Goal: Task Accomplishment & Management: Use online tool/utility

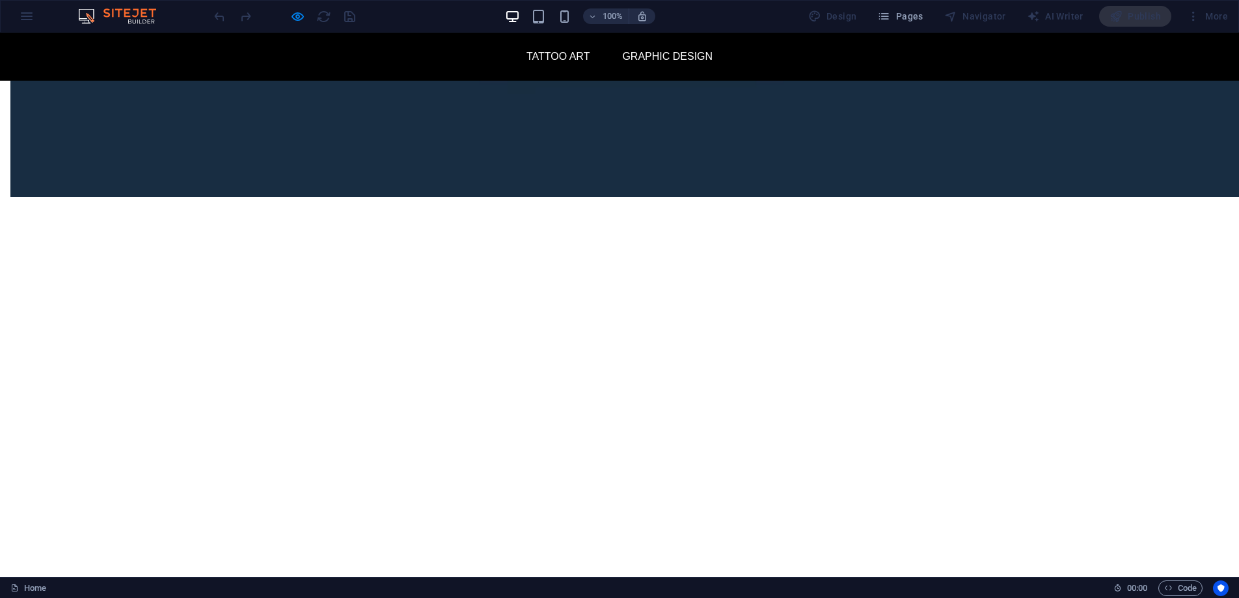
scroll to position [3192, 0]
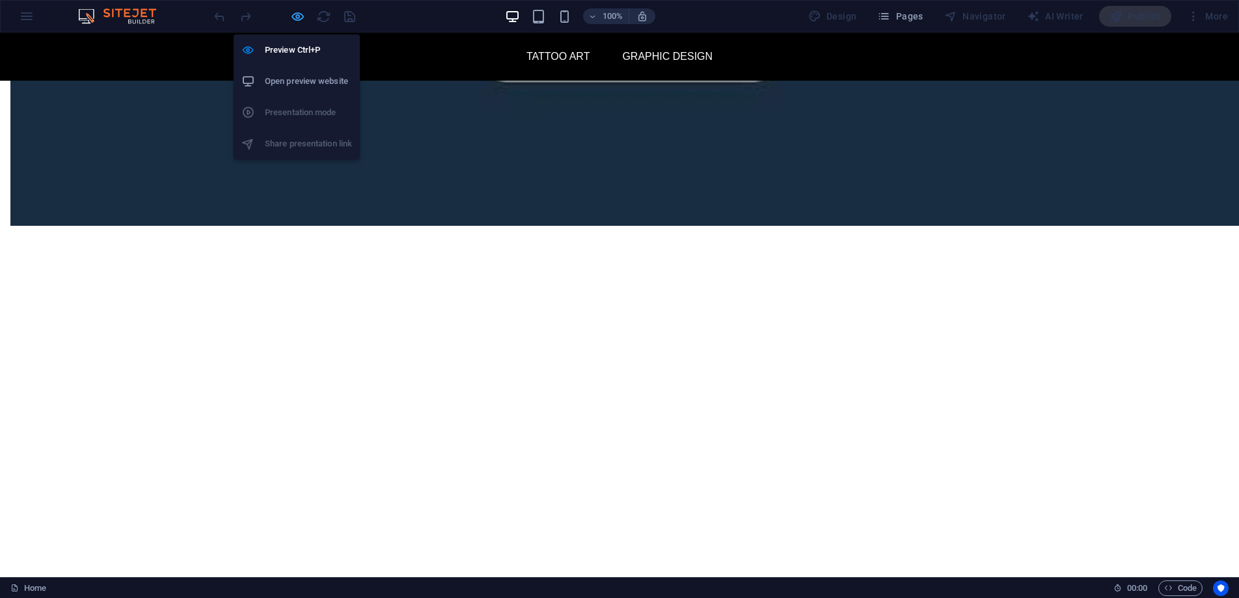
click at [298, 14] on icon "button" at bounding box center [297, 16] width 15 height 15
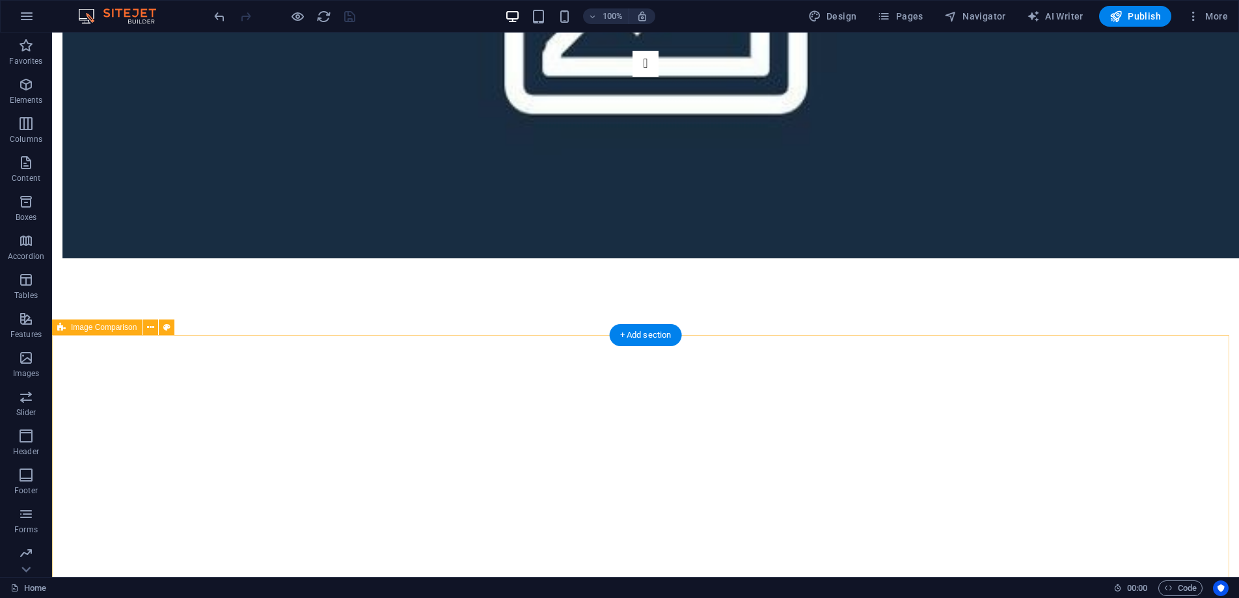
click at [149, 328] on icon at bounding box center [150, 328] width 7 height 14
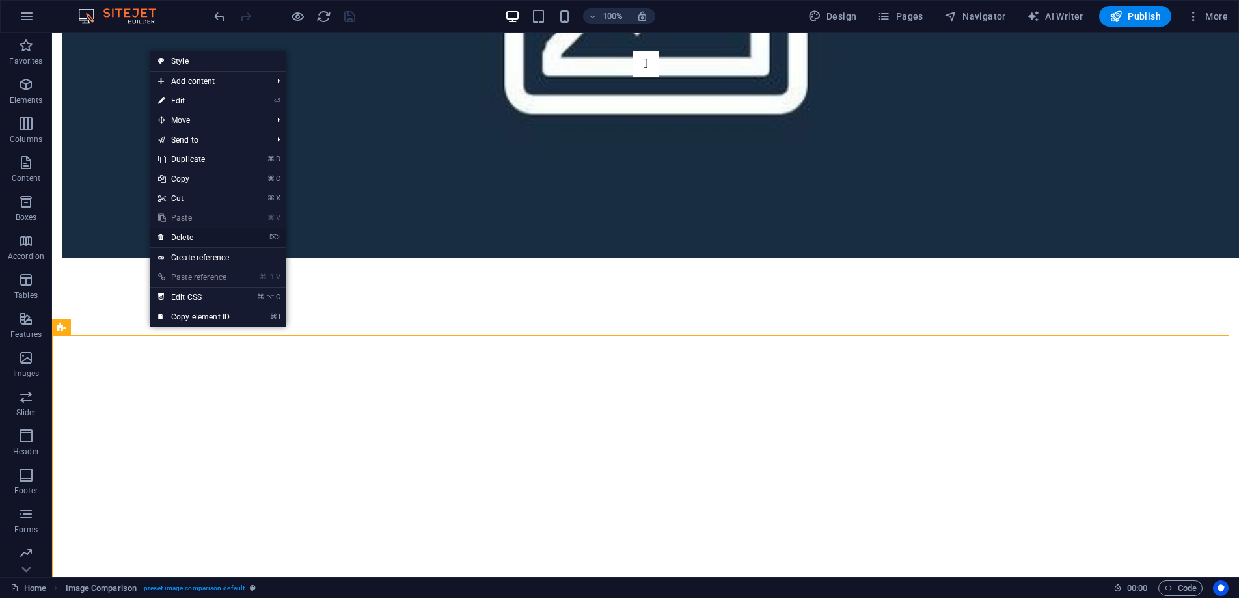
click at [202, 236] on link "⌦ Delete" at bounding box center [193, 238] width 87 height 20
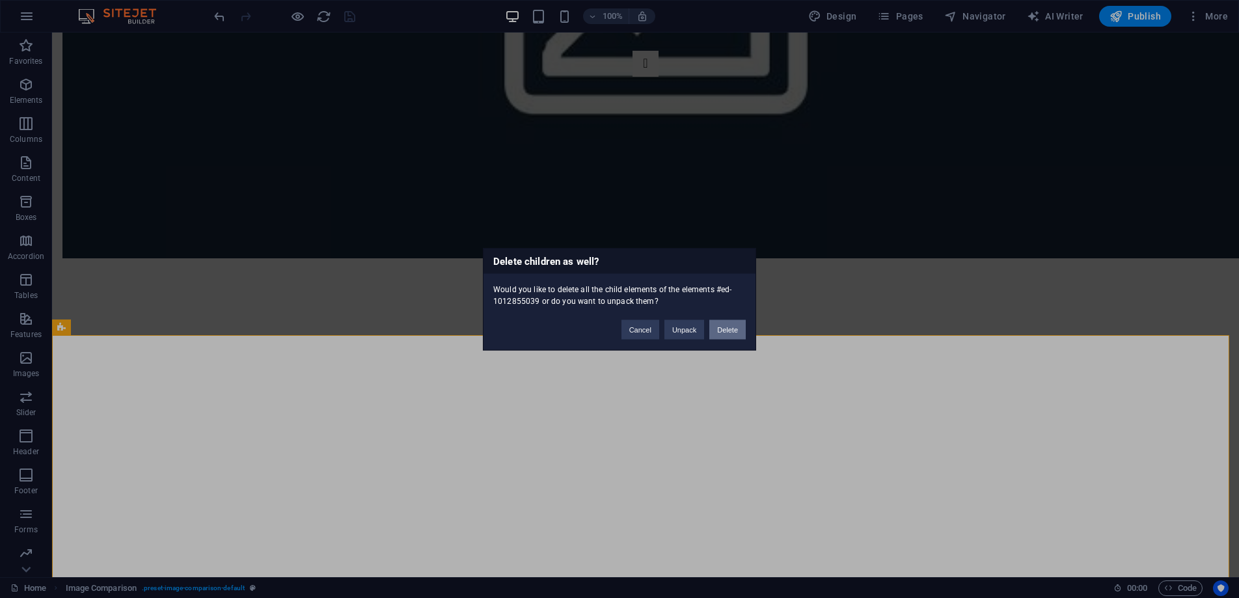
drag, startPoint x: 734, startPoint y: 333, endPoint x: 683, endPoint y: 301, distance: 60.0
click at [734, 333] on button "Delete" at bounding box center [728, 330] width 36 height 20
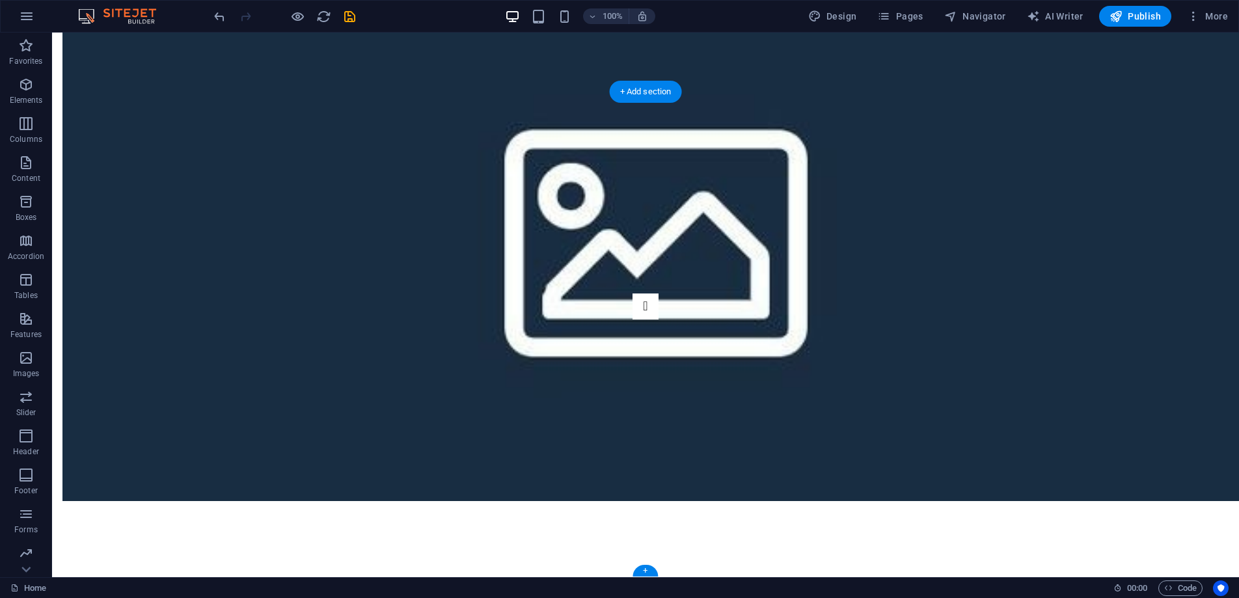
scroll to position [2950, 0]
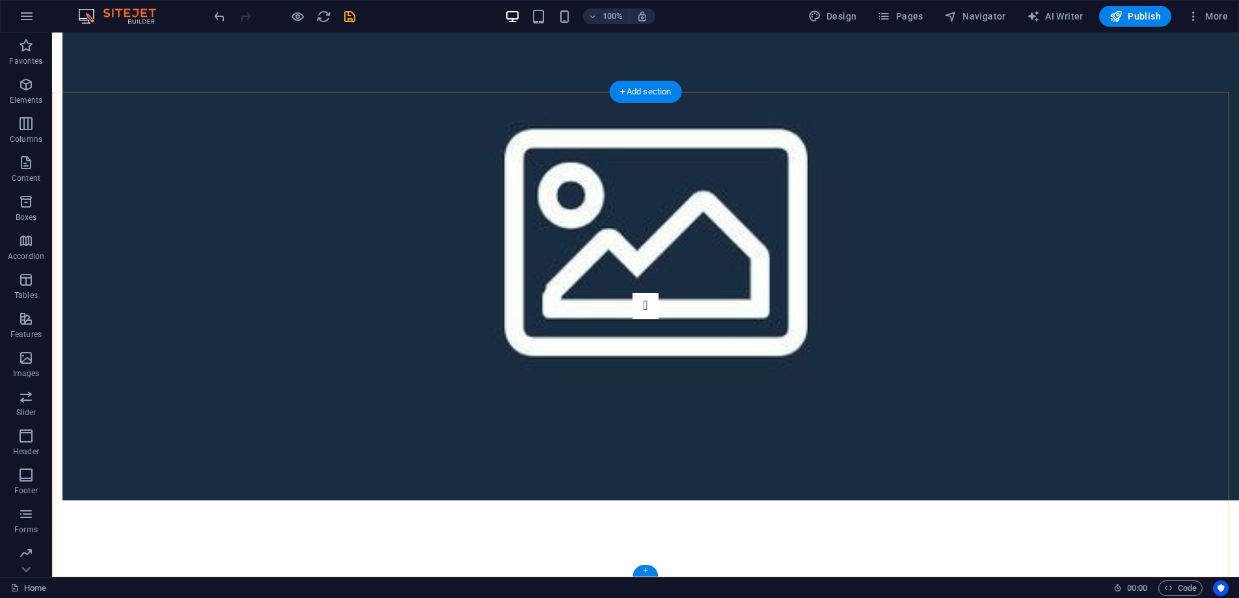
click at [650, 572] on div "+" at bounding box center [645, 571] width 25 height 12
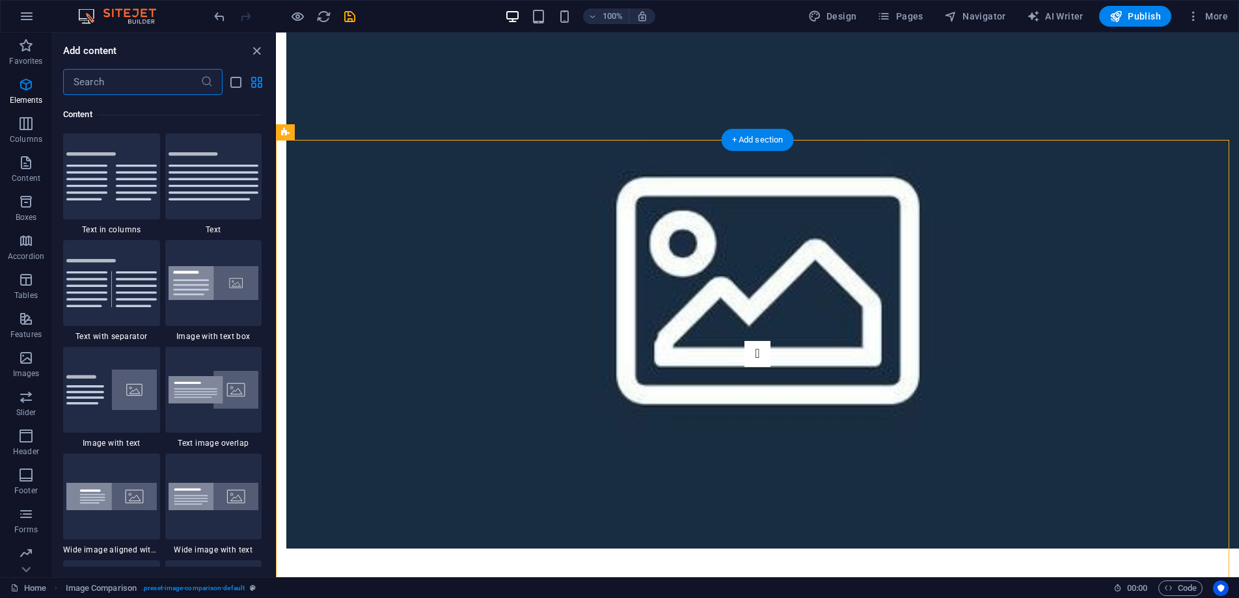
scroll to position [2278, 0]
click at [33, 352] on icon "button" at bounding box center [26, 358] width 16 height 16
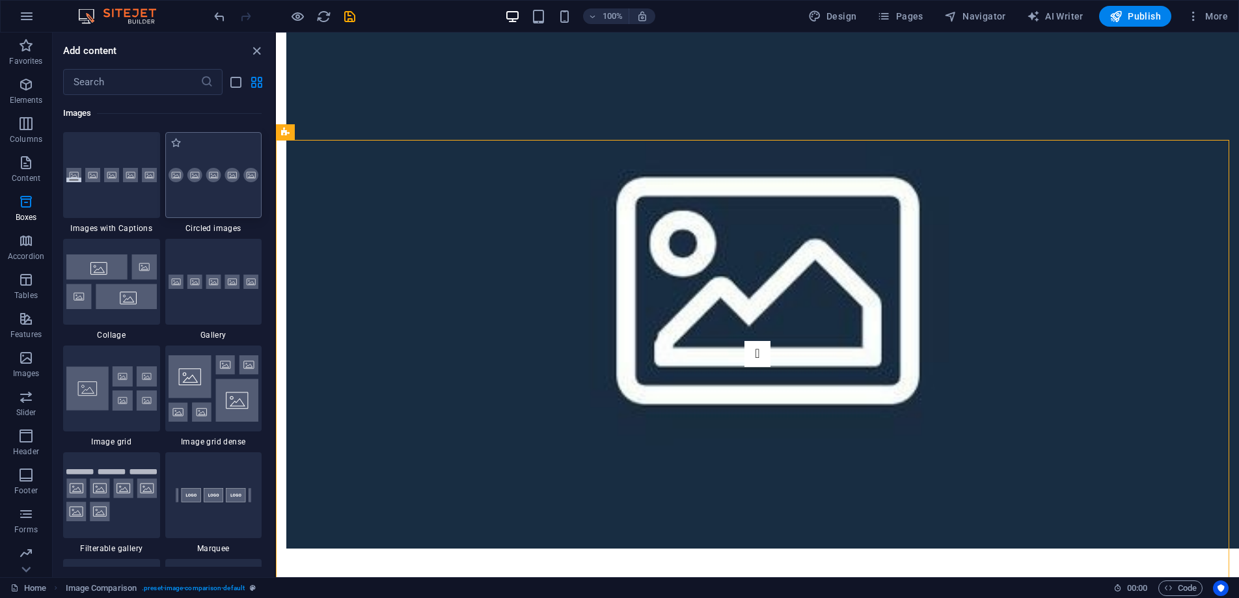
scroll to position [6600, 0]
click at [227, 299] on div at bounding box center [213, 282] width 97 height 86
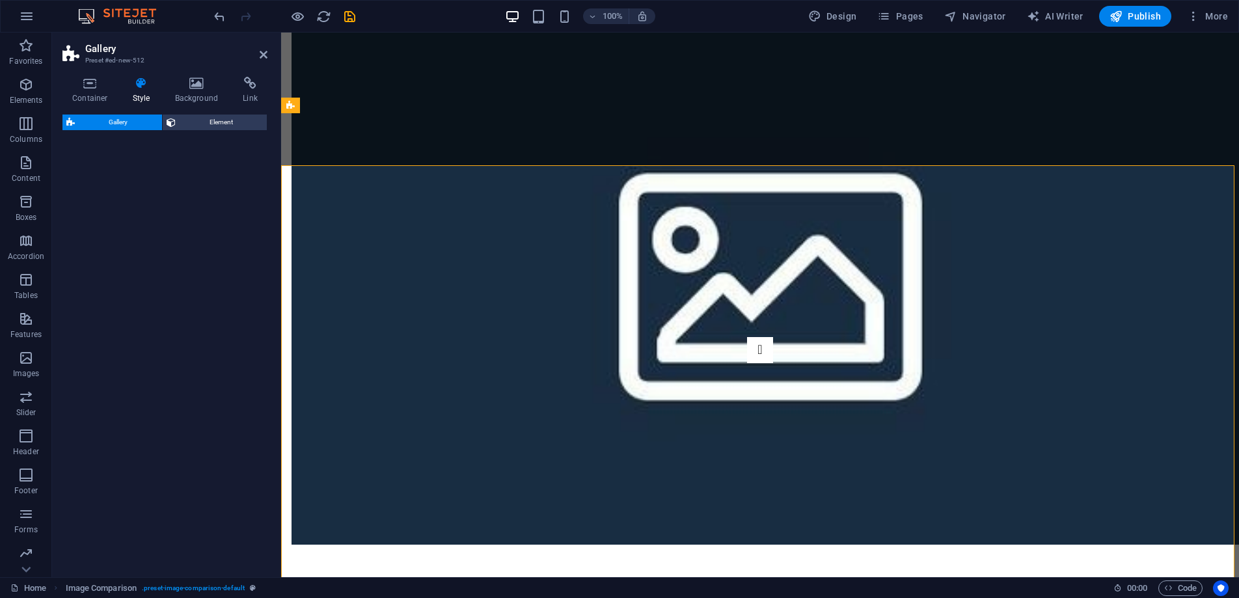
select select "rem"
select select "preset-gallery-v3-default"
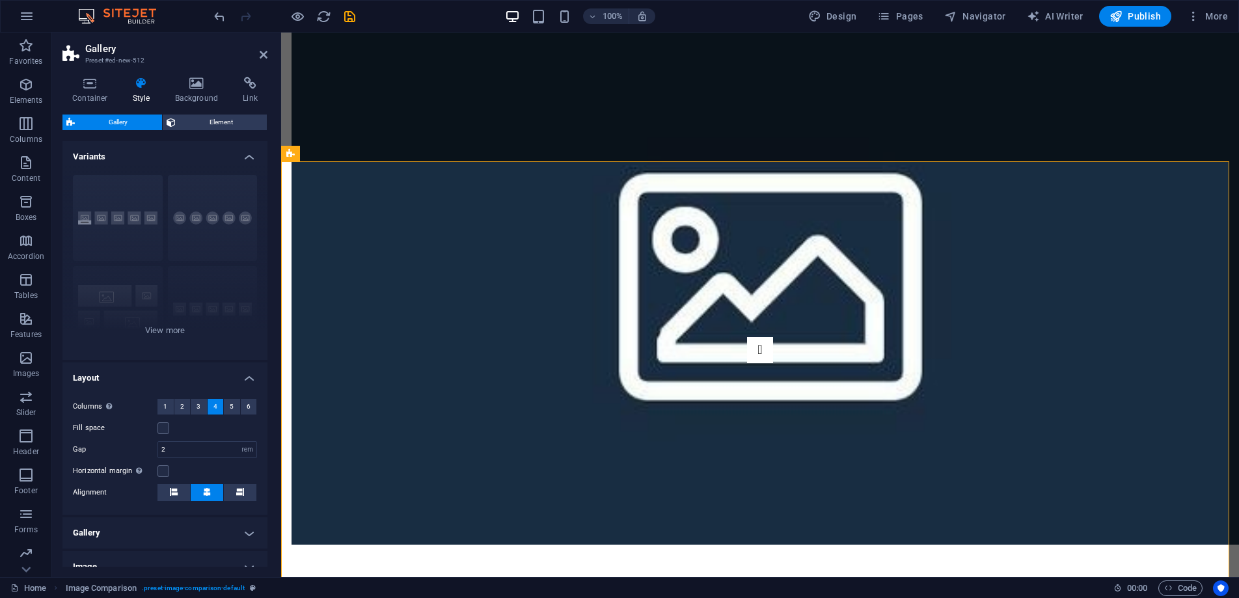
scroll to position [3194, 0]
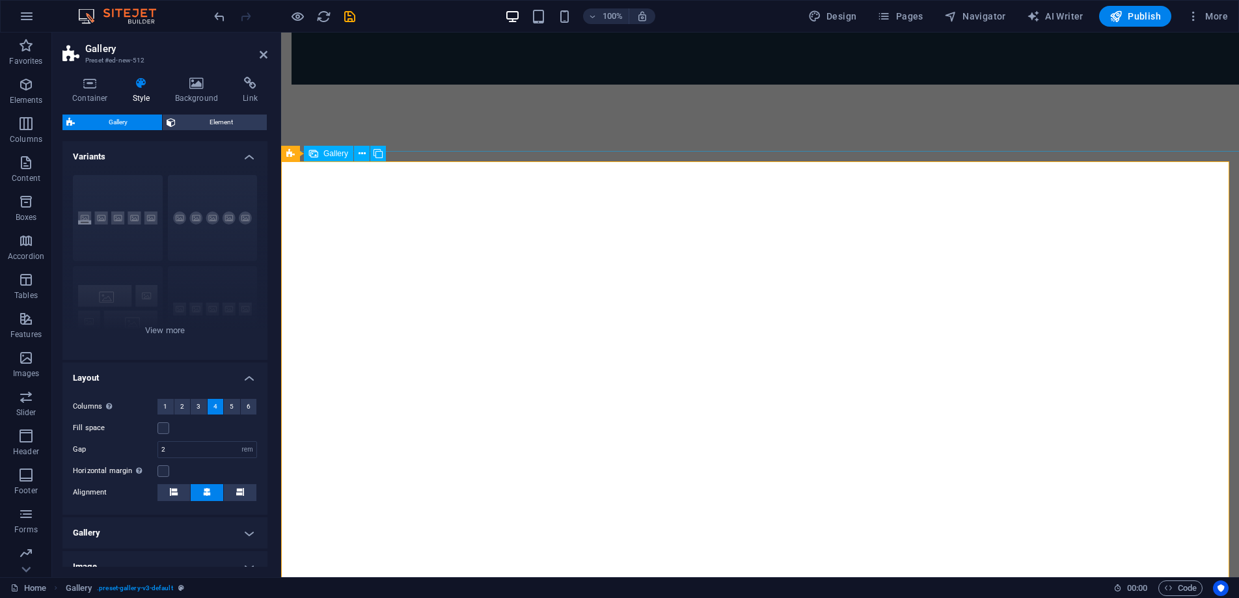
drag, startPoint x: 701, startPoint y: 445, endPoint x: 686, endPoint y: 439, distance: 16.3
select select "4"
select select "px"
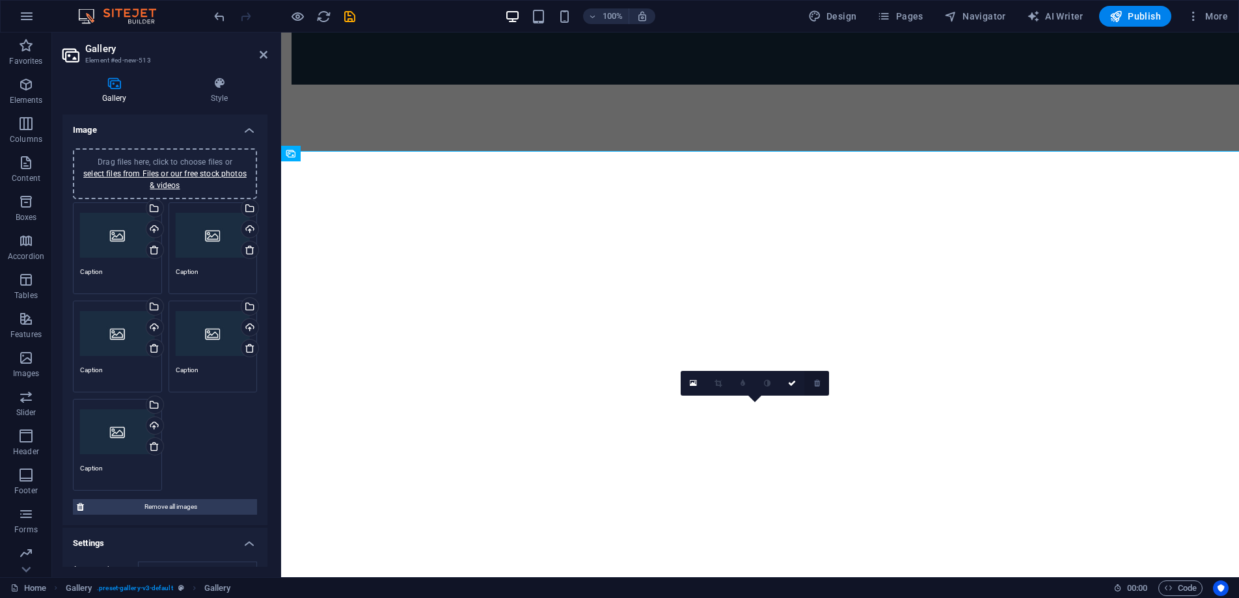
click at [820, 379] on icon at bounding box center [817, 383] width 6 height 8
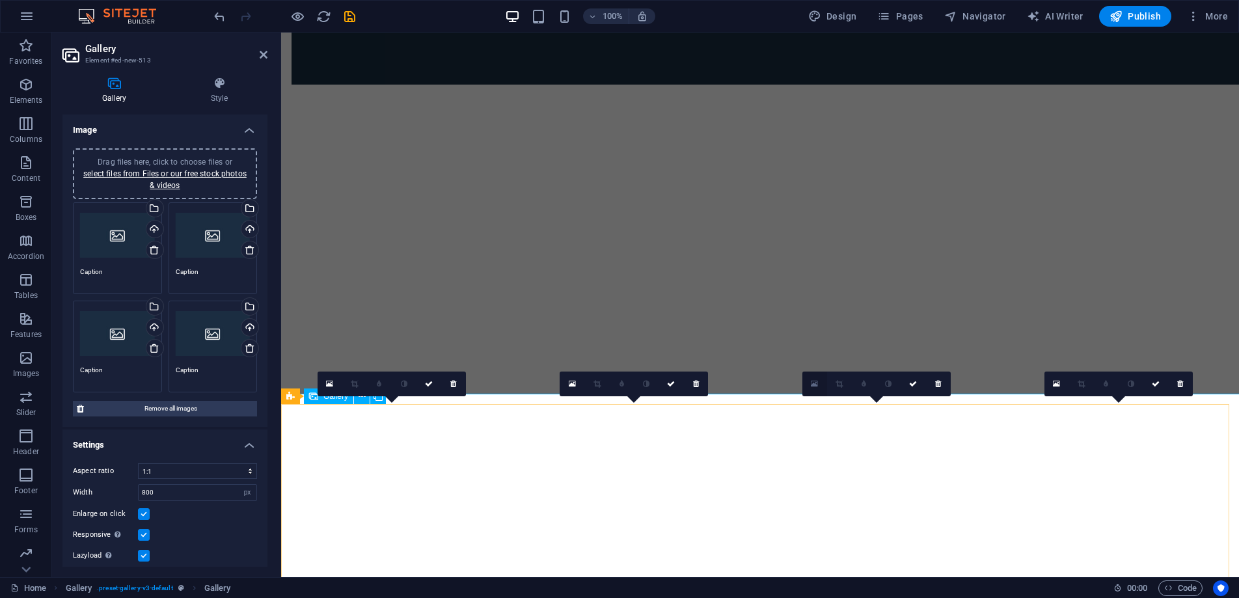
scroll to position [2951, 0]
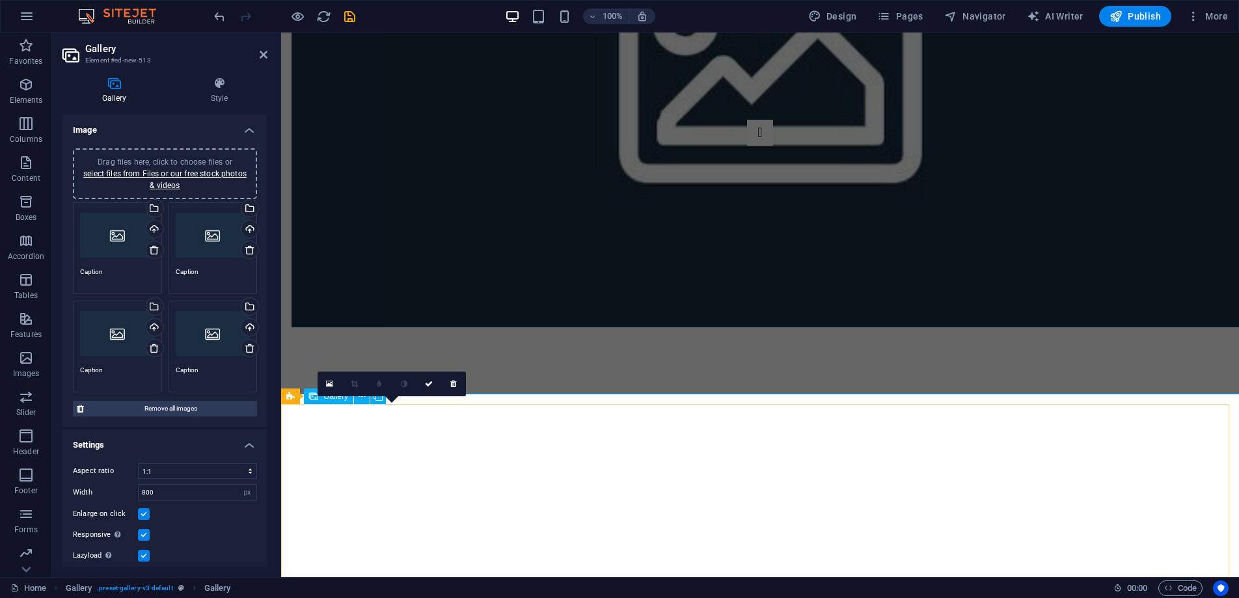
click at [210, 469] on select "No fixed aspect ratio 16:9 16:10 4:3 1:1 1:2 2:1" at bounding box center [197, 471] width 119 height 16
click at [138, 463] on select "No fixed aspect ratio 16:9 16:10 4:3 1:1 1:2 2:1" at bounding box center [197, 471] width 119 height 16
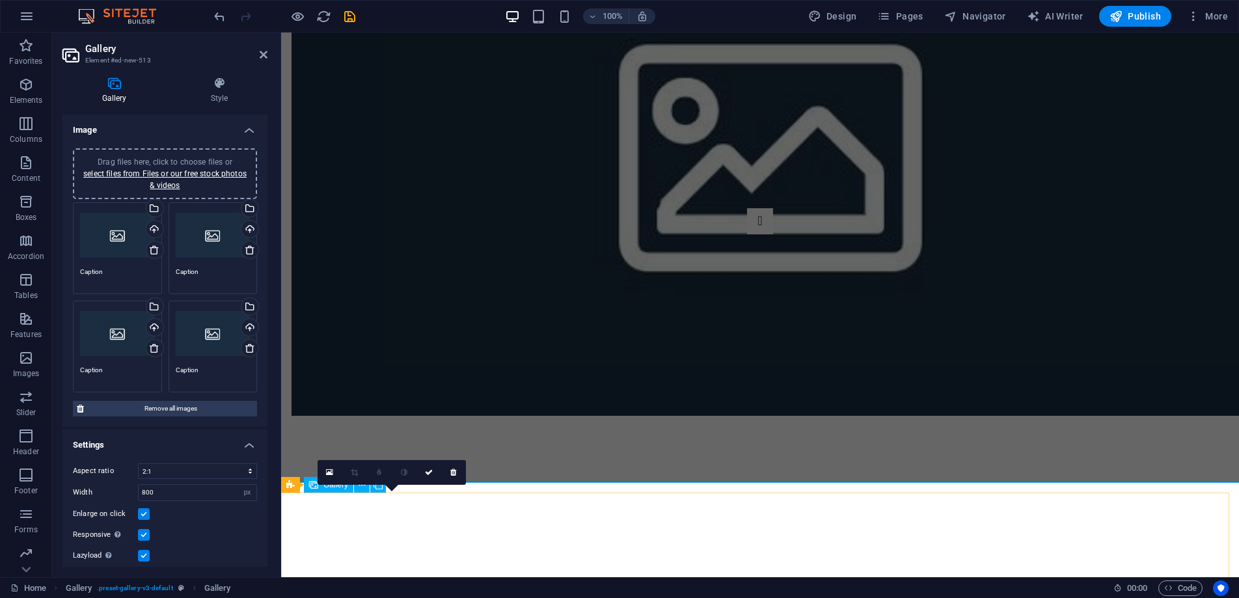
scroll to position [2911, 0]
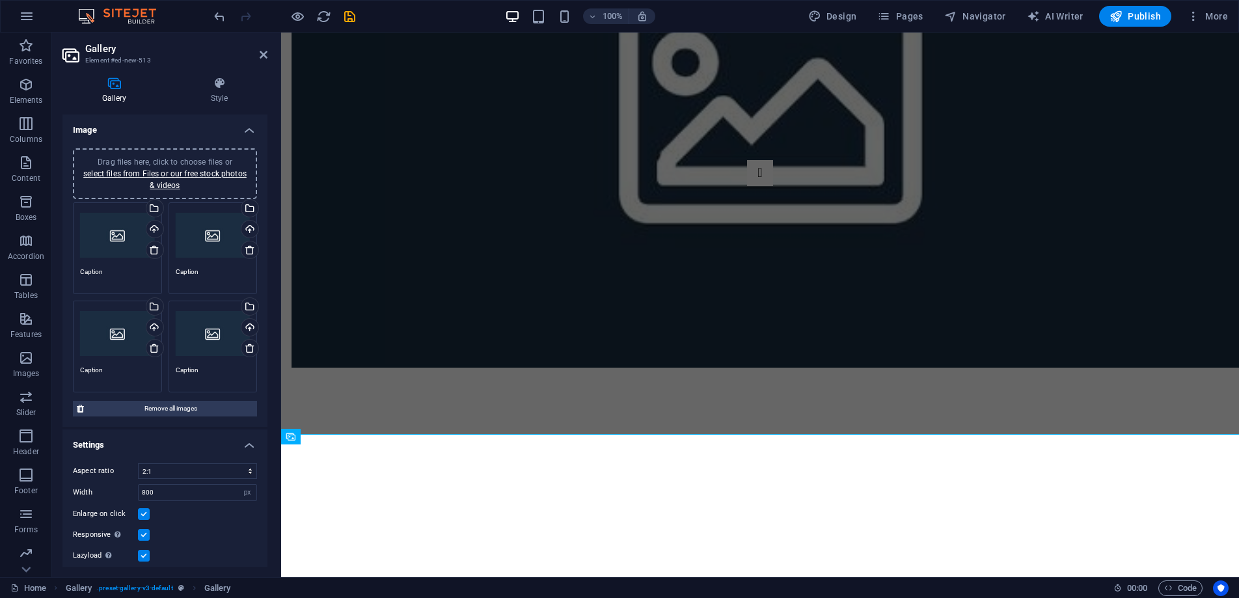
click at [196, 480] on div "Aspect ratio No fixed aspect ratio 16:9 16:10 4:3 1:1 1:2 2:1 Width 800 px % En…" at bounding box center [164, 535] width 205 height 165
click at [195, 476] on select "No fixed aspect ratio 16:9 16:10 4:3 1:1 1:2 2:1" at bounding box center [197, 471] width 119 height 16
click at [138, 463] on select "No fixed aspect ratio 16:9 16:10 4:3 1:1 1:2 2:1" at bounding box center [197, 471] width 119 height 16
click at [163, 472] on select "No fixed aspect ratio 16:9 16:10 4:3 1:1 1:2 2:1" at bounding box center [197, 471] width 119 height 16
click at [138, 463] on select "No fixed aspect ratio 16:9 16:10 4:3 1:1 1:2 2:1" at bounding box center [197, 471] width 119 height 16
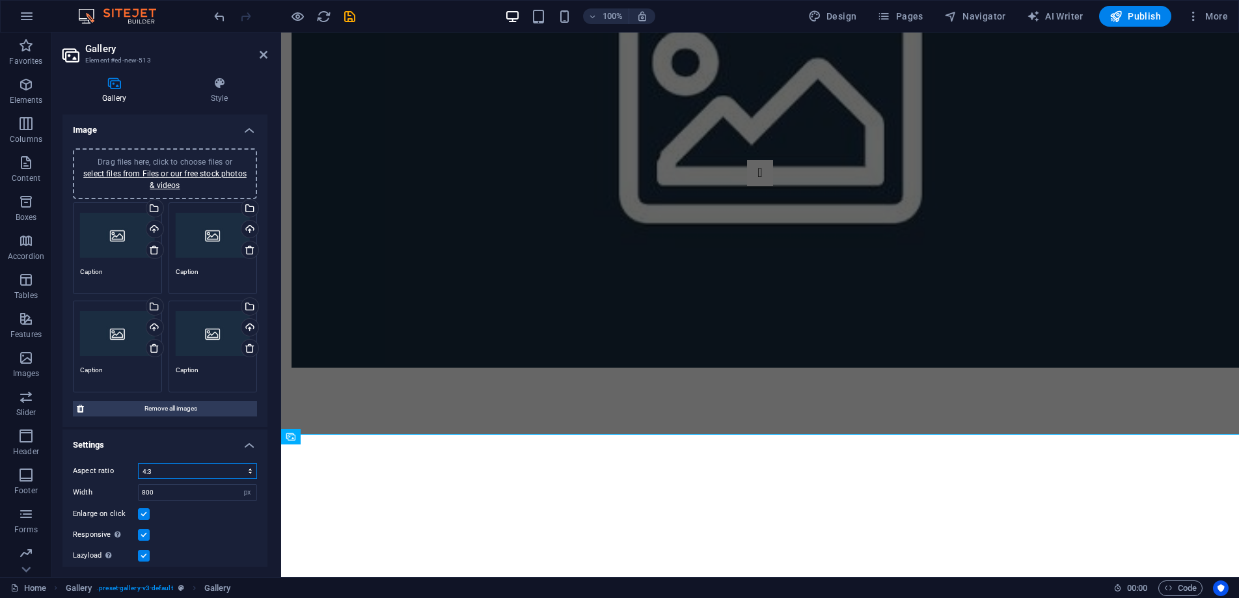
click at [181, 465] on select "No fixed aspect ratio 16:9 16:10 4:3 1:1 1:2 2:1" at bounding box center [197, 471] width 119 height 16
select select "0"
click at [138, 463] on select "No fixed aspect ratio 16:9 16:10 4:3 1:1 1:2 2:1" at bounding box center [197, 471] width 119 height 16
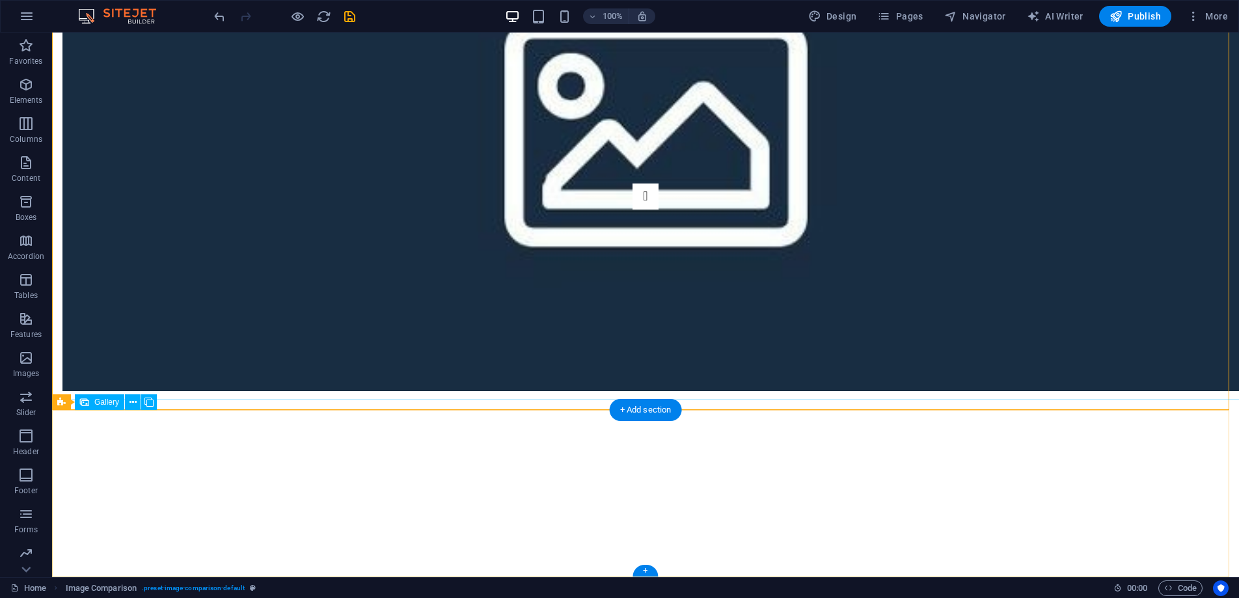
scroll to position [3117, 0]
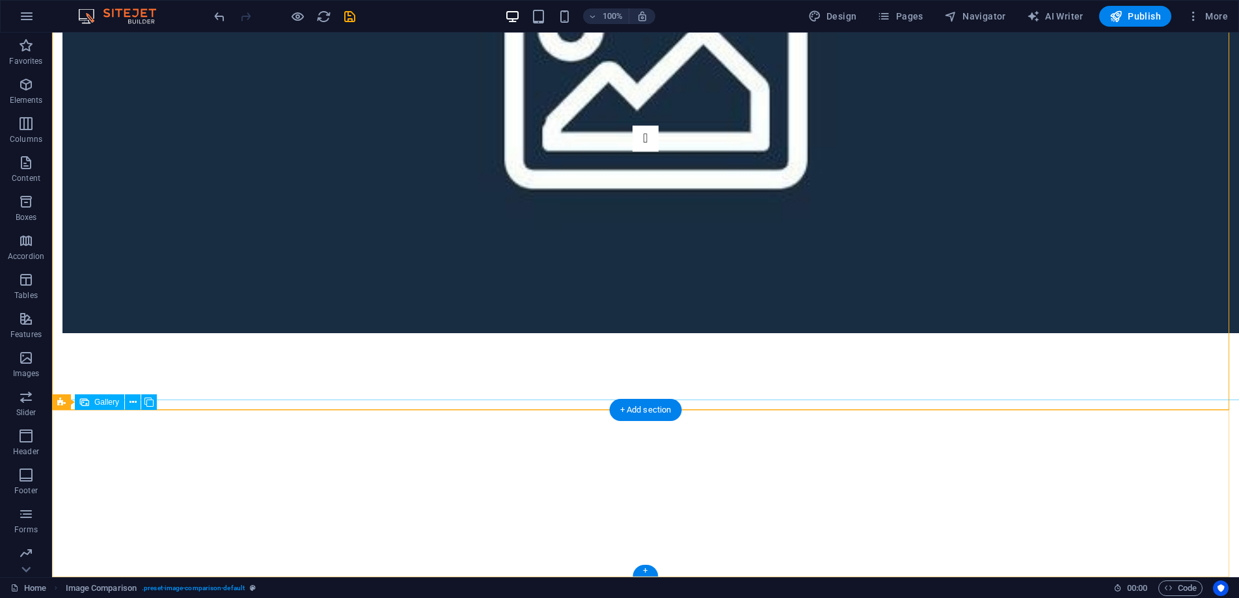
select select "px"
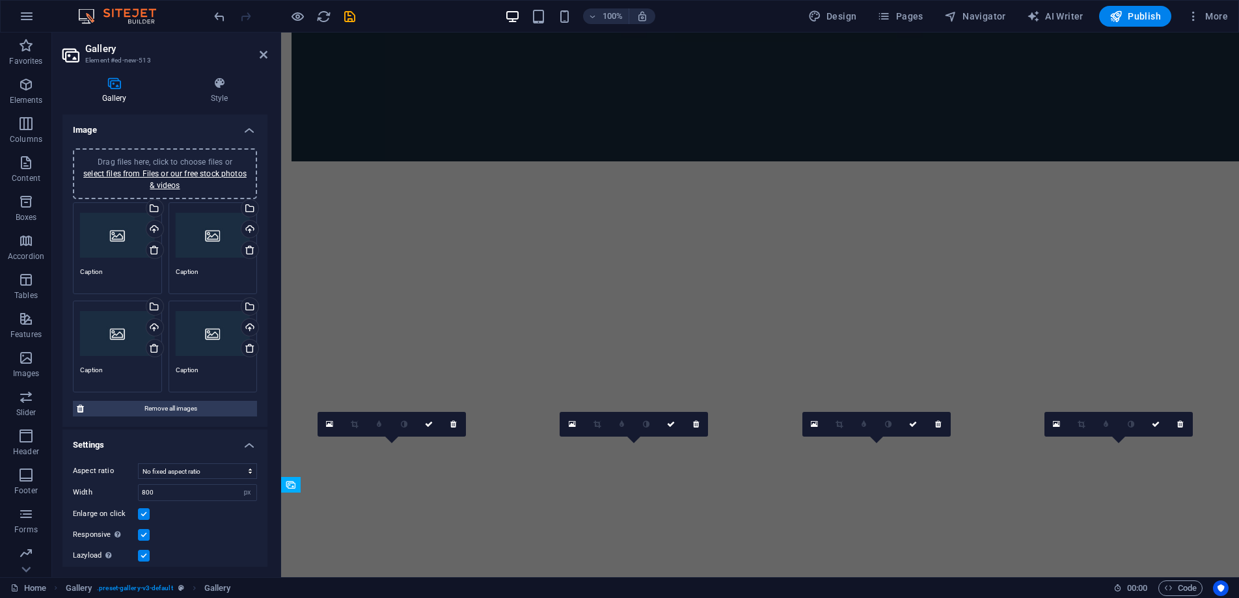
scroll to position [2863, 0]
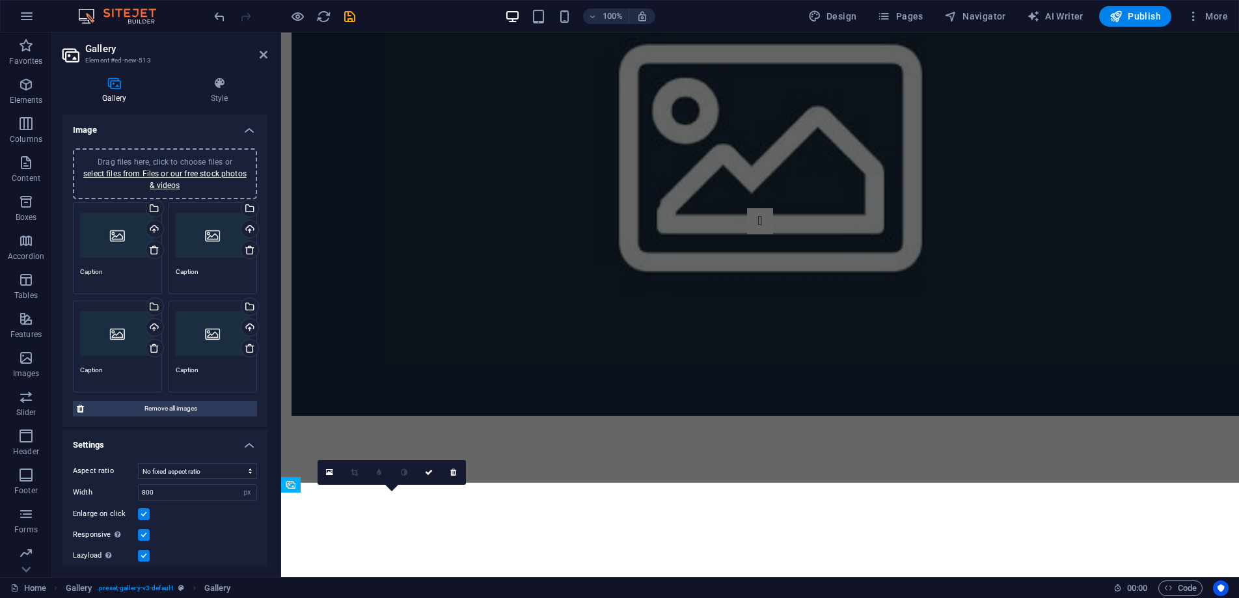
click at [326, 474] on icon at bounding box center [329, 472] width 7 height 9
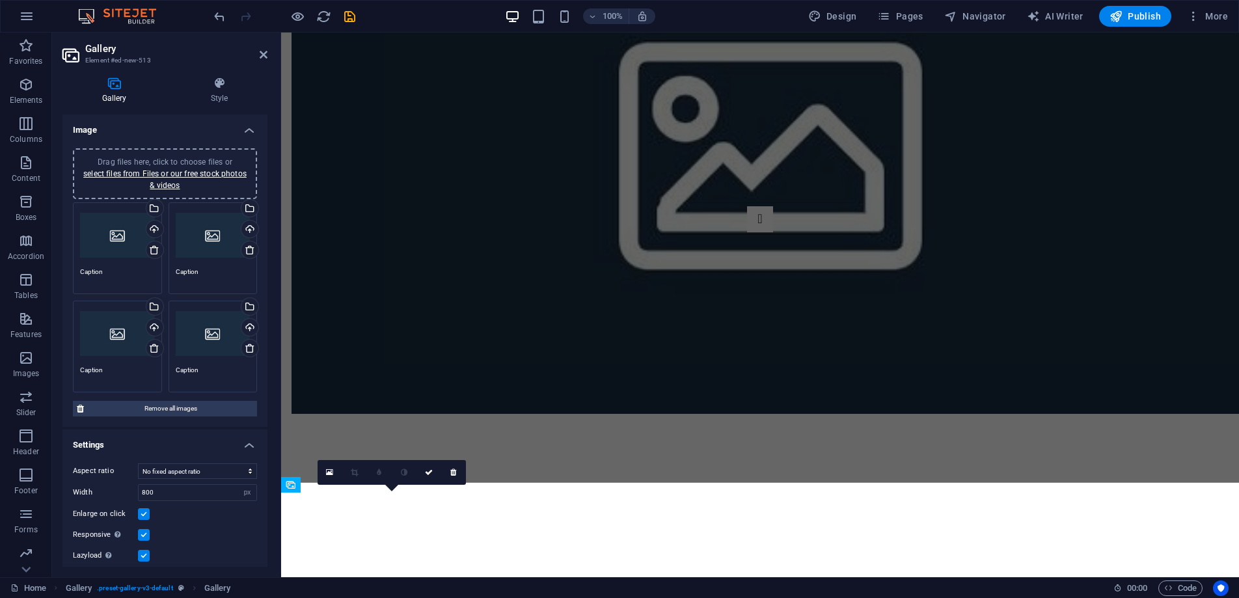
scroll to position [2571, 0]
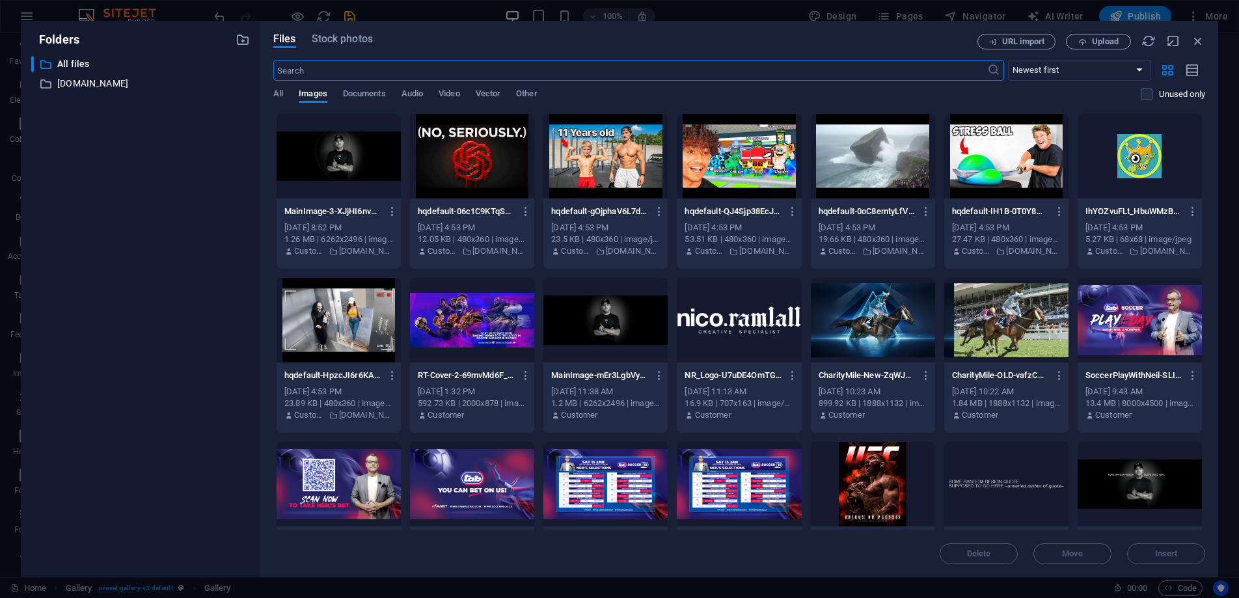
click at [868, 488] on div at bounding box center [873, 484] width 124 height 85
click at [1183, 553] on span "Insert" at bounding box center [1167, 554] width 68 height 8
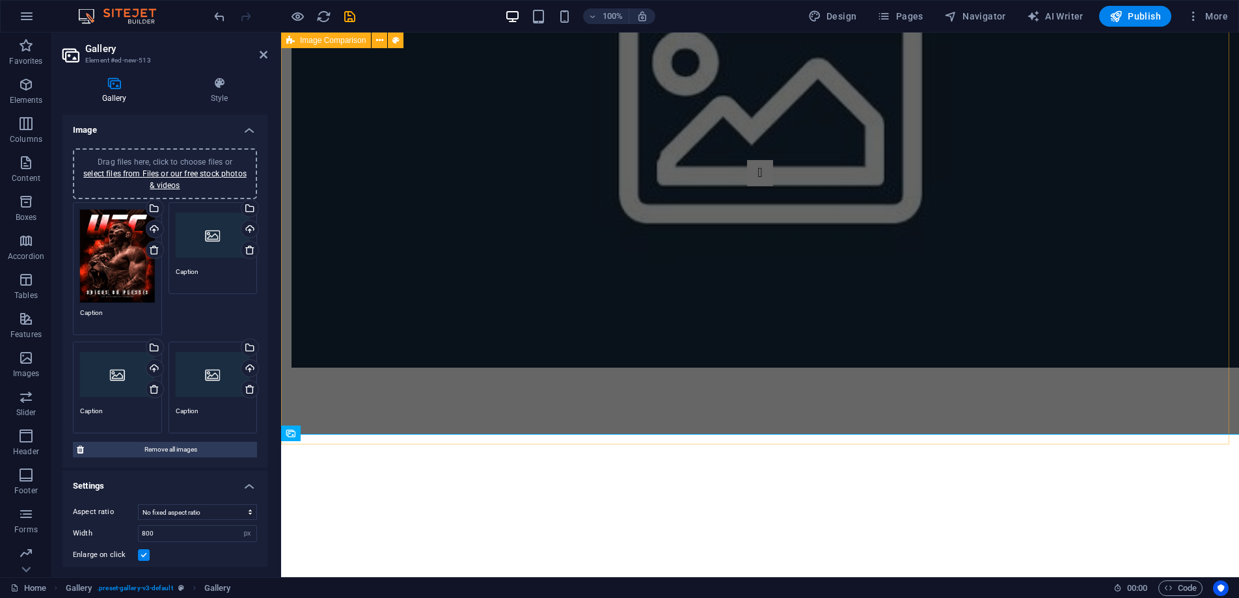
scroll to position [3055, 0]
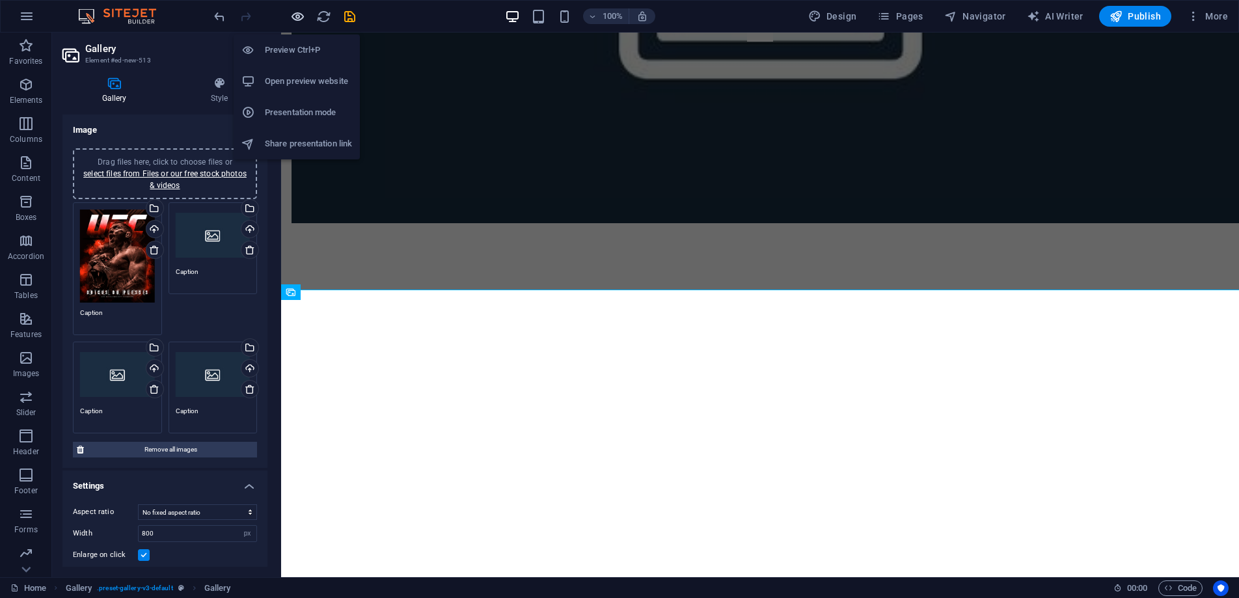
click at [297, 20] on icon "button" at bounding box center [297, 16] width 15 height 15
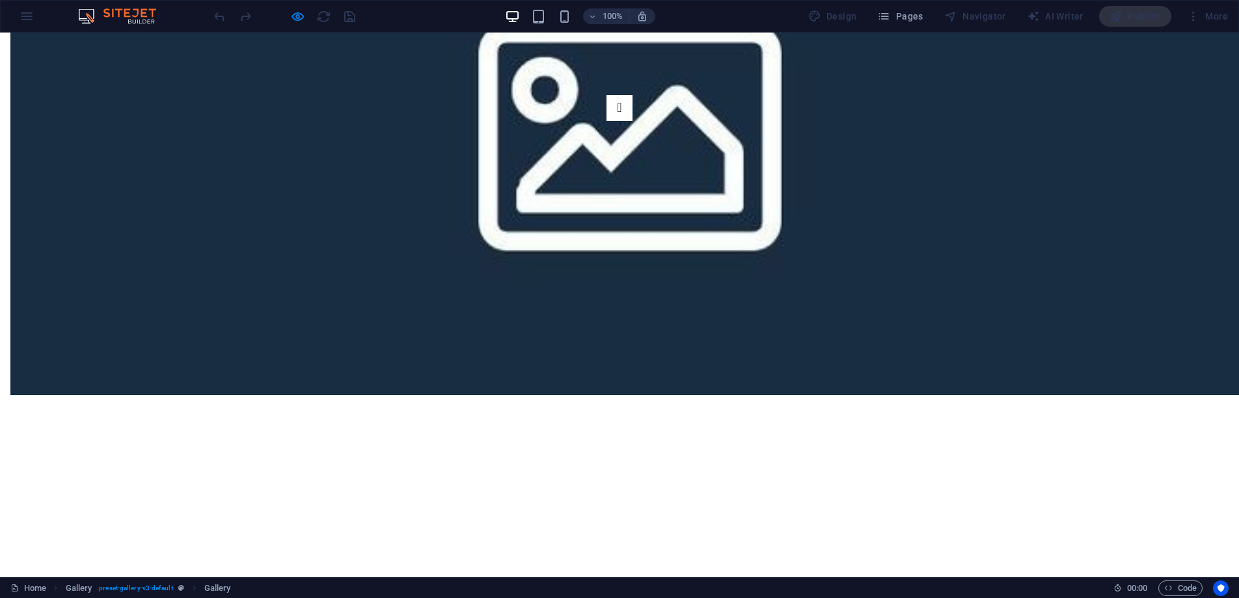
scroll to position [3283, 0]
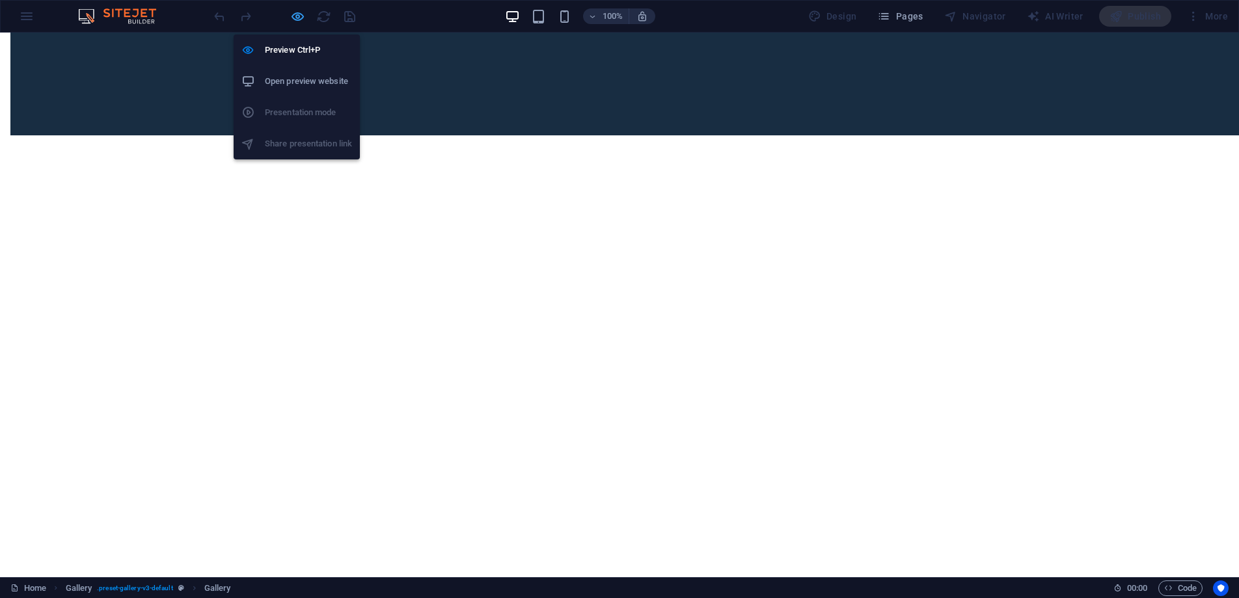
click at [296, 16] on icon "button" at bounding box center [297, 16] width 15 height 15
select select "px"
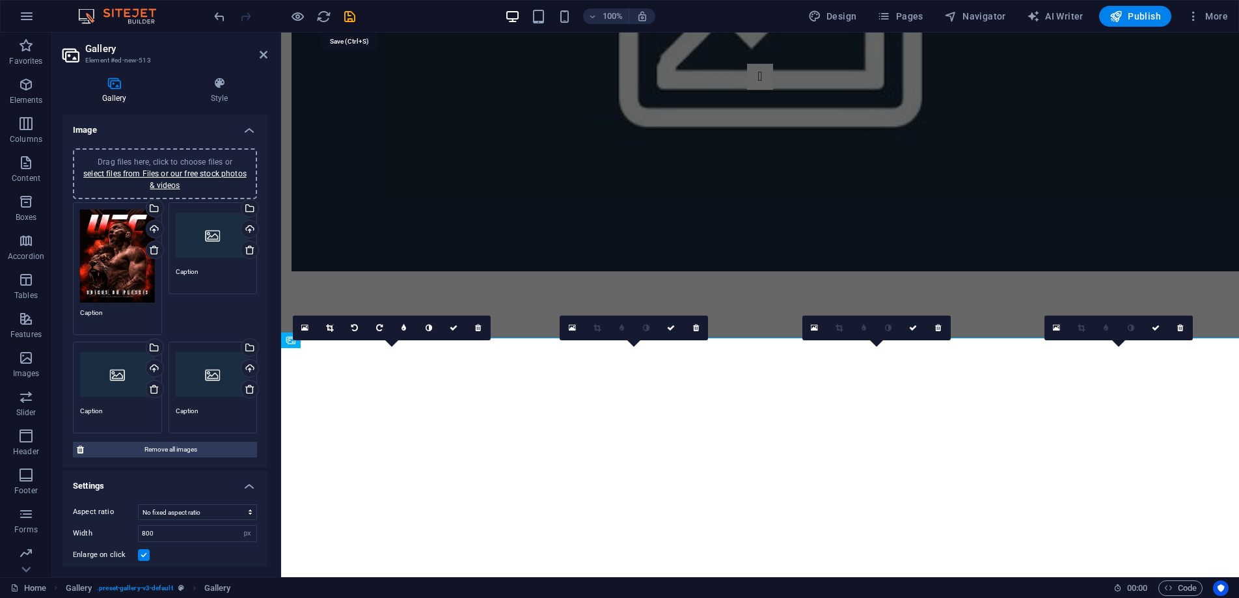
click at [353, 21] on icon "save" at bounding box center [349, 16] width 15 height 15
select select "px"
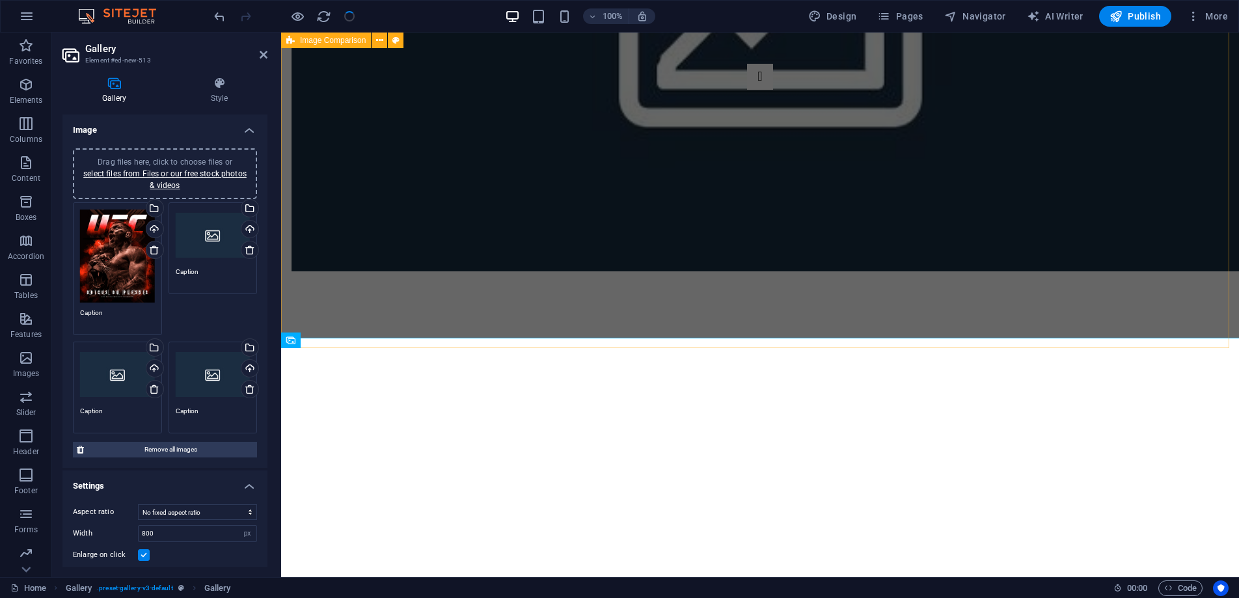
scroll to position [3055, 0]
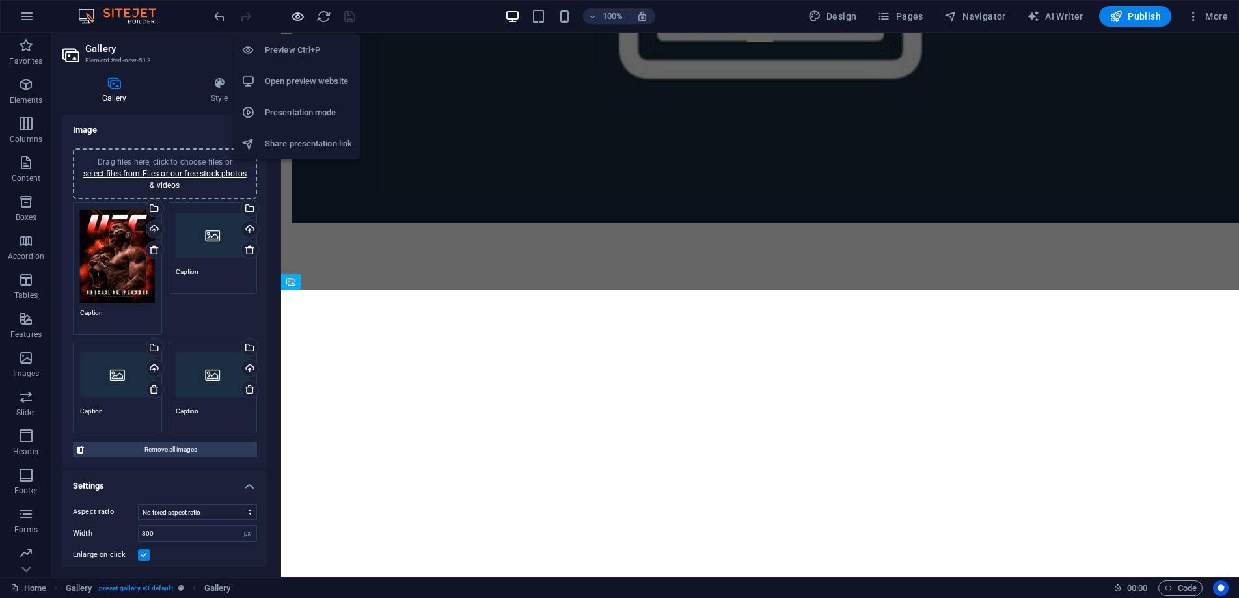
click at [297, 18] on icon "button" at bounding box center [297, 16] width 15 height 15
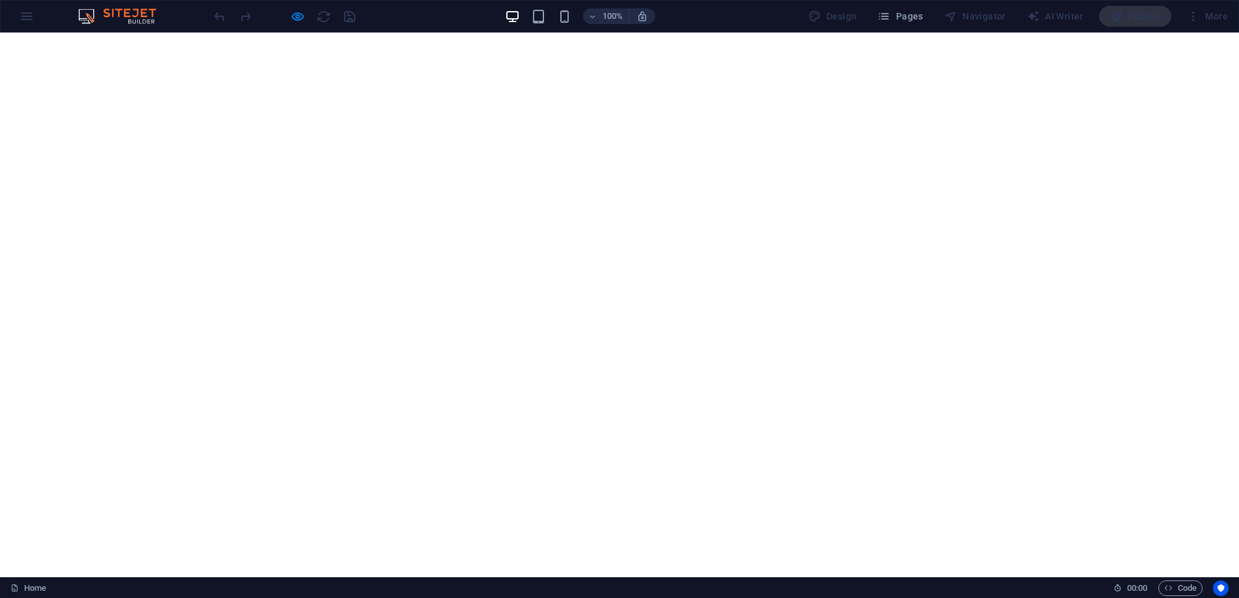
scroll to position [3283, 0]
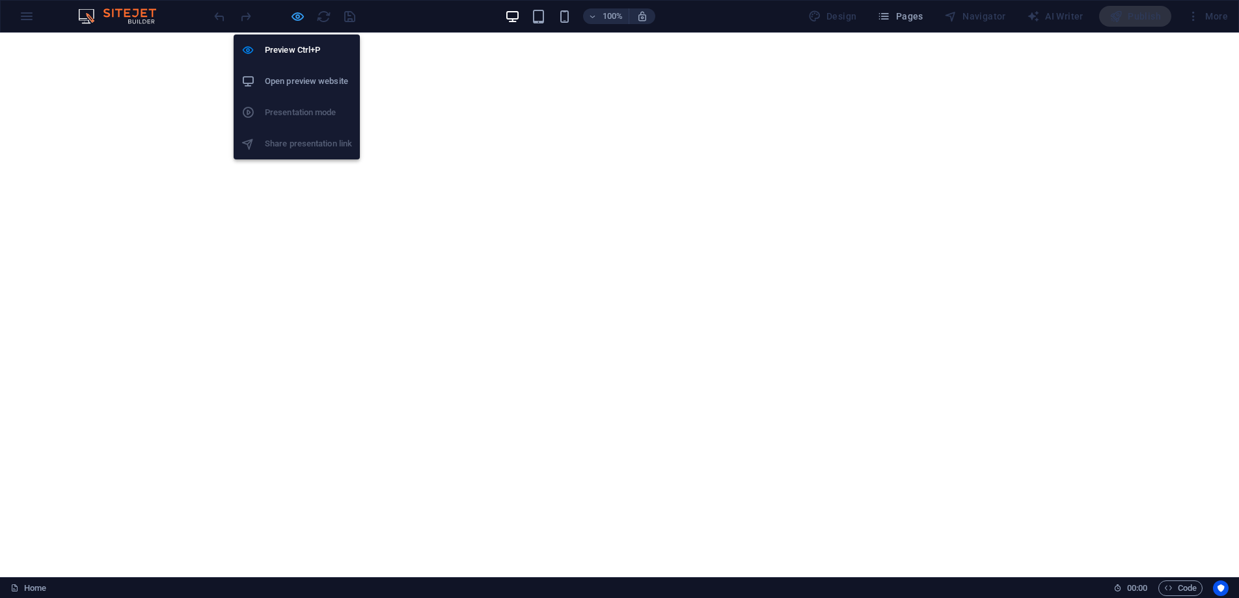
click at [295, 18] on icon "button" at bounding box center [297, 16] width 15 height 15
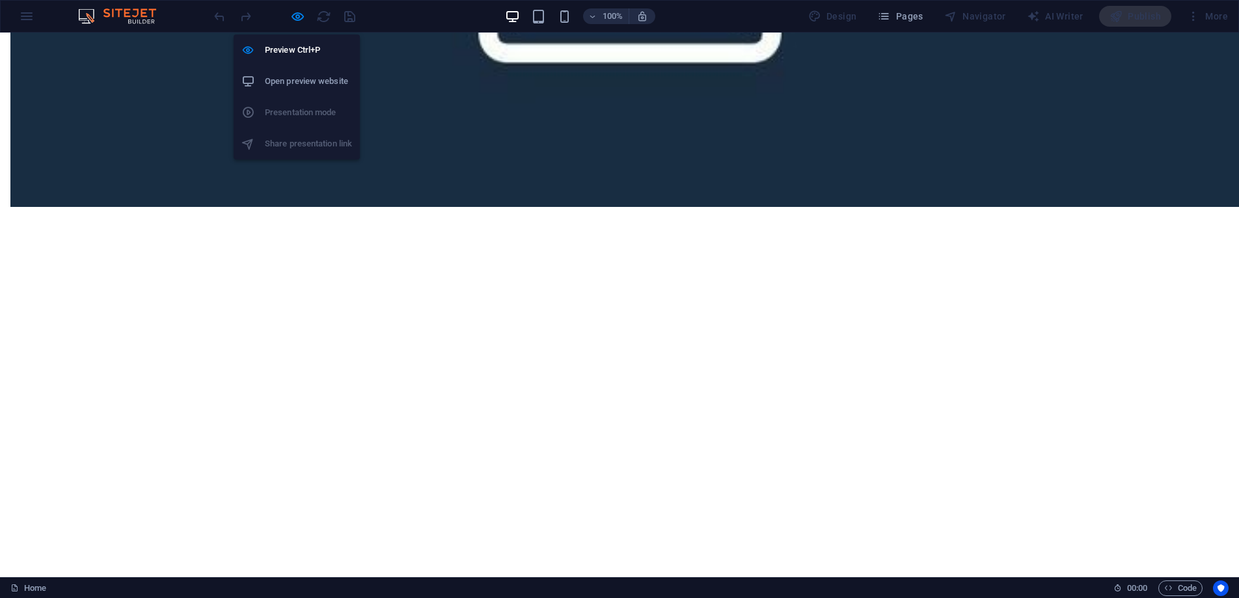
scroll to position [3007, 0]
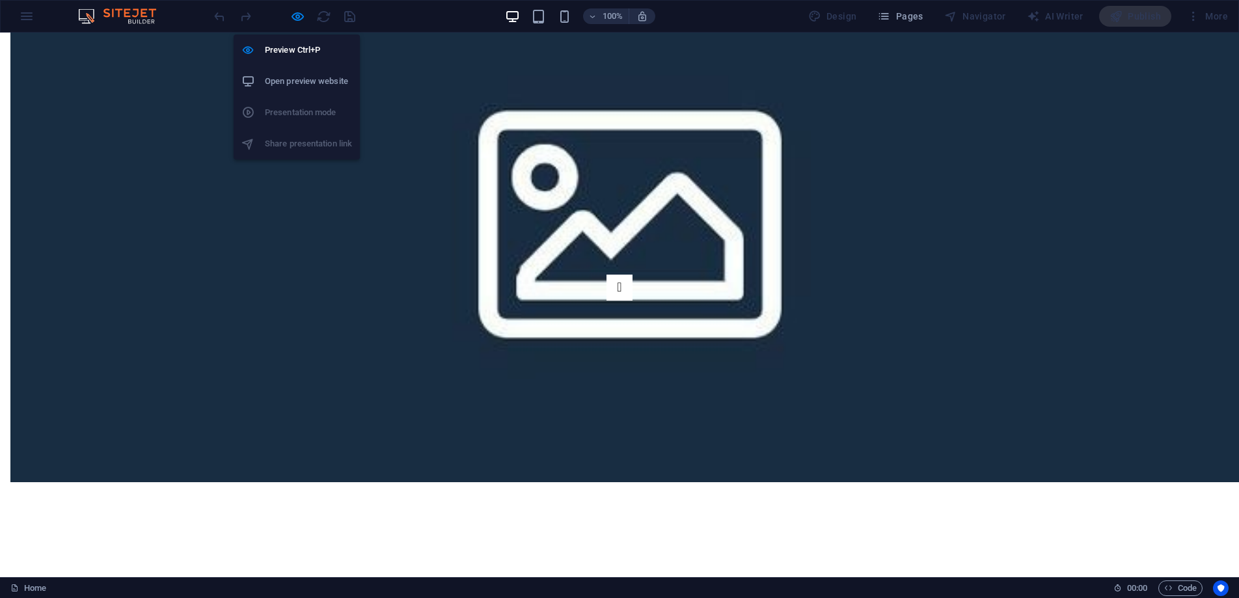
select select "px"
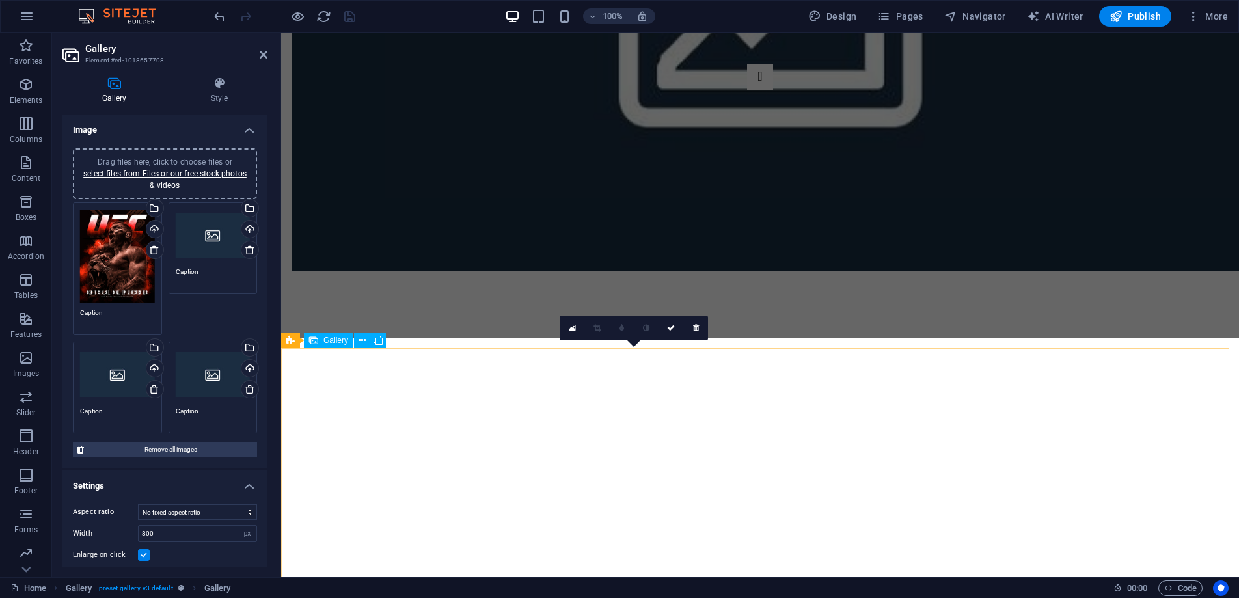
click at [574, 331] on icon at bounding box center [572, 328] width 7 height 9
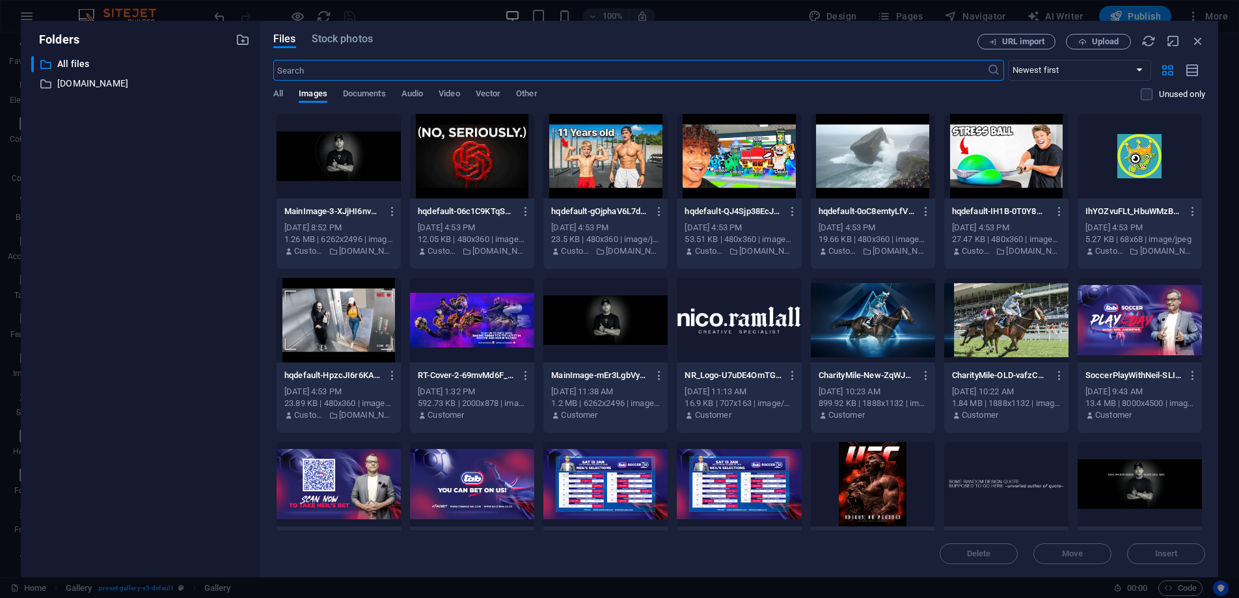
scroll to position [2663, 0]
click at [1112, 44] on span "Upload" at bounding box center [1105, 42] width 27 height 8
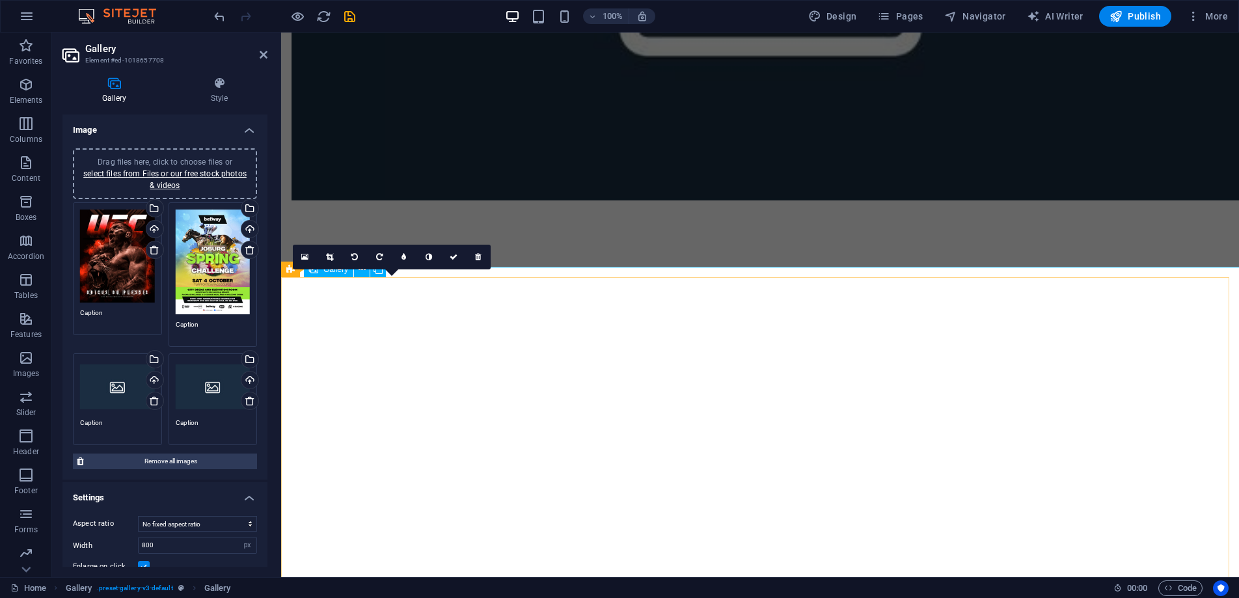
scroll to position [3092, 0]
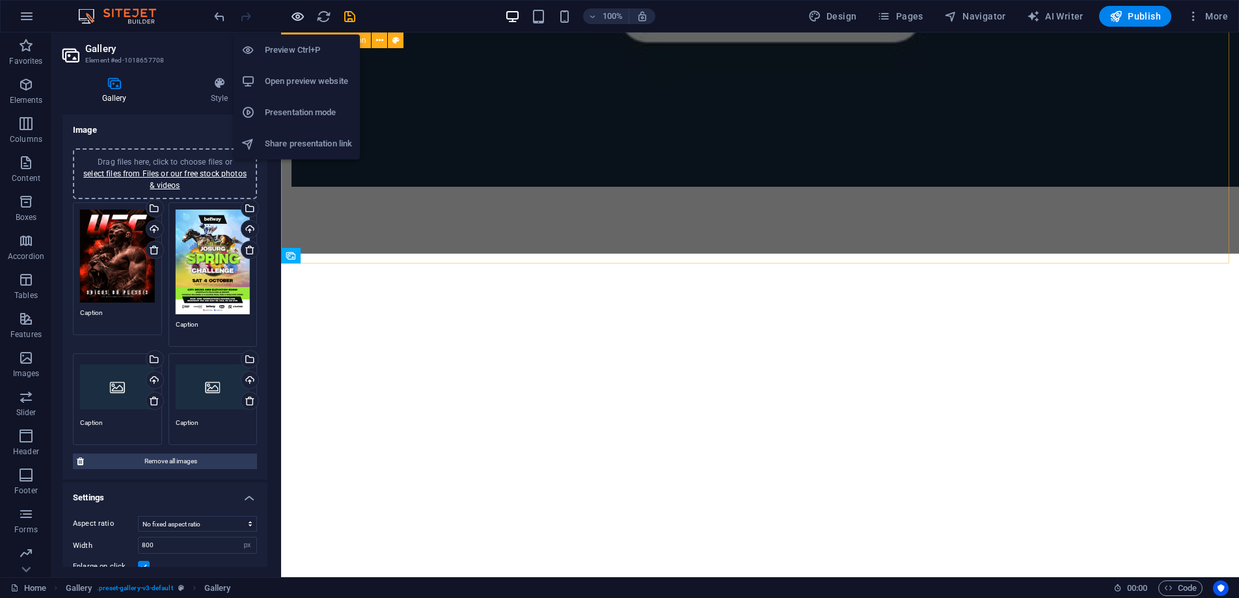
click at [297, 12] on icon "button" at bounding box center [297, 16] width 15 height 15
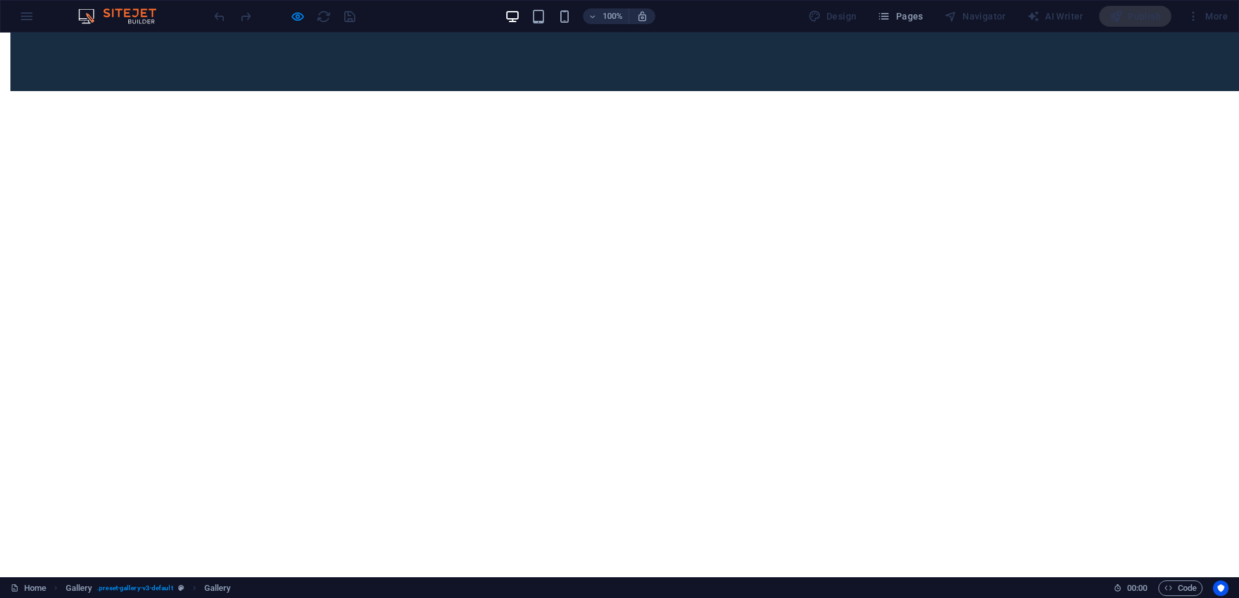
scroll to position [3330, 0]
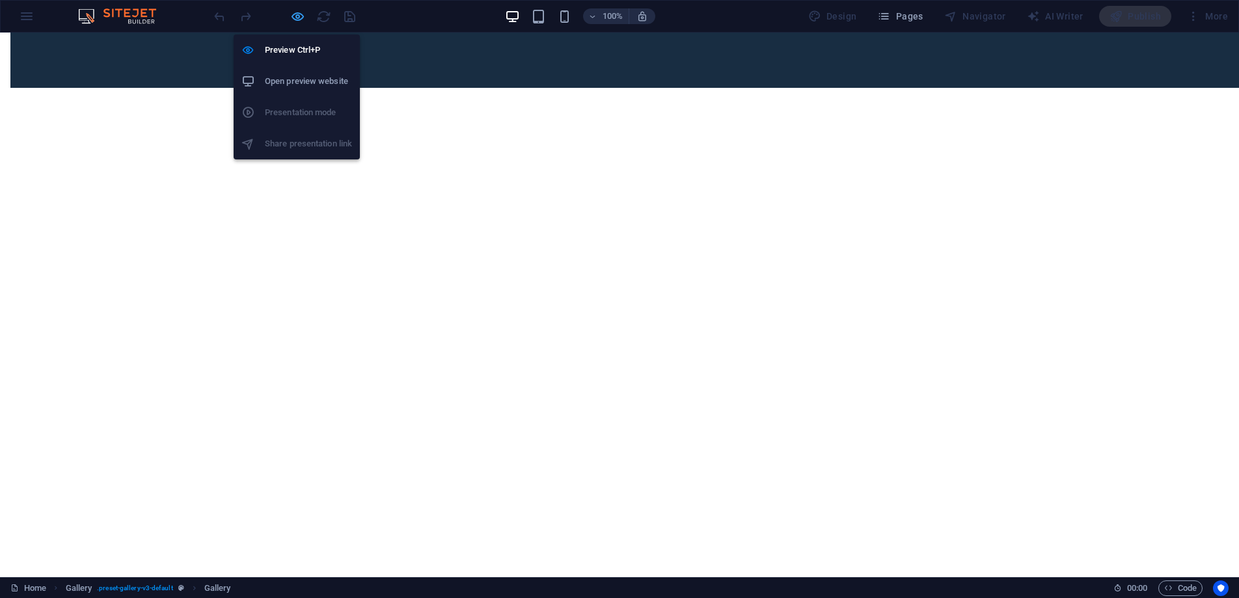
drag, startPoint x: 292, startPoint y: 16, endPoint x: 364, endPoint y: 41, distance: 76.0
click at [292, 16] on icon "button" at bounding box center [297, 16] width 15 height 15
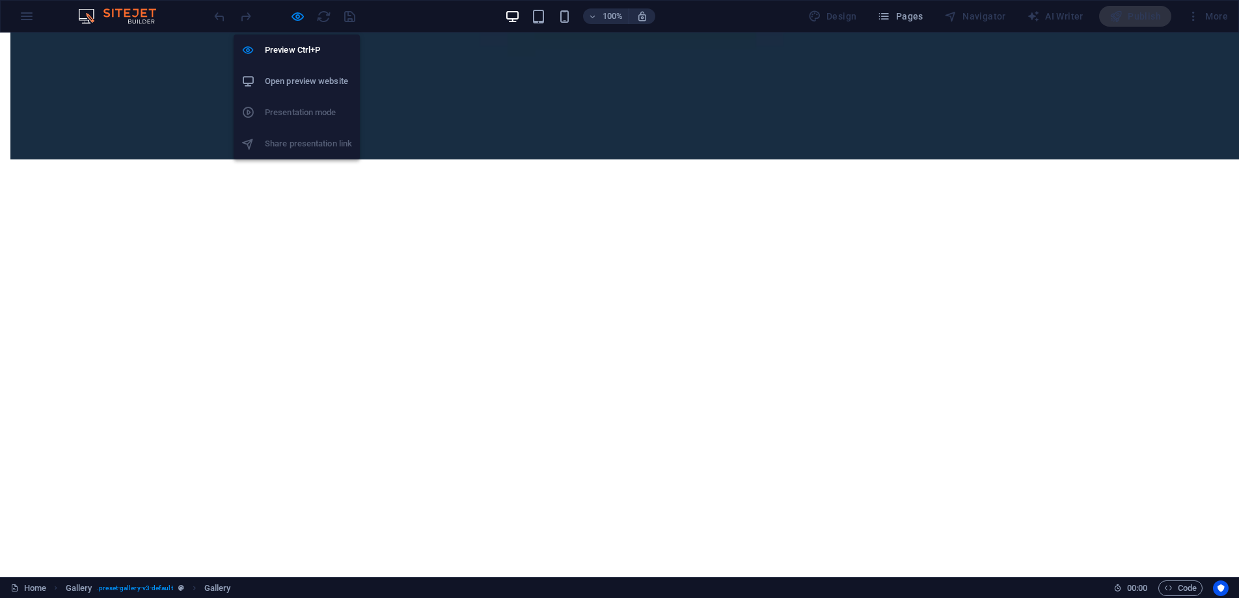
scroll to position [3044, 0]
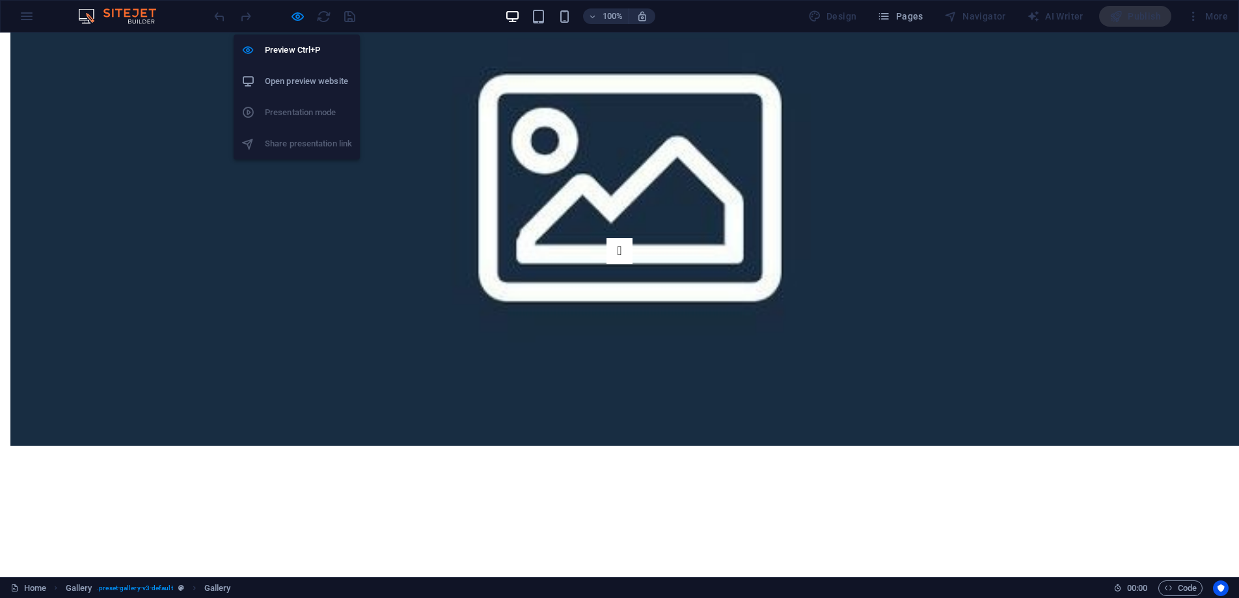
select select "px"
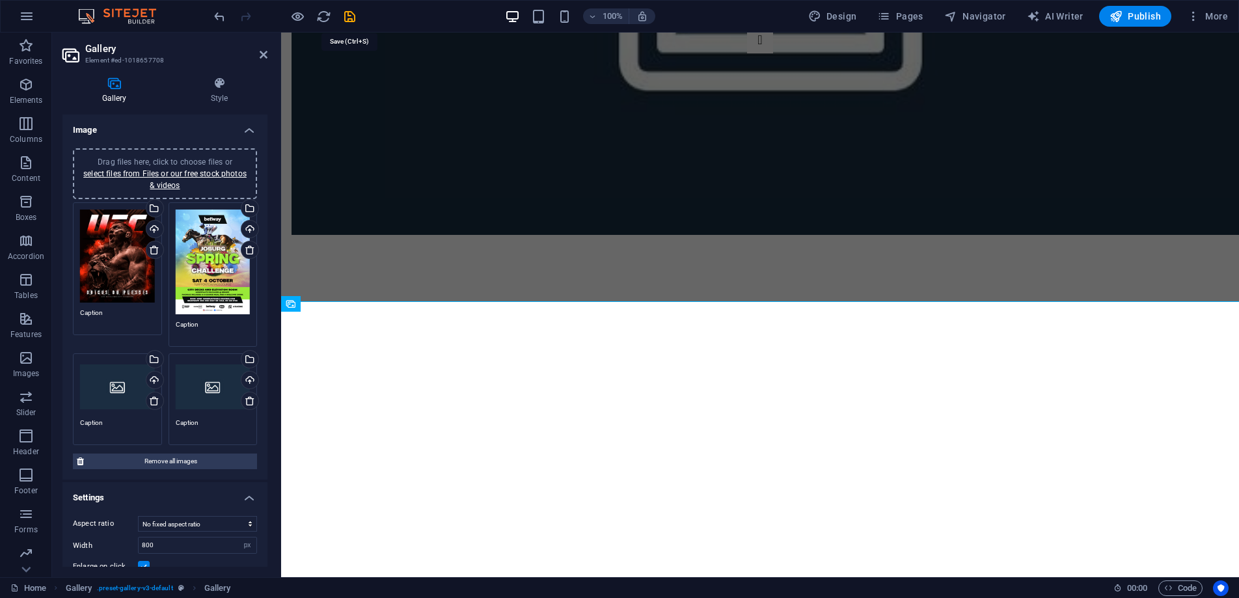
click at [353, 14] on icon "save" at bounding box center [349, 16] width 15 height 15
select select "px"
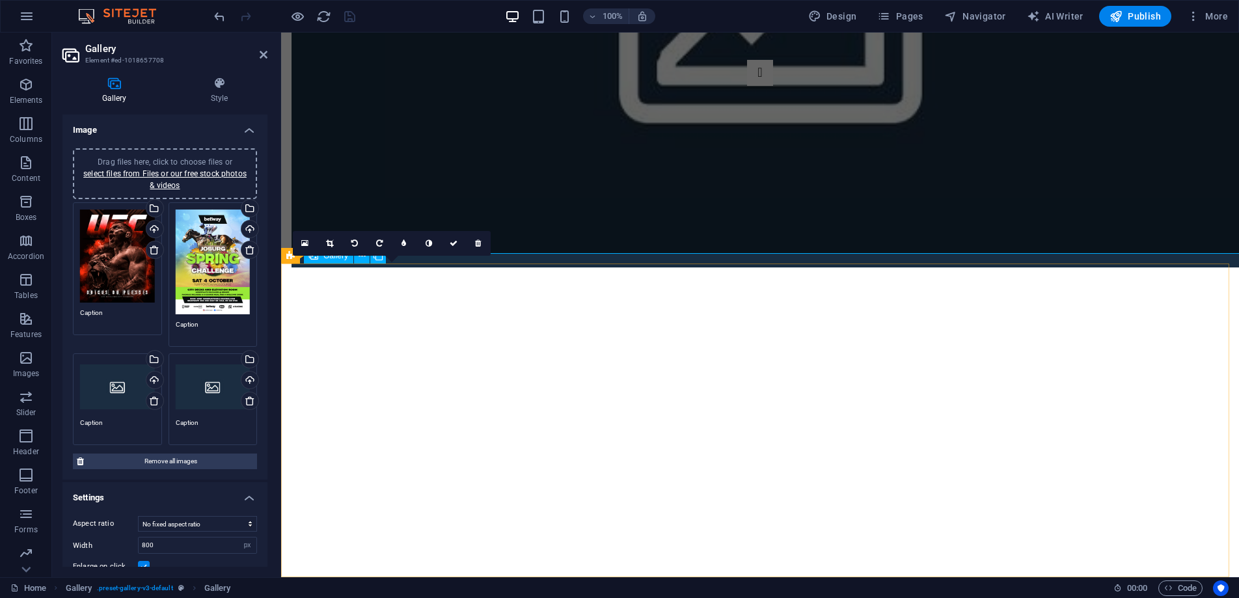
scroll to position [3092, 0]
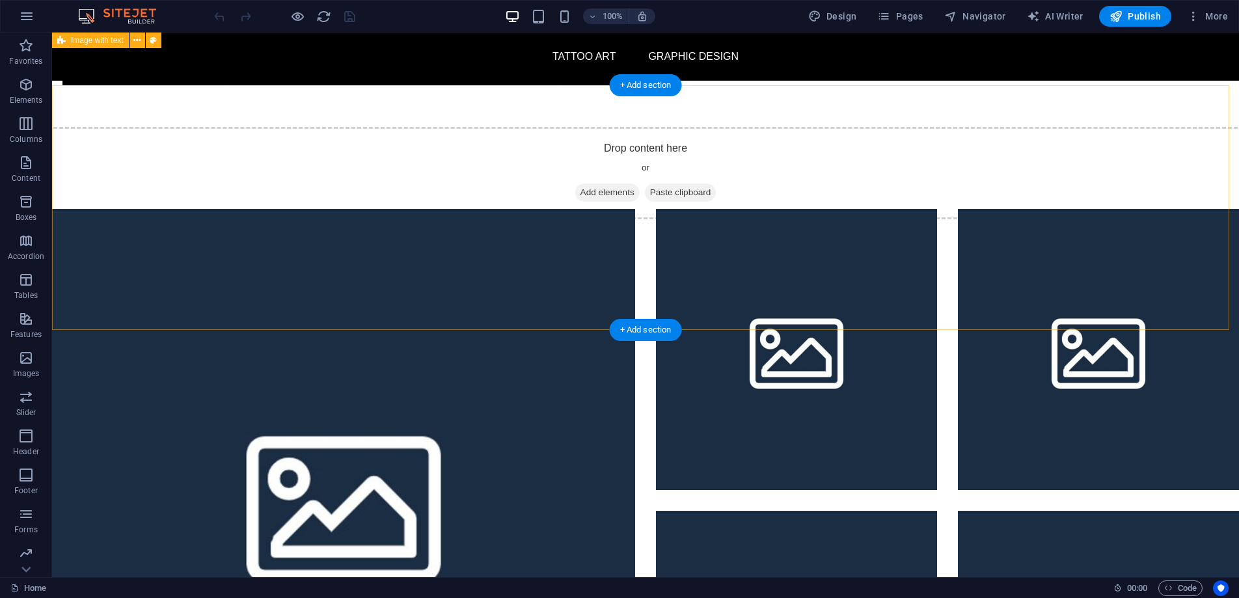
scroll to position [1899, 0]
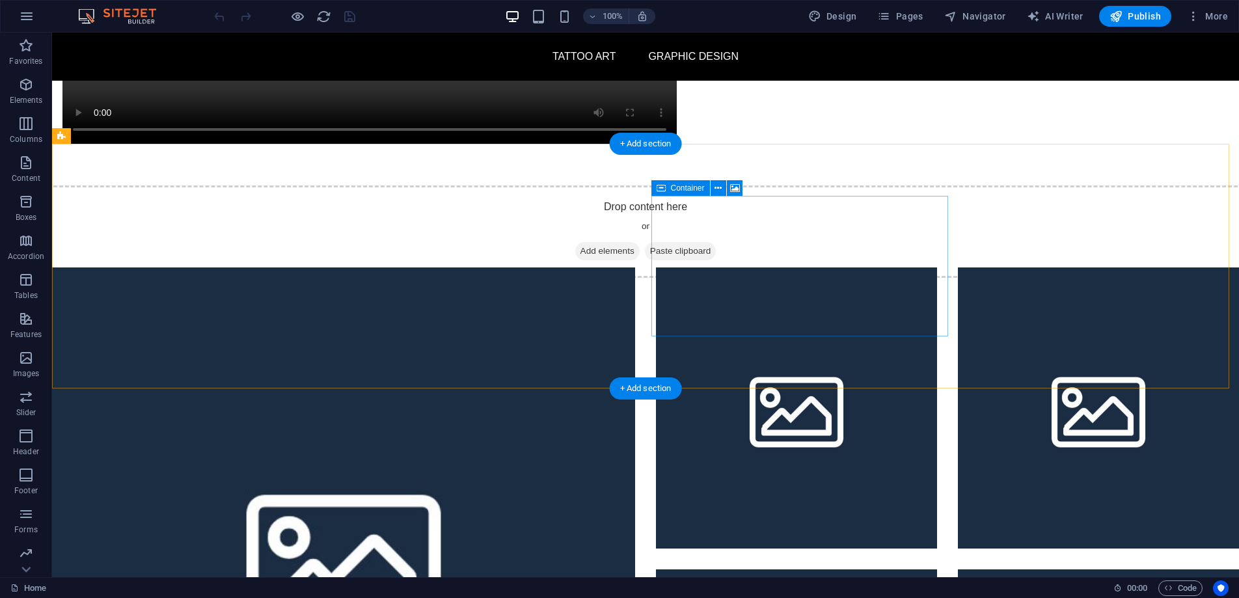
drag, startPoint x: 712, startPoint y: 235, endPoint x: 483, endPoint y: 234, distance: 229.1
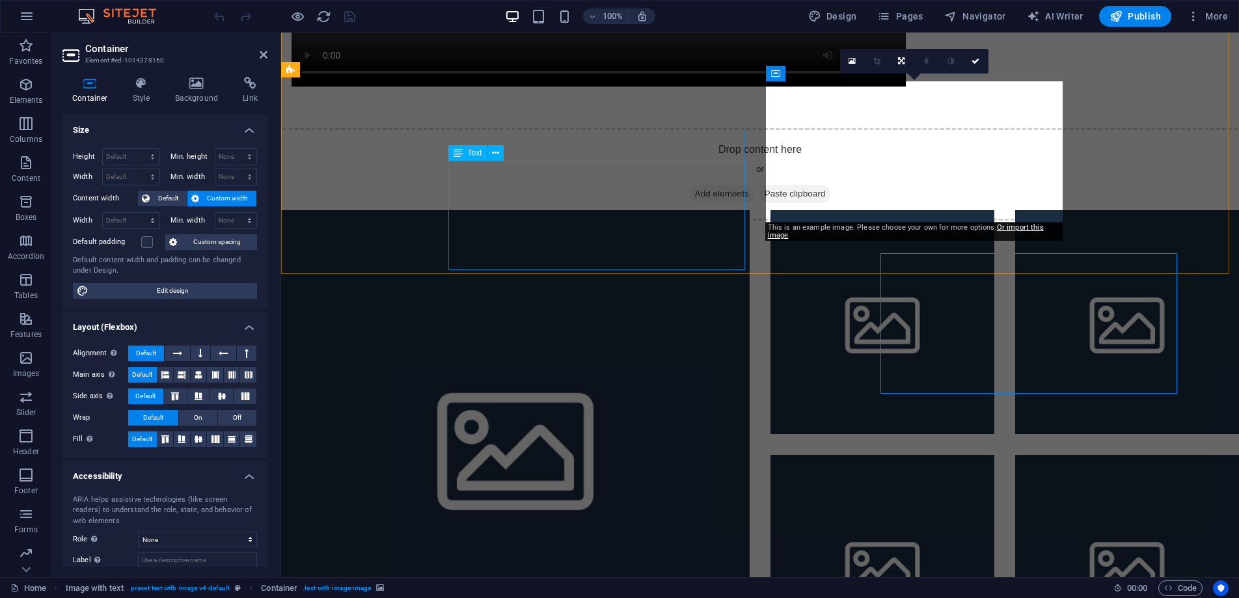
scroll to position [1841, 0]
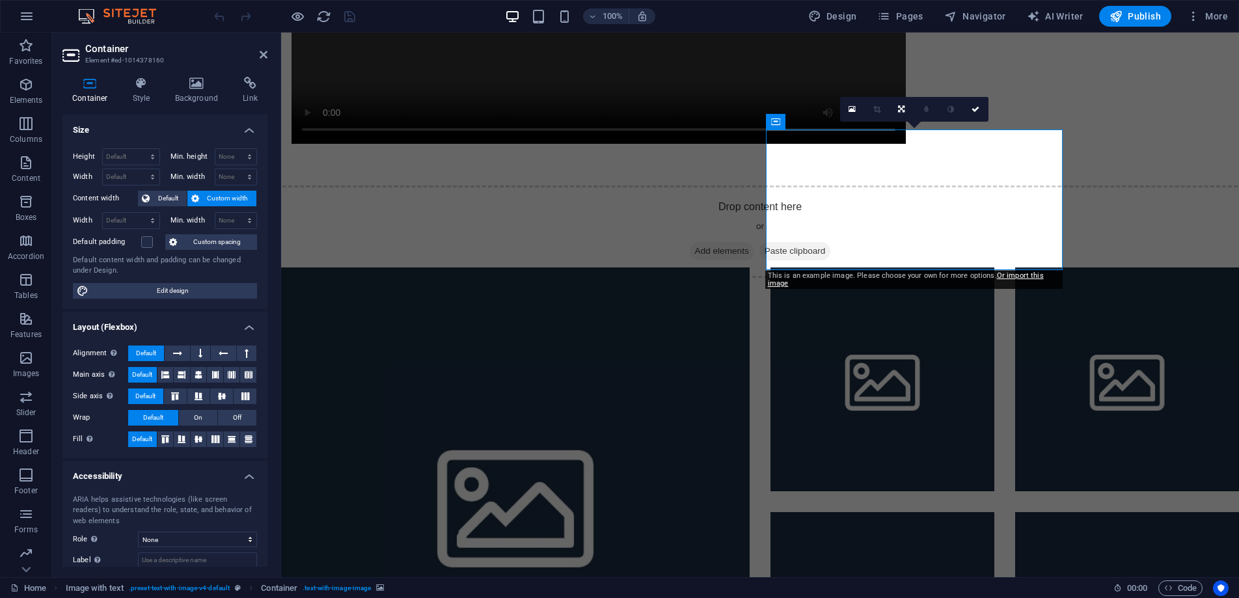
click at [856, 111] on link at bounding box center [852, 109] width 25 height 25
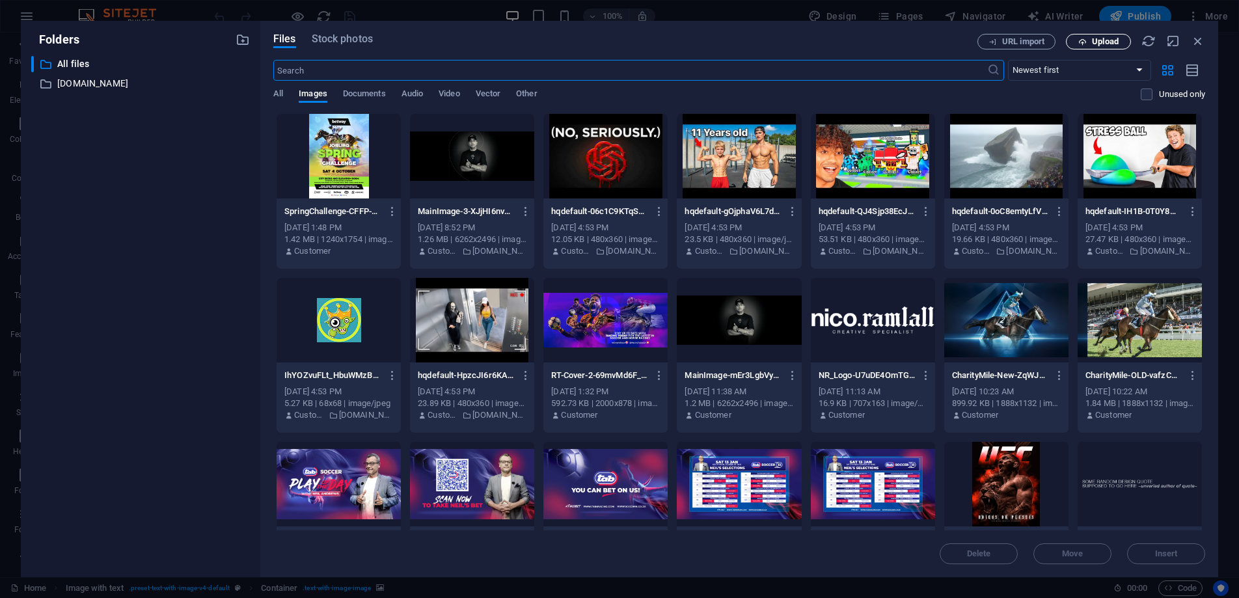
click at [1107, 43] on span "Upload" at bounding box center [1105, 42] width 27 height 8
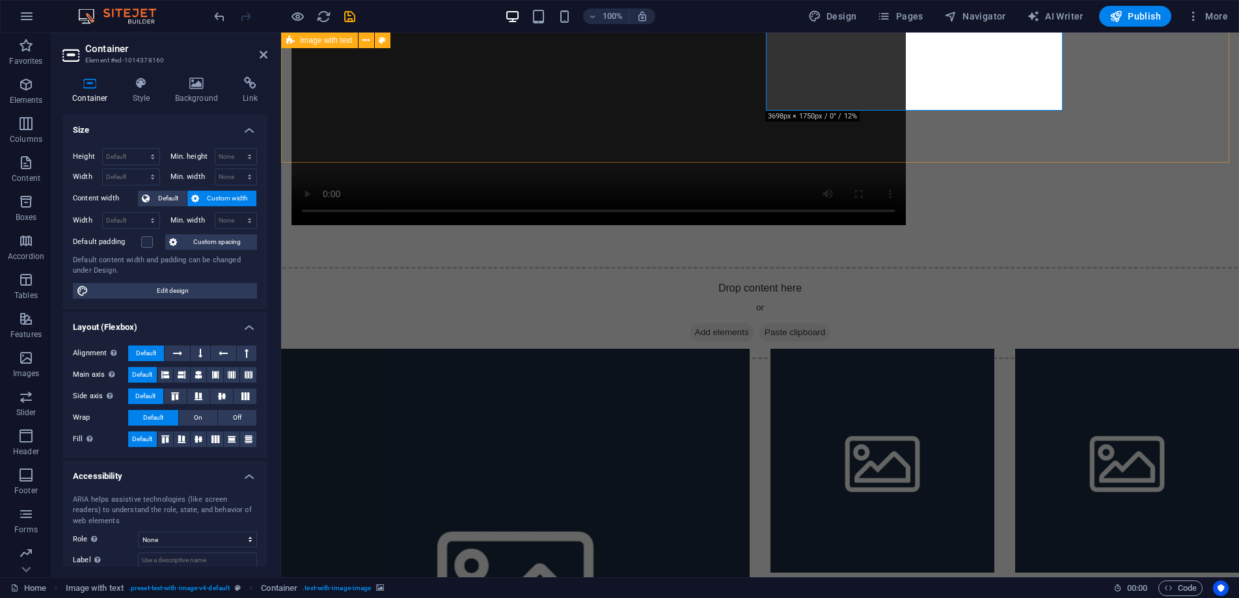
scroll to position [2001, 0]
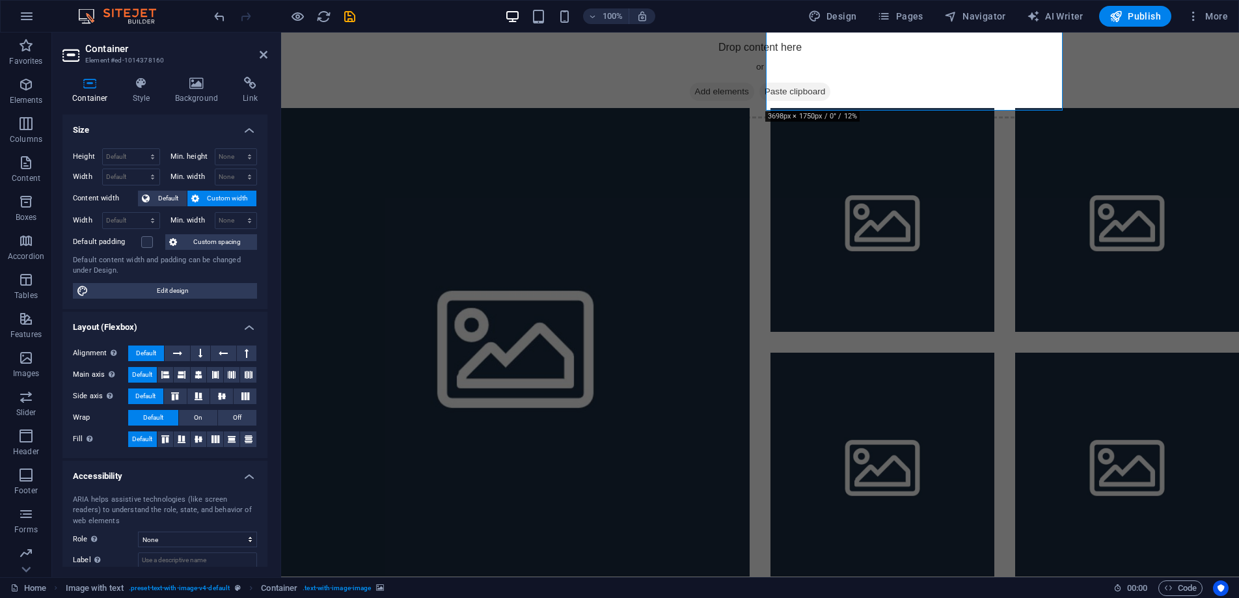
click at [350, 8] on div at bounding box center [285, 16] width 146 height 21
click at [352, 14] on icon "save" at bounding box center [349, 16] width 15 height 15
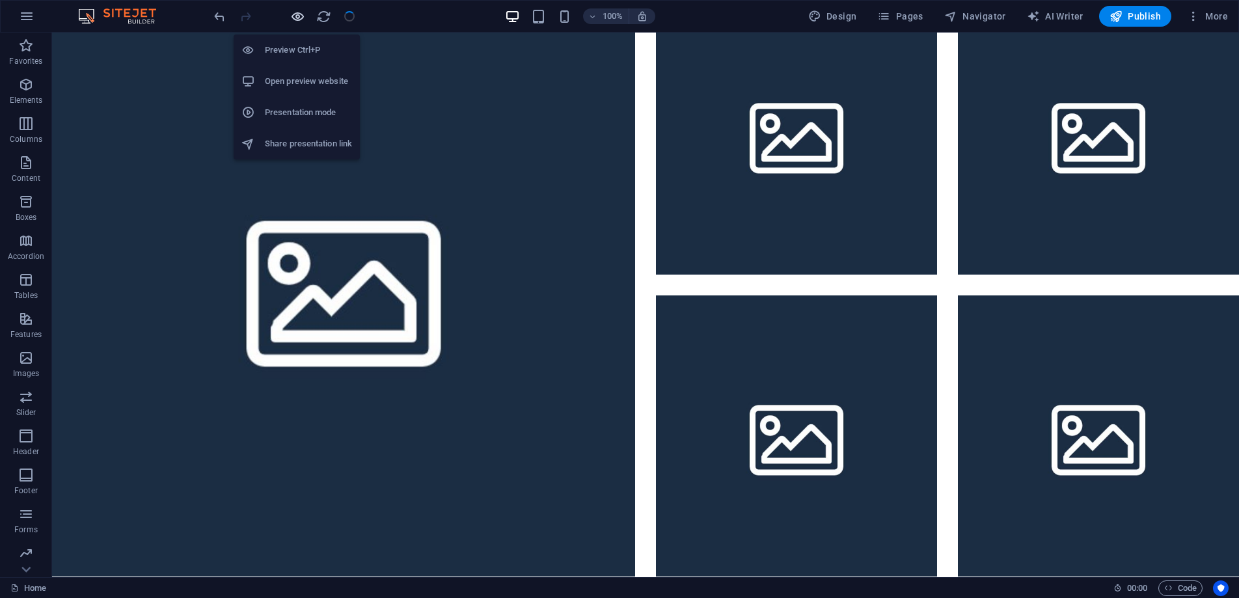
click at [299, 18] on icon "button" at bounding box center [297, 16] width 15 height 15
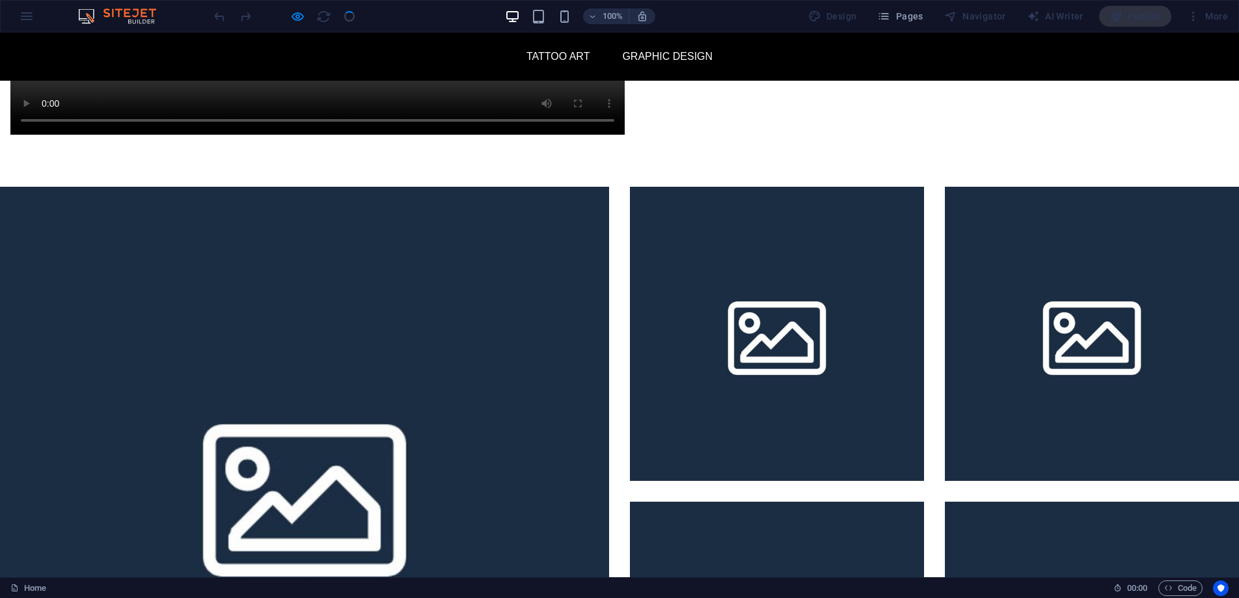
scroll to position [1852, 0]
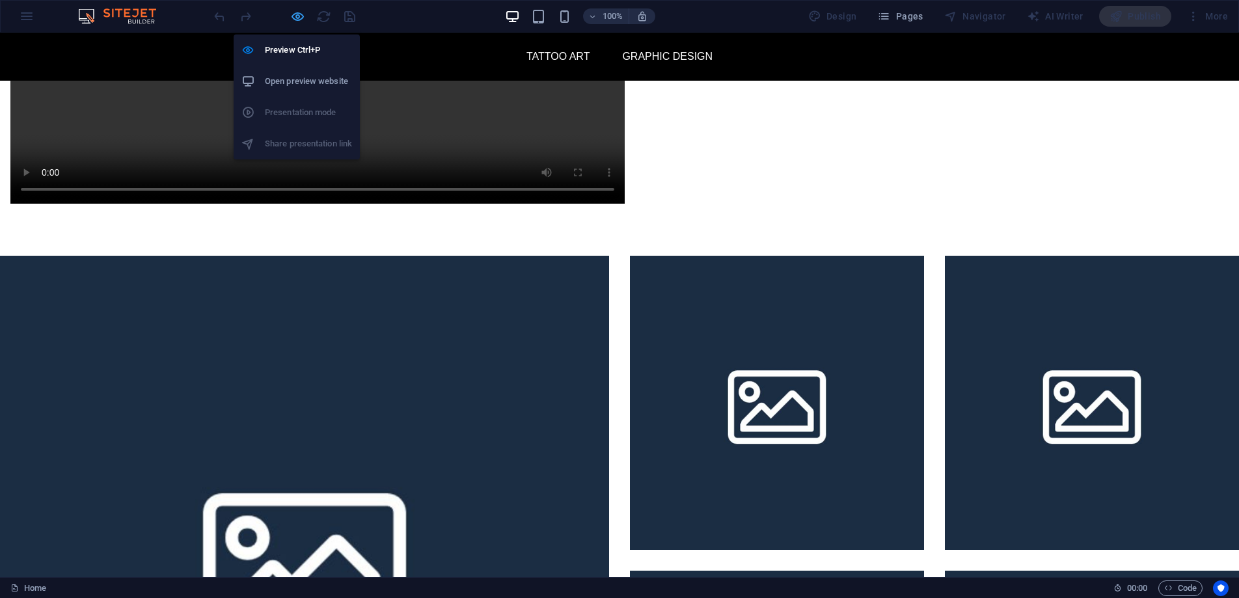
click at [302, 18] on icon "button" at bounding box center [297, 16] width 15 height 15
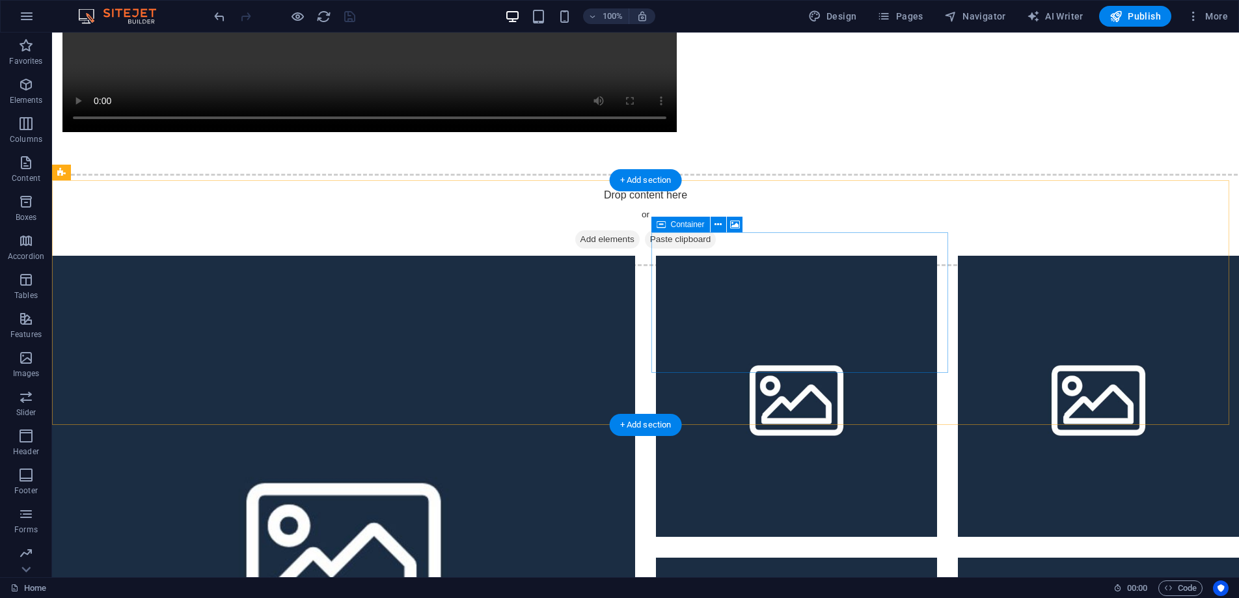
click at [695, 225] on span "Container" at bounding box center [688, 225] width 34 height 8
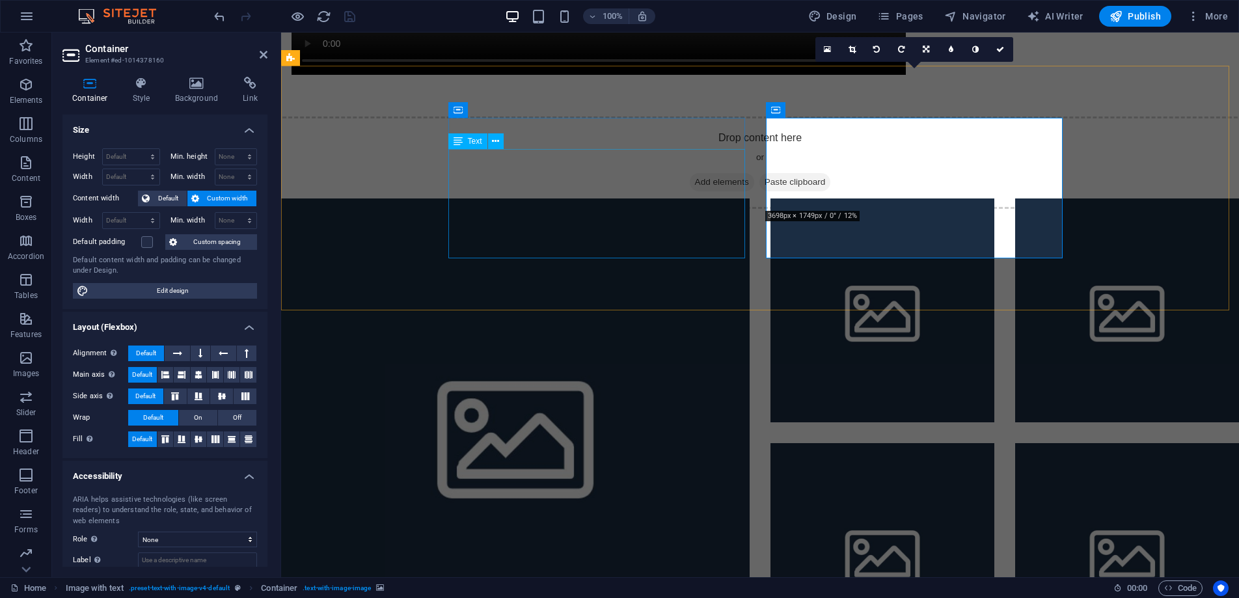
scroll to position [1853, 0]
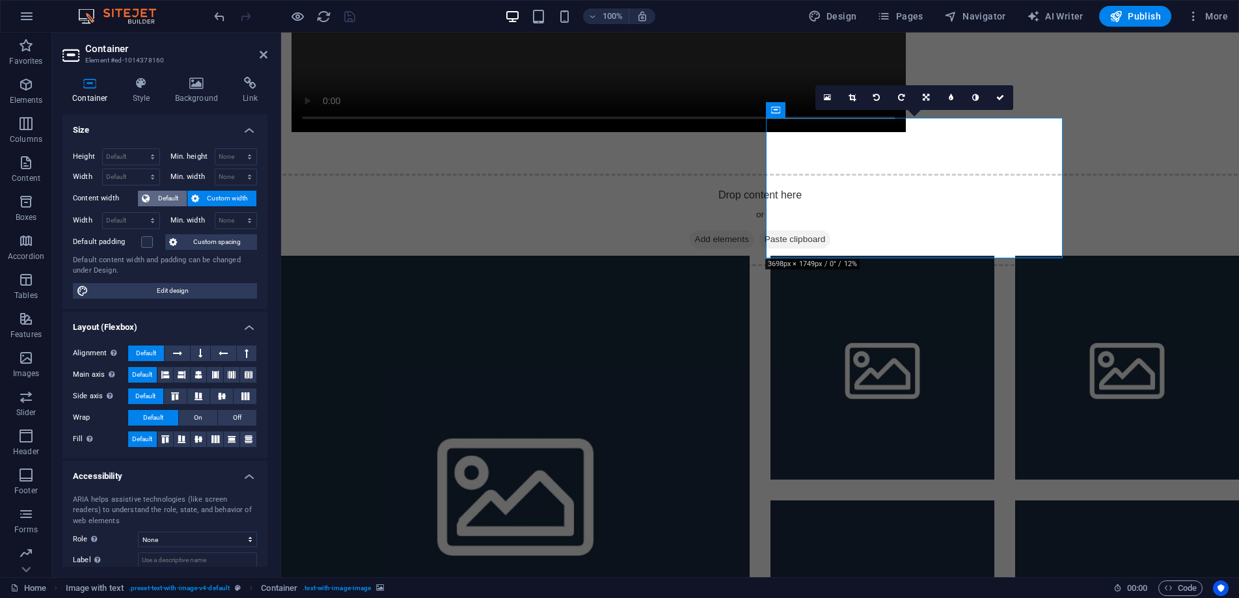
click at [166, 197] on span "Default" at bounding box center [168, 199] width 29 height 16
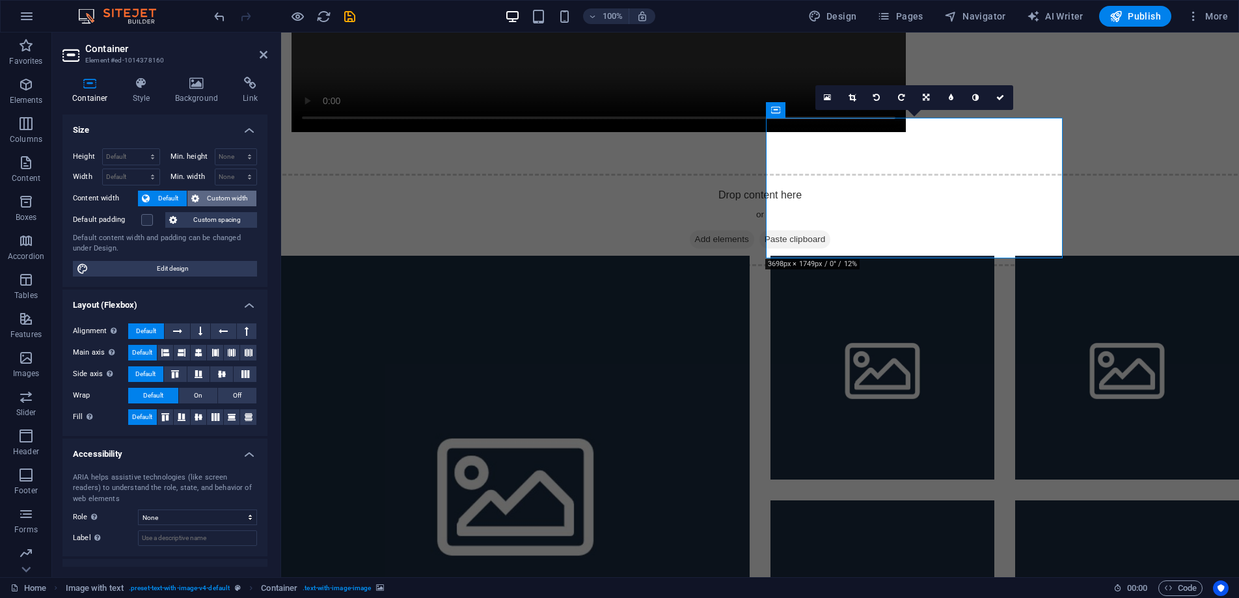
click at [223, 195] on span "Custom width" at bounding box center [228, 199] width 50 height 16
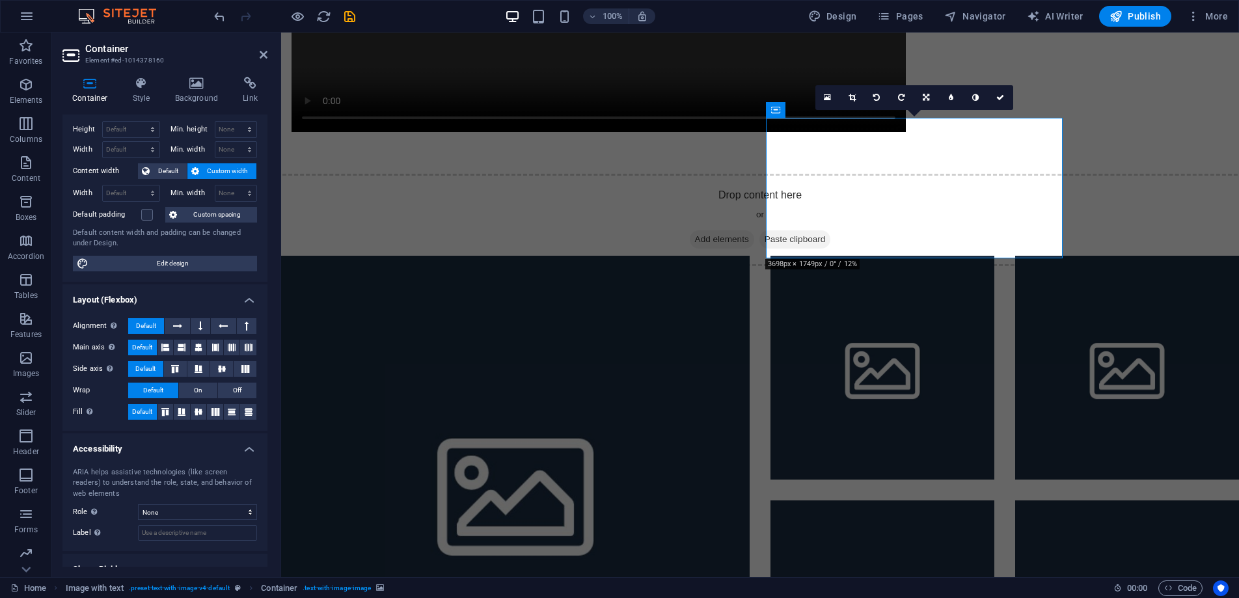
scroll to position [74, 0]
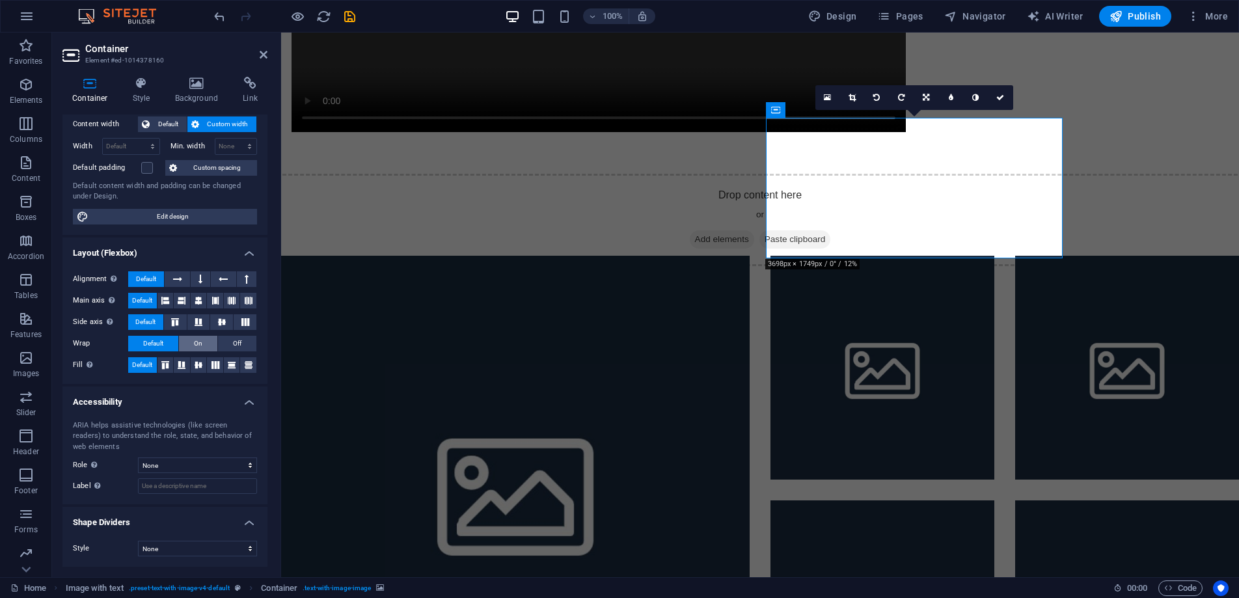
click at [194, 344] on span "On" at bounding box center [198, 344] width 8 height 16
click at [159, 346] on span "Default" at bounding box center [153, 344] width 20 height 16
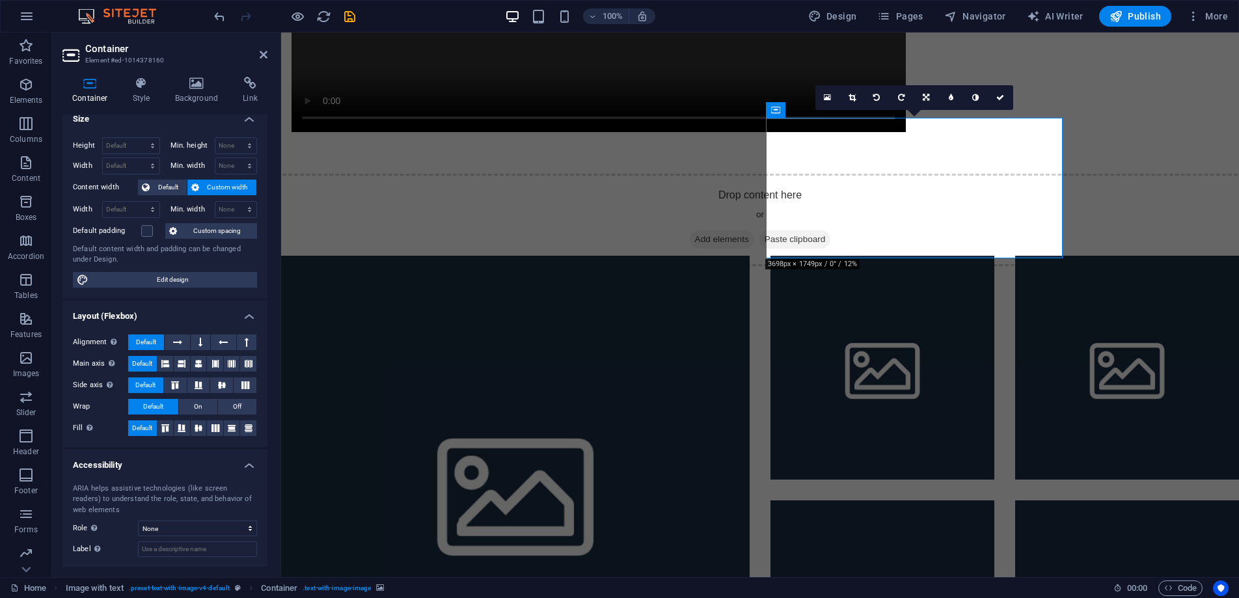
scroll to position [0, 0]
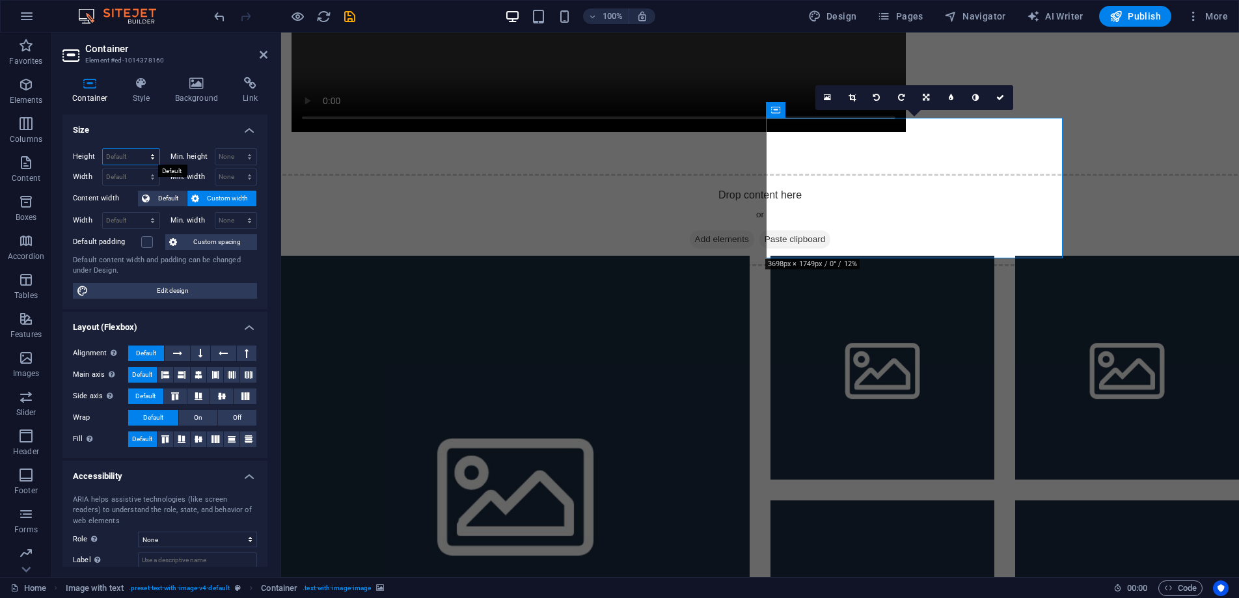
click at [128, 156] on select "Default px rem % vh vw" at bounding box center [131, 157] width 57 height 16
select select "%"
click at [139, 149] on select "Default px rem % vh vw" at bounding box center [131, 157] width 57 height 16
type input "100"
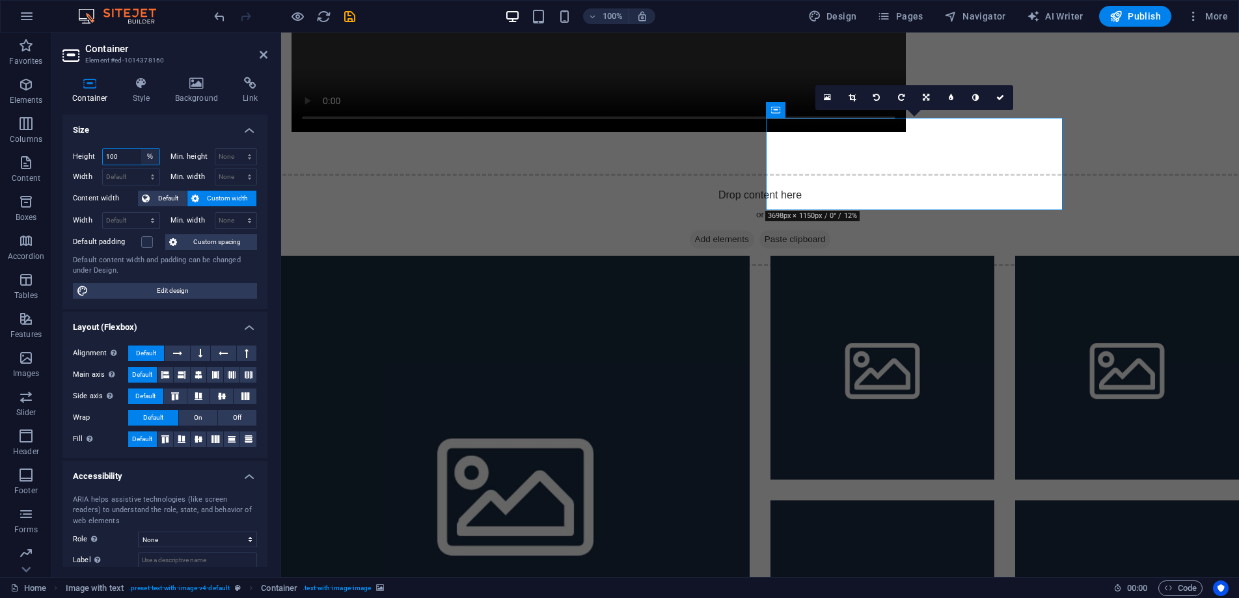
click at [150, 158] on select "Default px rem % vh vw" at bounding box center [150, 157] width 18 height 16
select select "px"
click at [141, 149] on select "Default px rem % vh vw" at bounding box center [150, 157] width 18 height 16
type input "300"
click at [174, 132] on h4 "Size" at bounding box center [164, 126] width 205 height 23
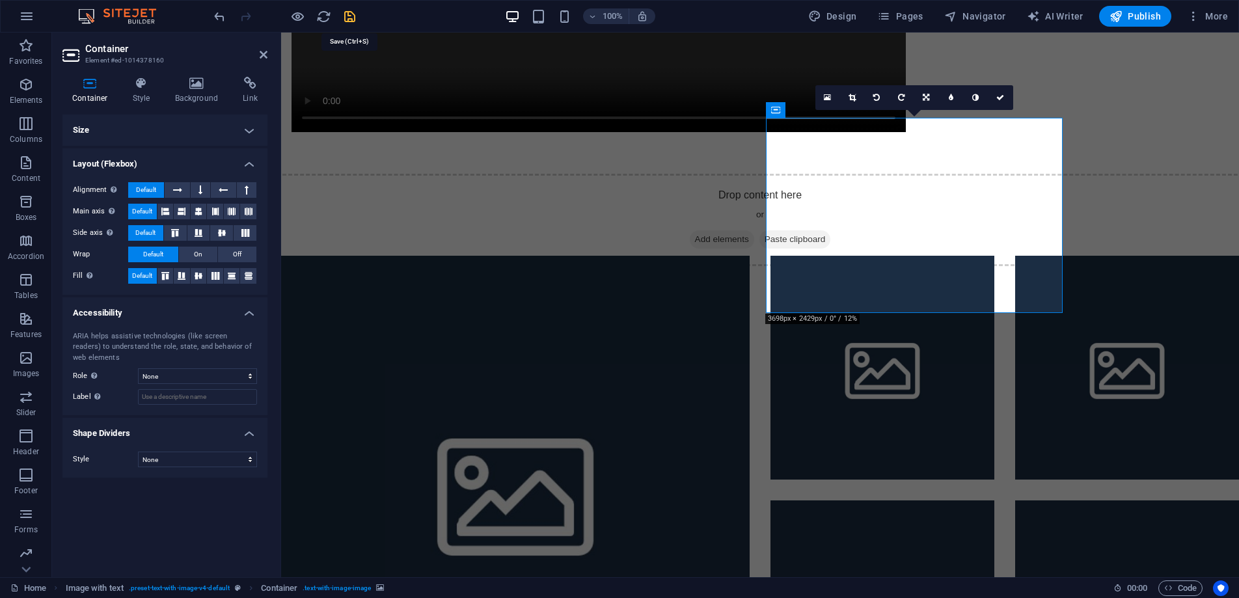
click at [342, 21] on icon "save" at bounding box center [349, 16] width 15 height 15
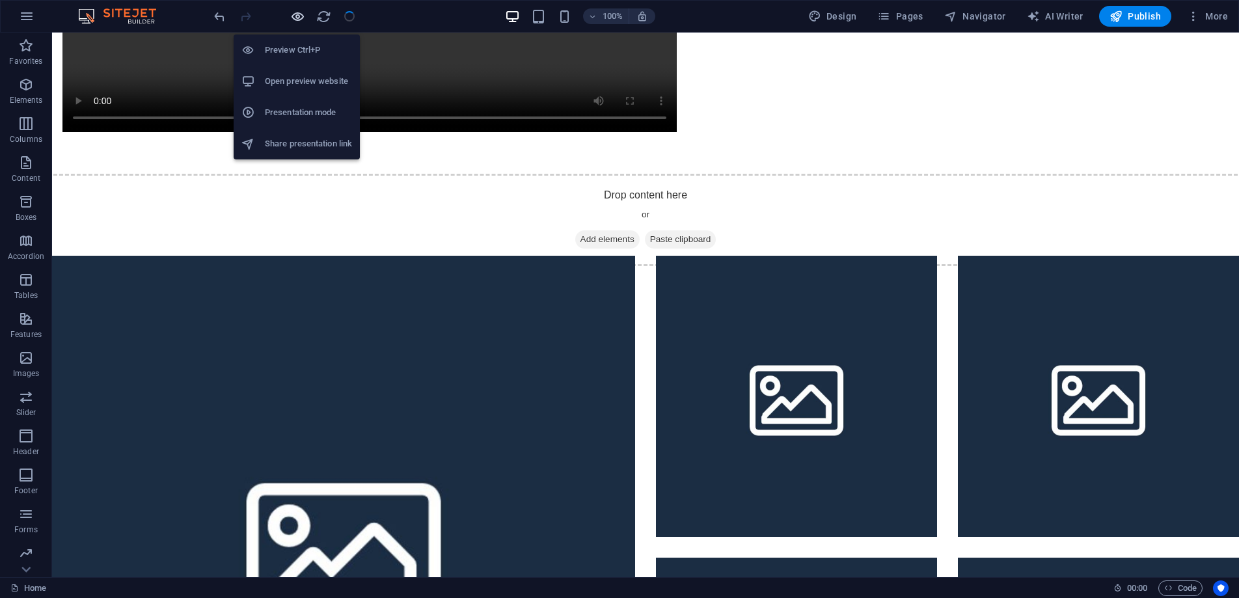
click at [297, 17] on icon "button" at bounding box center [297, 16] width 15 height 15
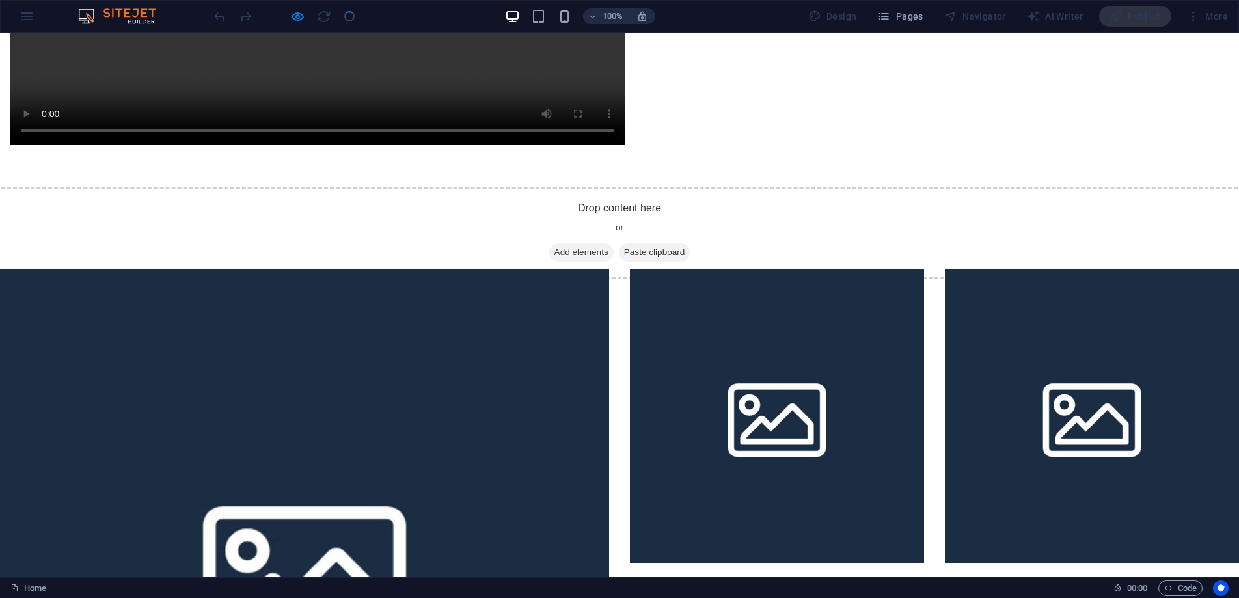
scroll to position [1852, 0]
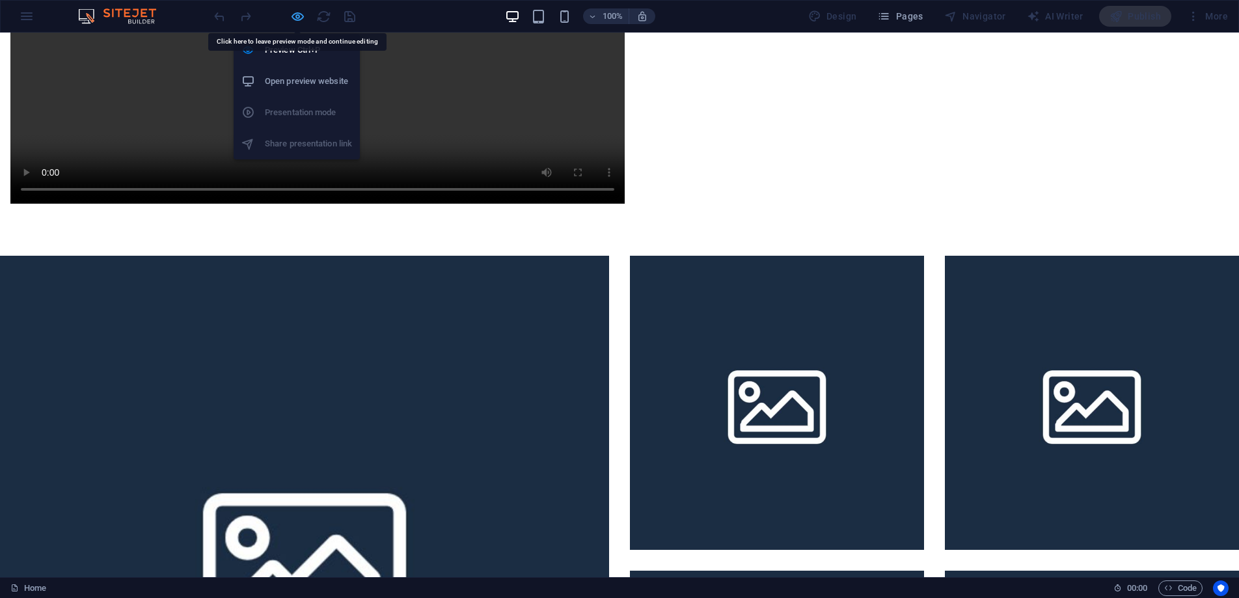
click at [299, 12] on icon "button" at bounding box center [297, 16] width 15 height 15
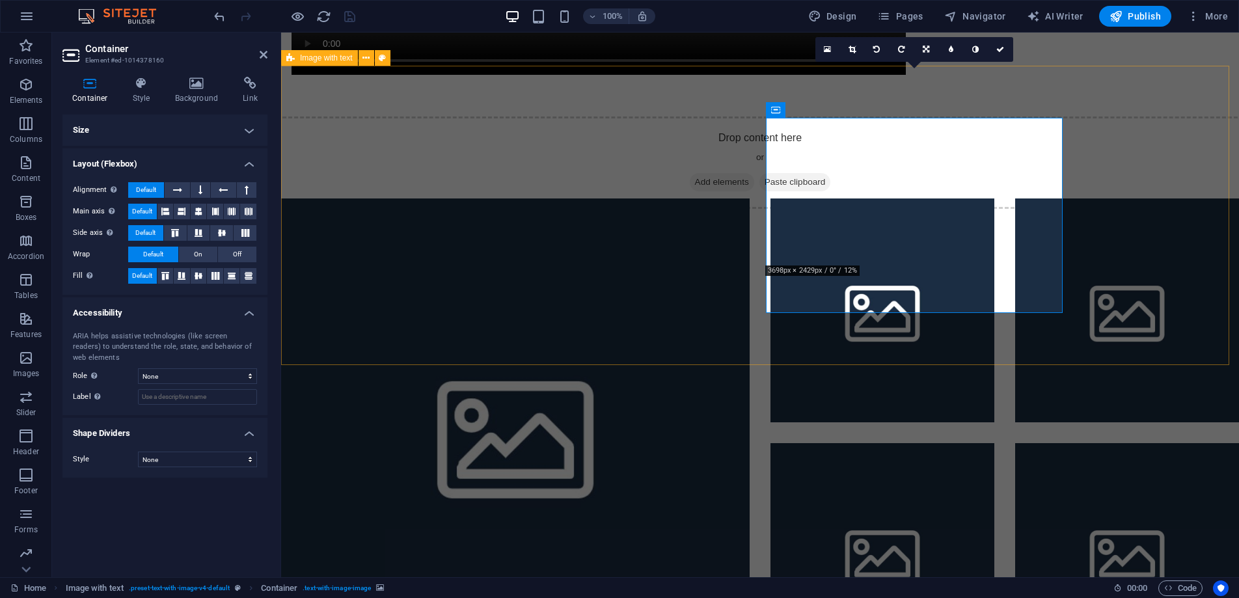
scroll to position [1853, 0]
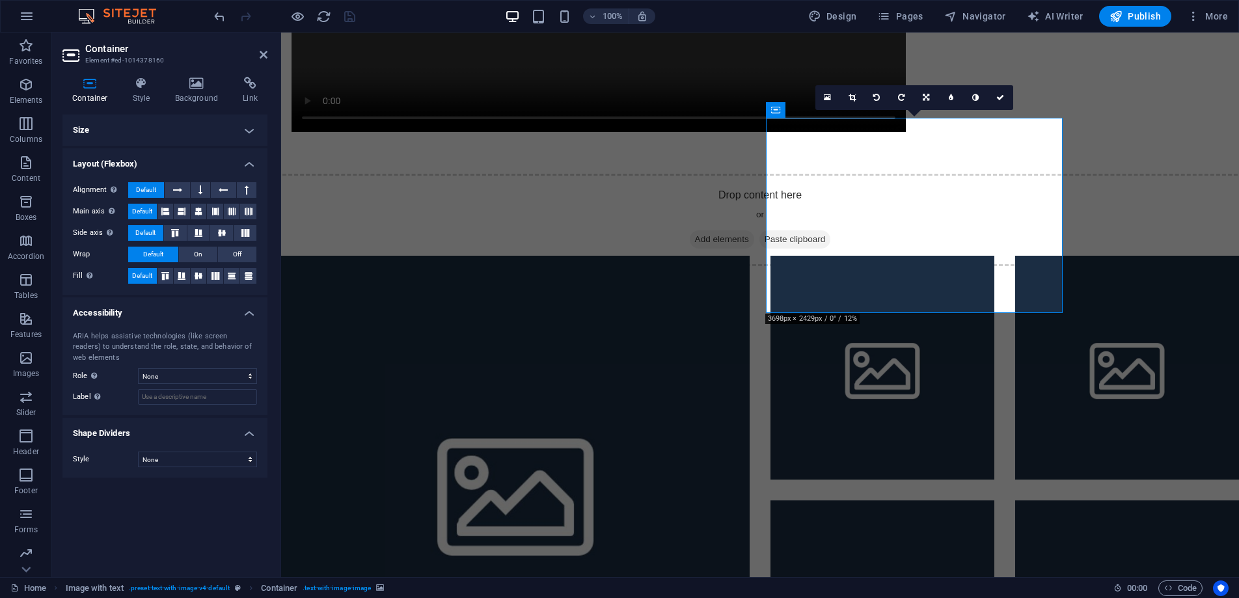
click at [250, 133] on h4 "Size" at bounding box center [164, 130] width 205 height 31
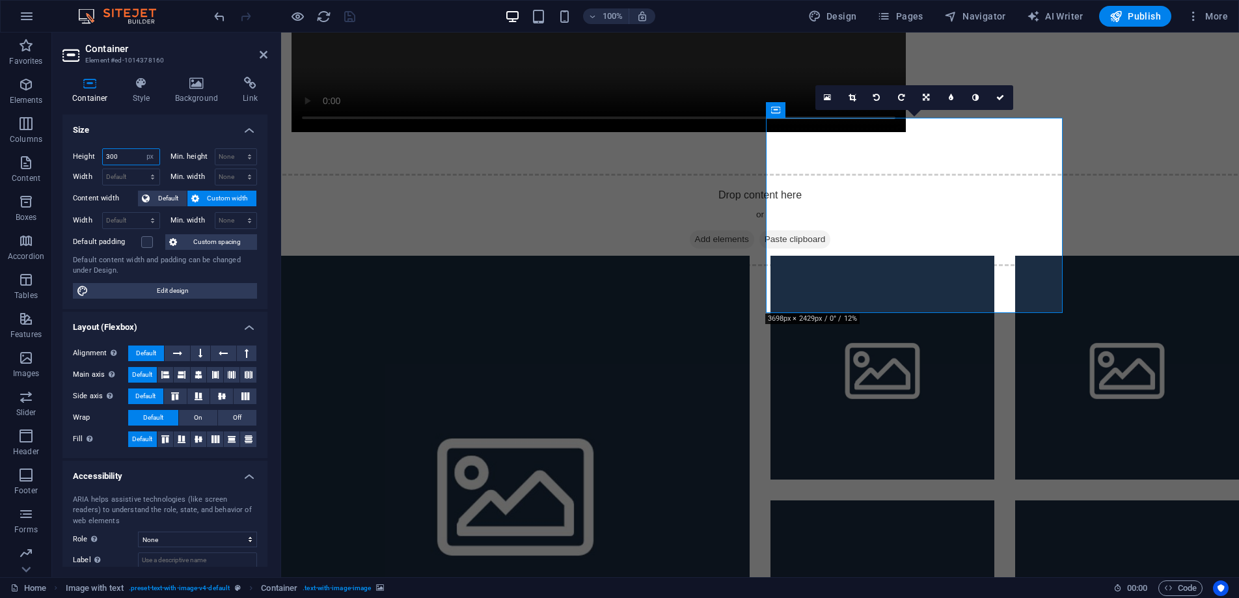
drag, startPoint x: 126, startPoint y: 156, endPoint x: 84, endPoint y: 153, distance: 42.4
click at [79, 153] on div "Height 300 Default px rem % vh vw" at bounding box center [116, 156] width 87 height 17
type input "500"
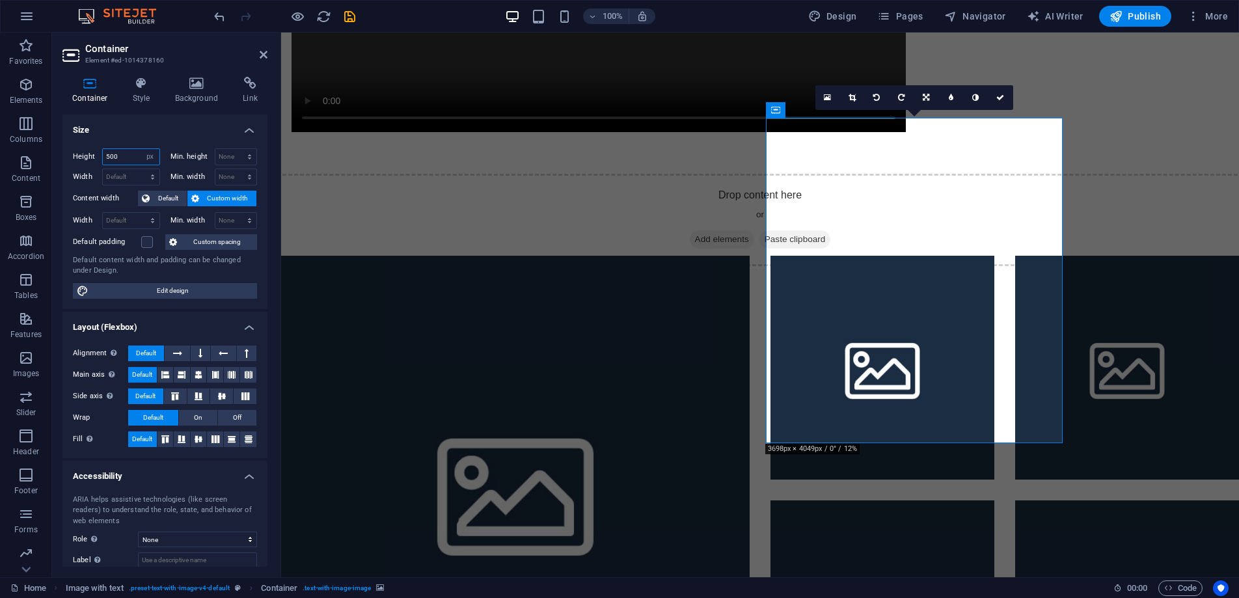
click at [130, 161] on input "500" at bounding box center [131, 157] width 57 height 16
click at [152, 156] on select "Default px rem % vh vw" at bounding box center [150, 157] width 18 height 16
select select "%"
click at [141, 149] on select "Default px rem % vh vw" at bounding box center [150, 157] width 18 height 16
type input "100"
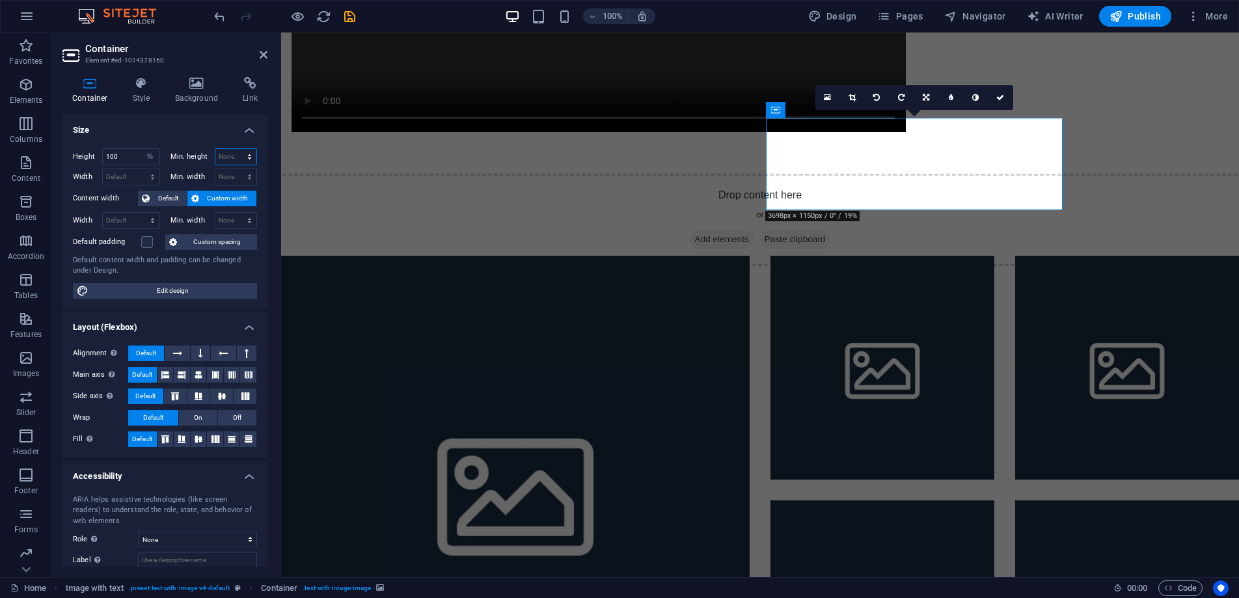
click at [221, 157] on select "None px rem % vh vw" at bounding box center [236, 157] width 42 height 16
select select "%"
click at [236, 149] on select "None px rem % vh vw" at bounding box center [236, 157] width 42 height 16
type input "100"
click at [173, 197] on span "Default" at bounding box center [168, 199] width 29 height 16
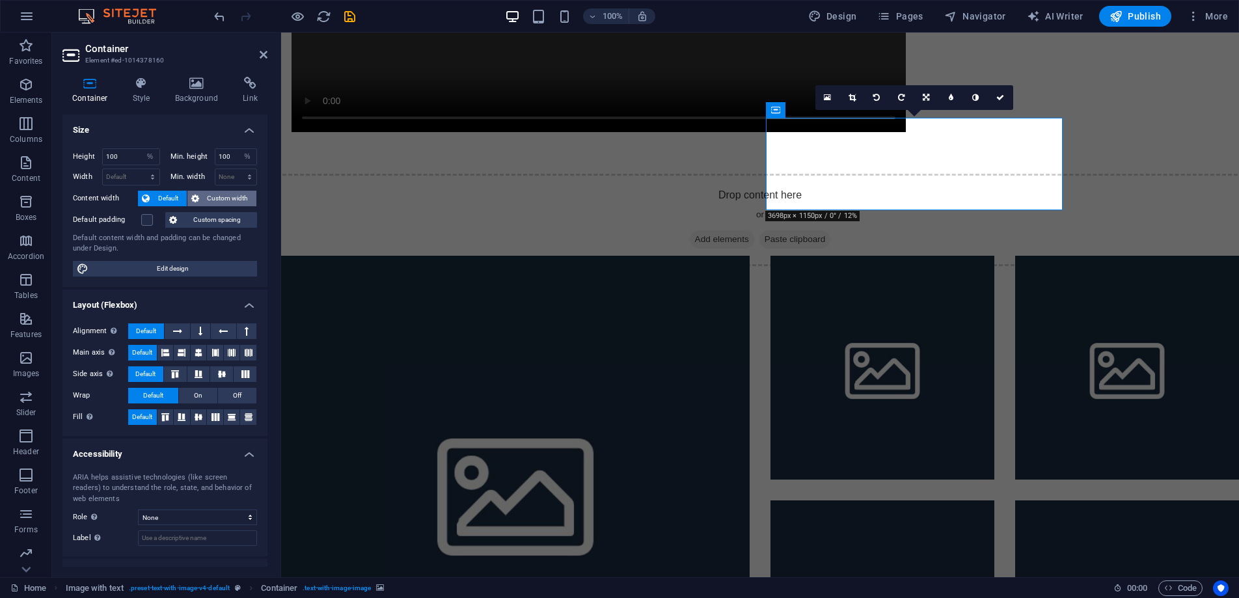
click at [209, 196] on span "Custom width" at bounding box center [228, 199] width 50 height 16
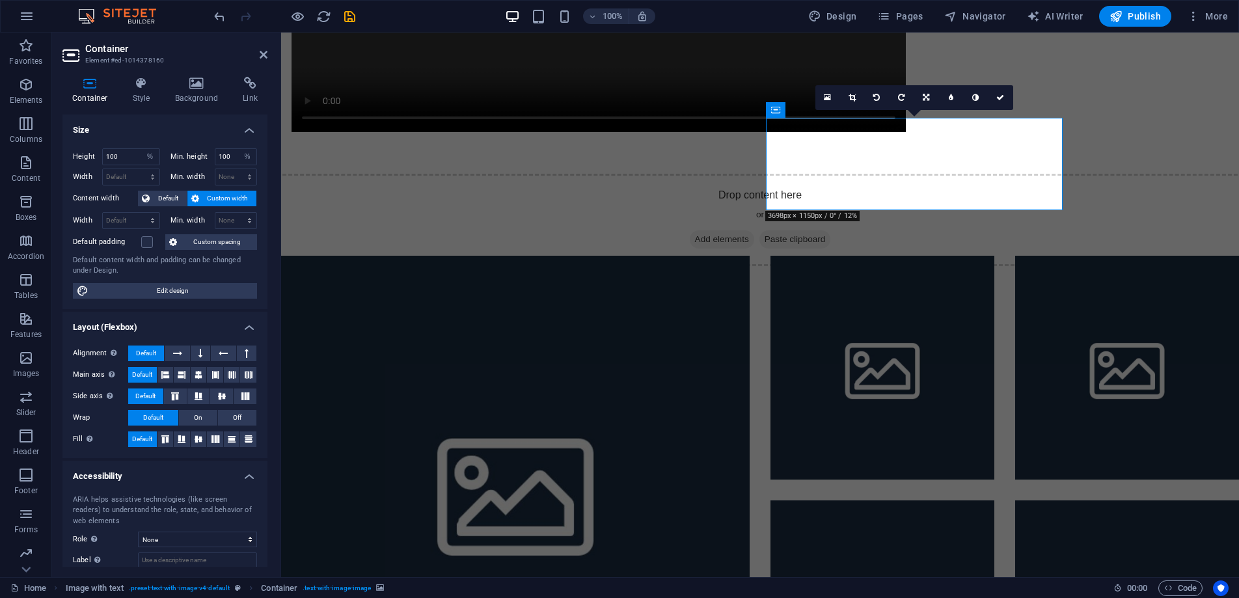
drag, startPoint x: 262, startPoint y: 149, endPoint x: 262, endPoint y: 132, distance: 16.9
click at [262, 134] on li "Size Height 100 Default px rem % vh vw Min. height 100 None px rem % vh vw Widt…" at bounding box center [164, 212] width 205 height 195
click at [122, 219] on select "Default px rem % em vh vw" at bounding box center [131, 221] width 57 height 16
select select "%"
click at [139, 213] on select "Default px rem % em vh vw" at bounding box center [131, 221] width 57 height 16
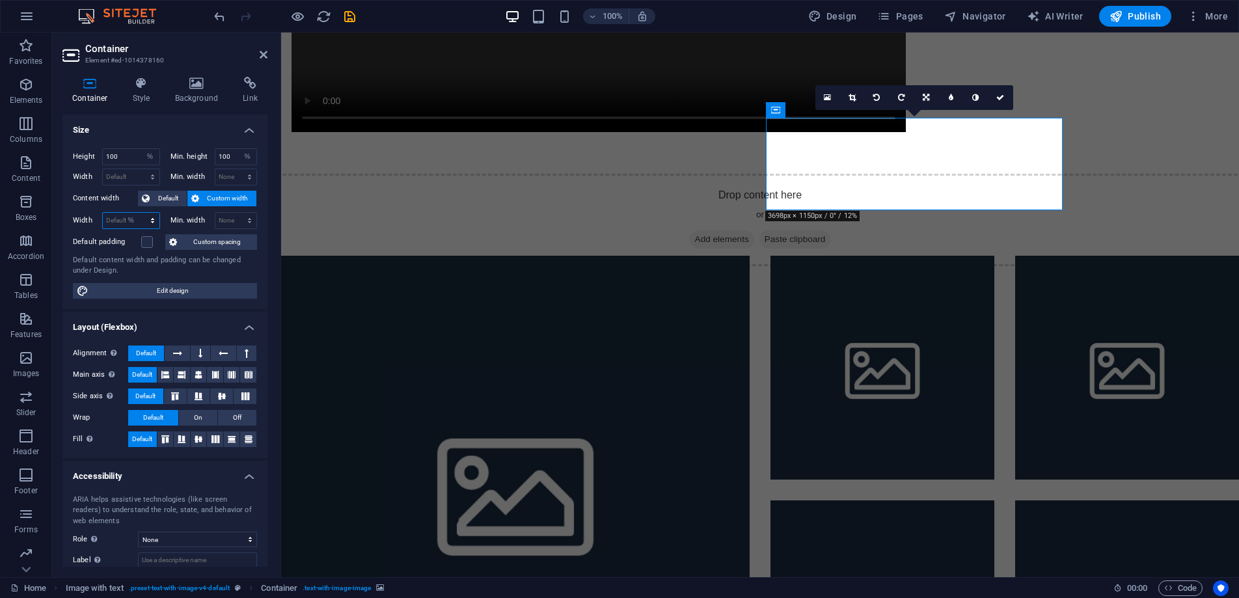
type input "100"
click at [222, 220] on select "None px rem % vh vw" at bounding box center [236, 221] width 42 height 16
click at [786, 107] on span "Container" at bounding box center [803, 110] width 34 height 8
click at [923, 98] on icon at bounding box center [926, 98] width 7 height 8
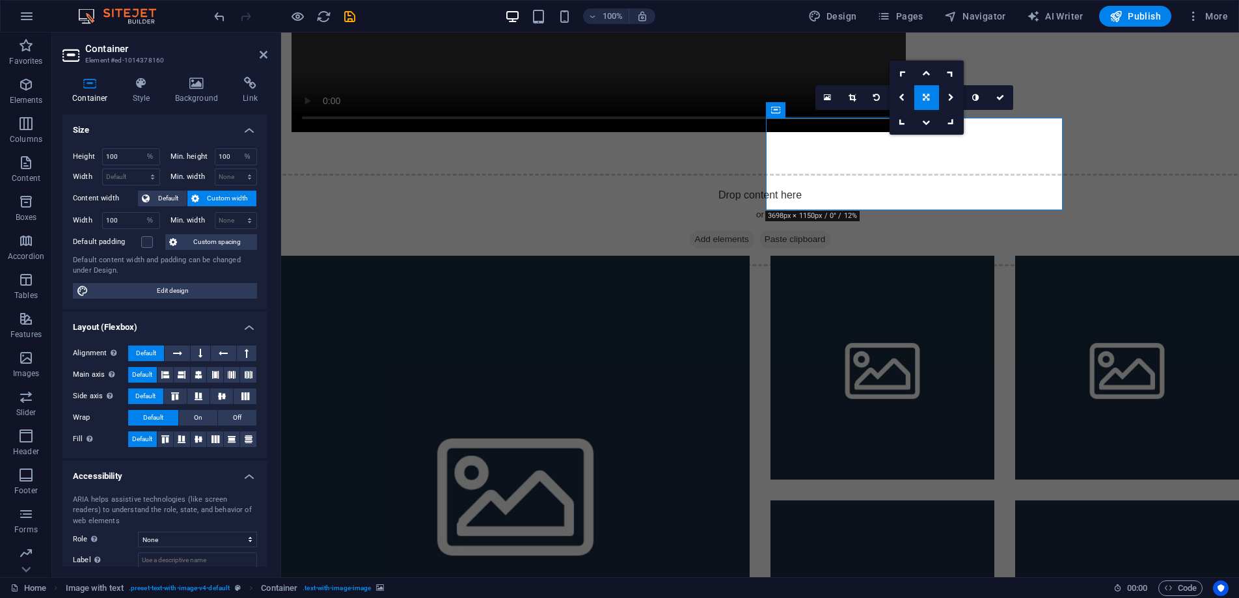
click at [929, 97] on icon at bounding box center [926, 98] width 7 height 8
drag, startPoint x: 118, startPoint y: 158, endPoint x: 37, endPoint y: 144, distance: 82.0
click at [14, 142] on section "Favorites Elements Columns Content Boxes Accordion Tables Features Images Slide…" at bounding box center [619, 305] width 1239 height 545
type input "30"
drag, startPoint x: 232, startPoint y: 158, endPoint x: 171, endPoint y: 151, distance: 62.2
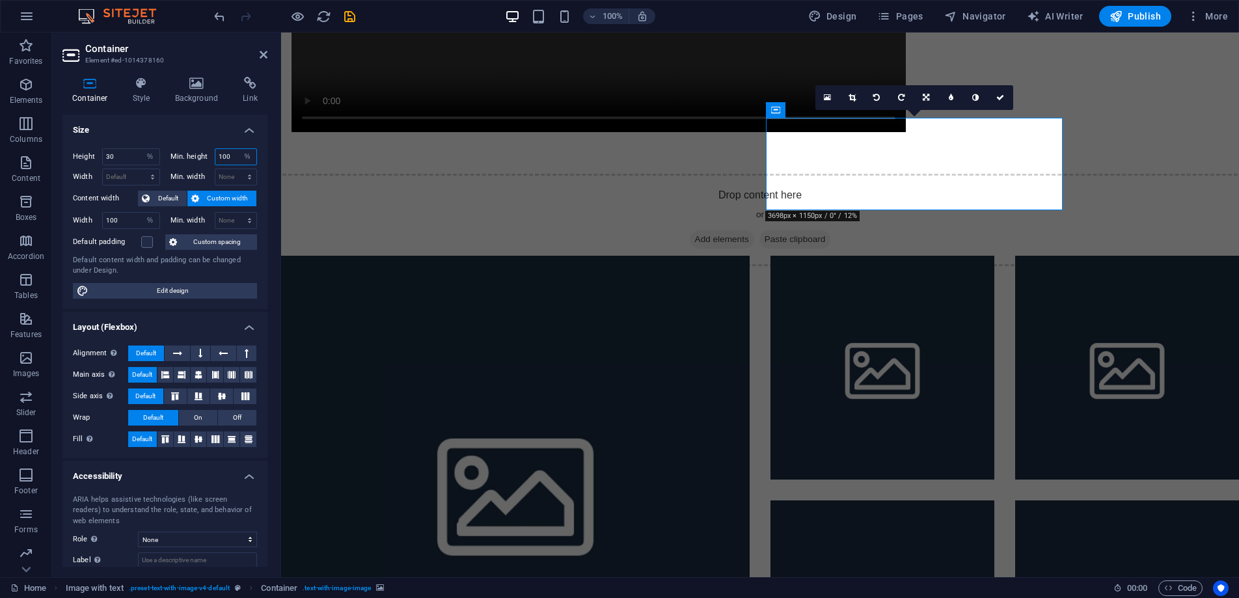
click at [171, 151] on div "Min. height 100 None px rem % vh vw" at bounding box center [214, 156] width 87 height 17
click at [217, 18] on icon "undo" at bounding box center [219, 16] width 15 height 15
type input "100"
click at [219, 16] on icon "undo" at bounding box center [219, 16] width 15 height 15
type input "100"
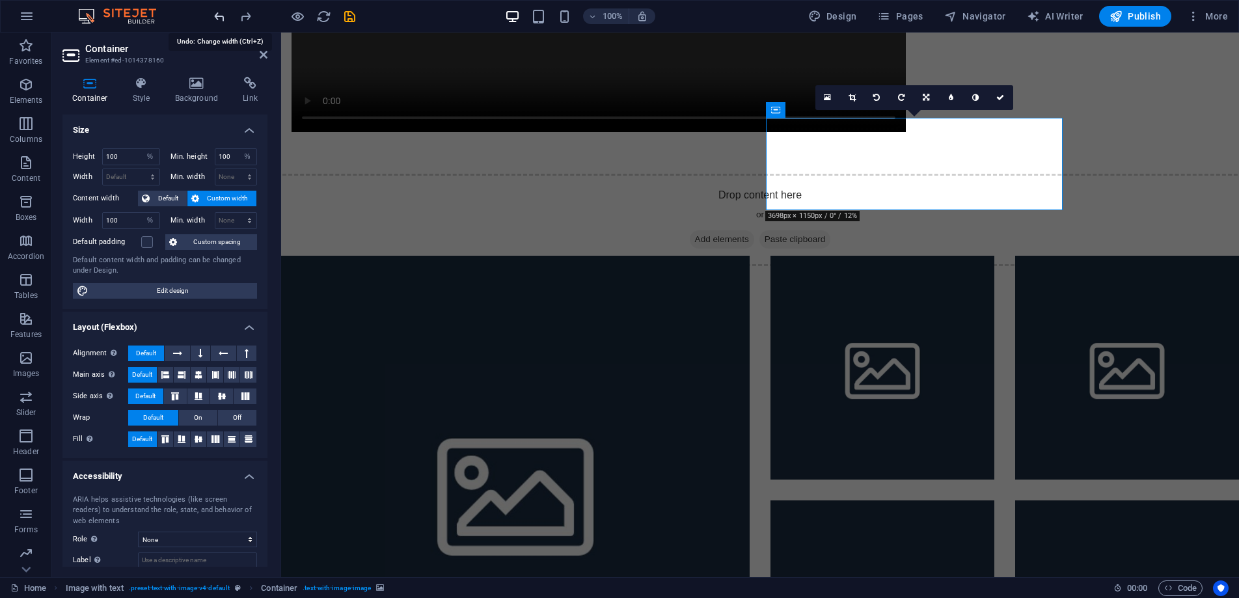
click at [219, 17] on icon "undo" at bounding box center [219, 16] width 15 height 15
select select "DISABLED_OPTION_VALUE"
click at [219, 18] on icon "undo" at bounding box center [219, 16] width 15 height 15
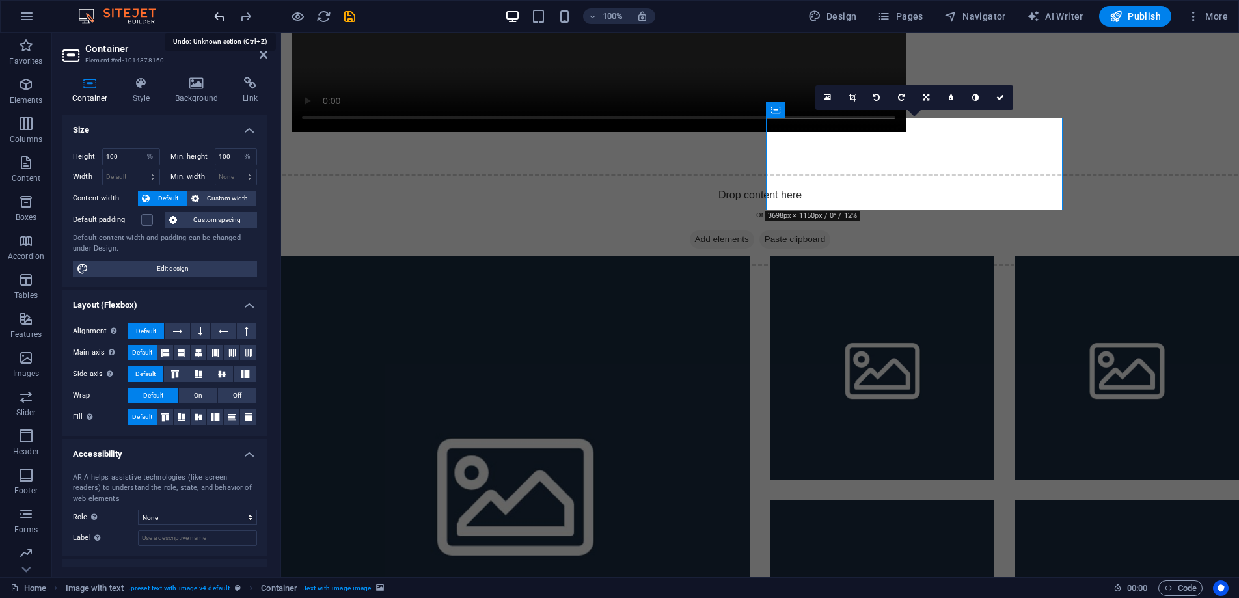
click at [221, 11] on icon "undo" at bounding box center [219, 16] width 15 height 15
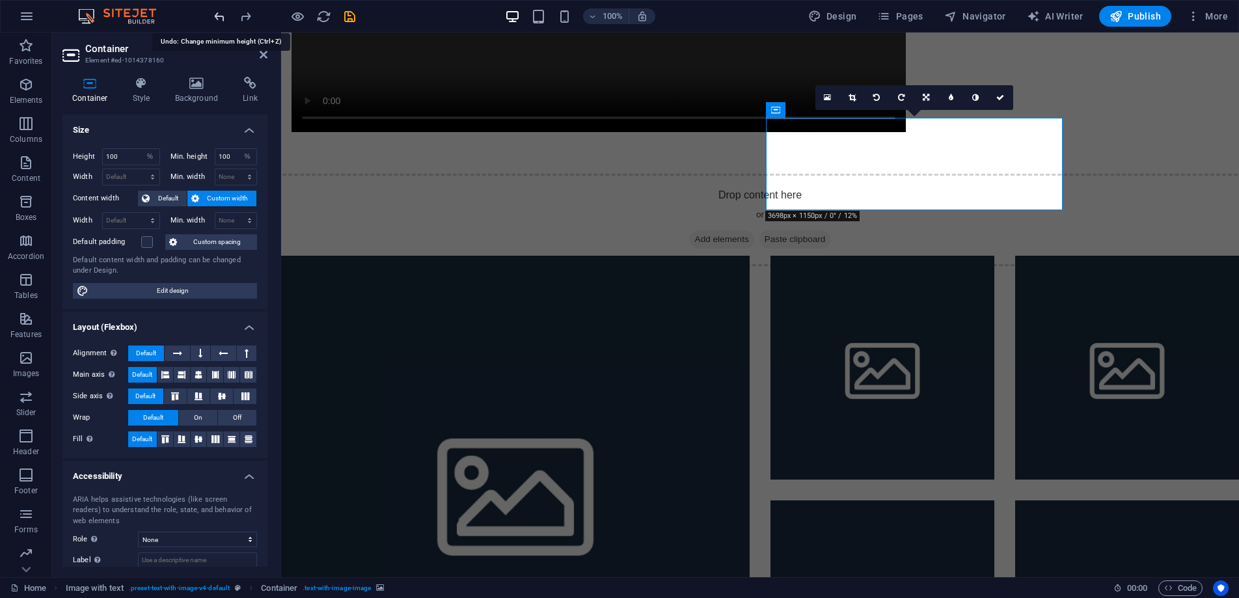
click at [219, 17] on icon "undo" at bounding box center [219, 16] width 15 height 15
select select "DISABLED_OPTION_VALUE"
click at [219, 16] on icon "undo" at bounding box center [219, 16] width 15 height 15
type input "500"
select select "px"
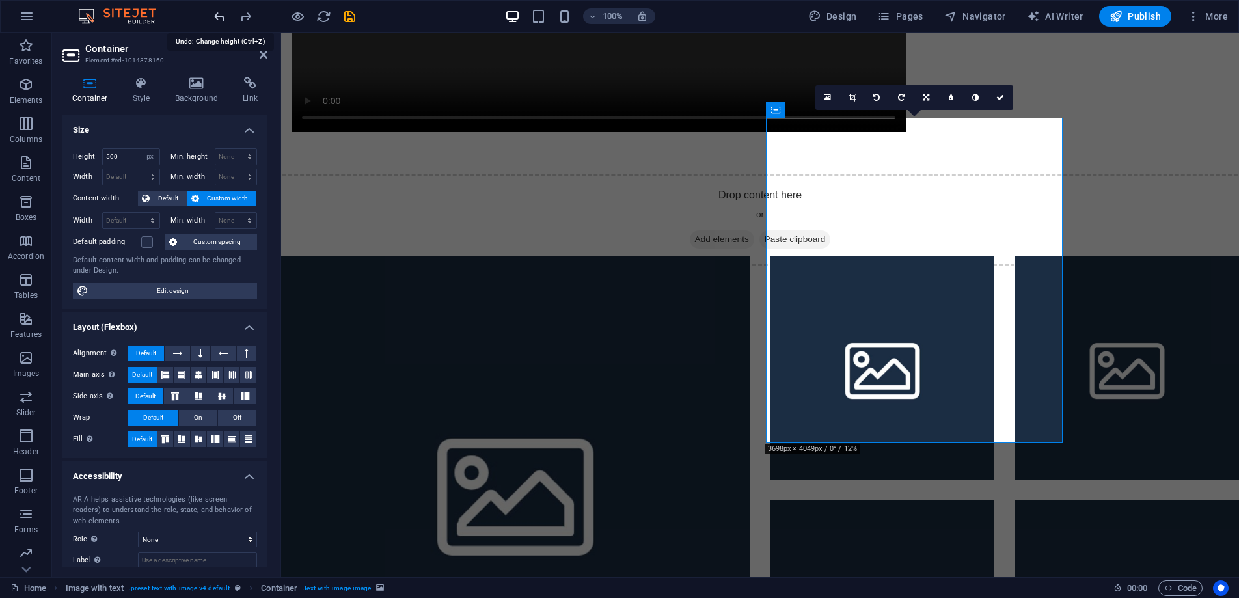
click at [219, 18] on icon "undo" at bounding box center [219, 16] width 15 height 15
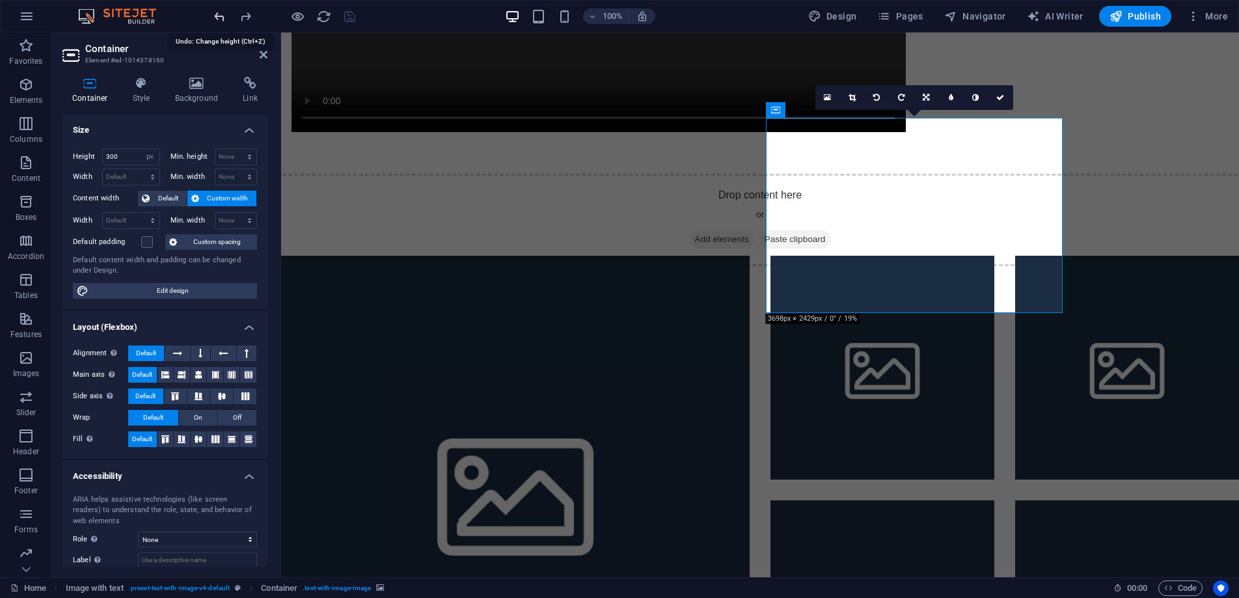
click at [219, 18] on icon "undo" at bounding box center [219, 16] width 15 height 15
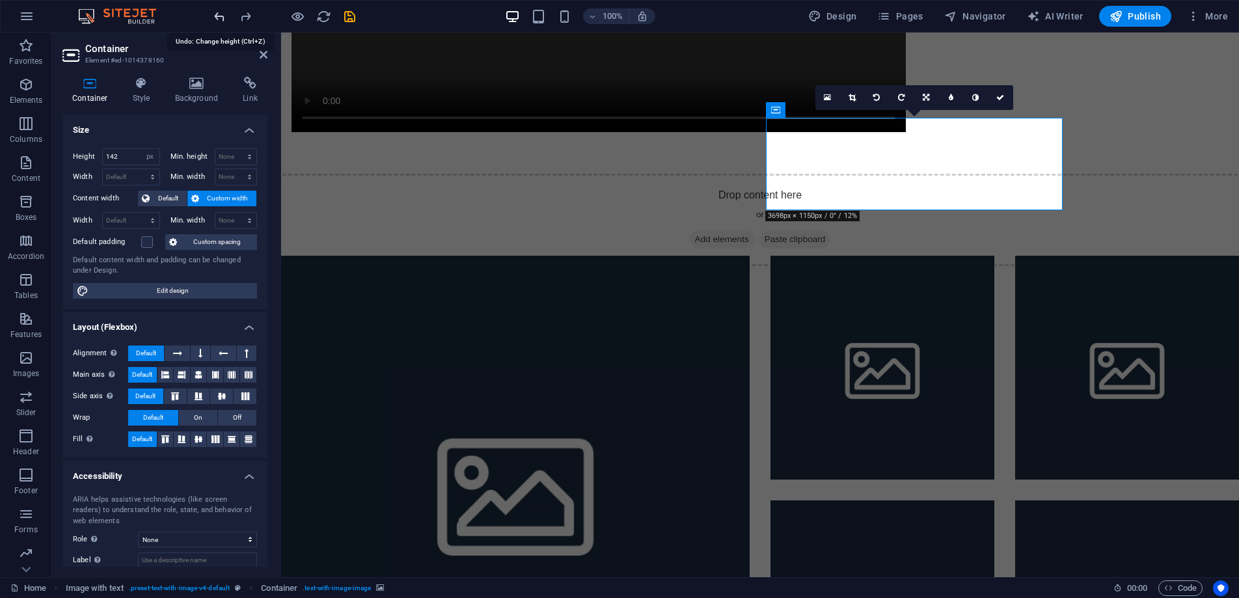
click at [219, 18] on icon "undo" at bounding box center [219, 16] width 15 height 15
type input "100"
select select "%"
click at [220, 16] on icon "undo" at bounding box center [219, 16] width 15 height 15
select select "DISABLED_OPTION_VALUE"
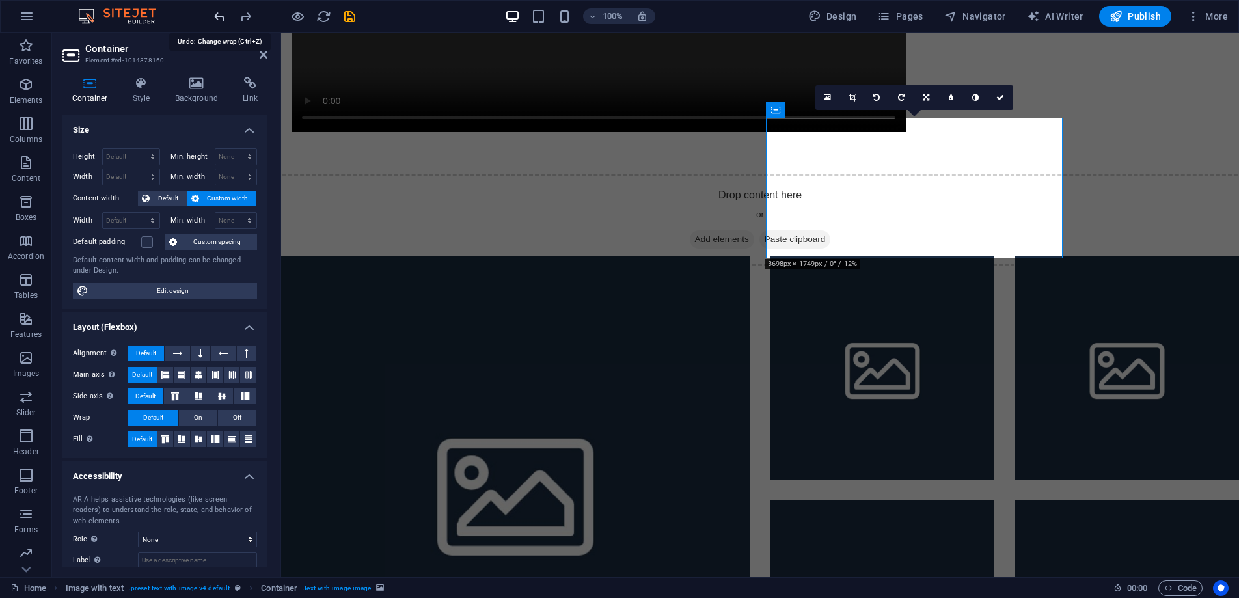
click at [220, 16] on icon "undo" at bounding box center [219, 16] width 15 height 15
click at [220, 17] on icon "undo" at bounding box center [219, 16] width 15 height 15
click at [220, 18] on icon "undo" at bounding box center [219, 16] width 15 height 15
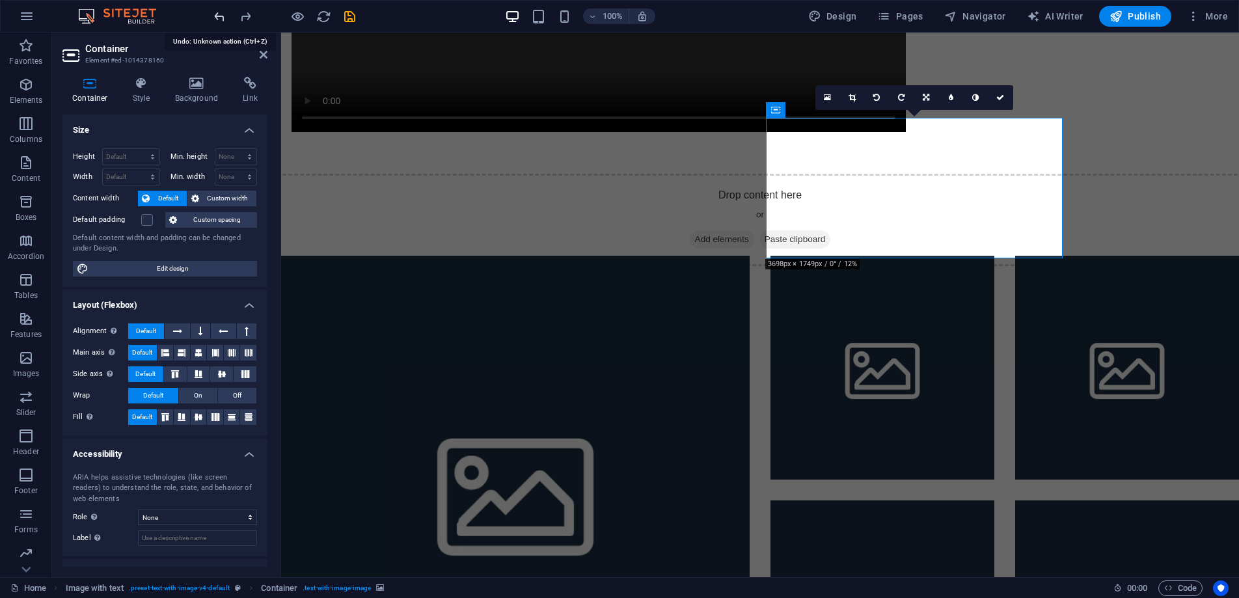
click at [219, 19] on icon "undo" at bounding box center [219, 16] width 15 height 15
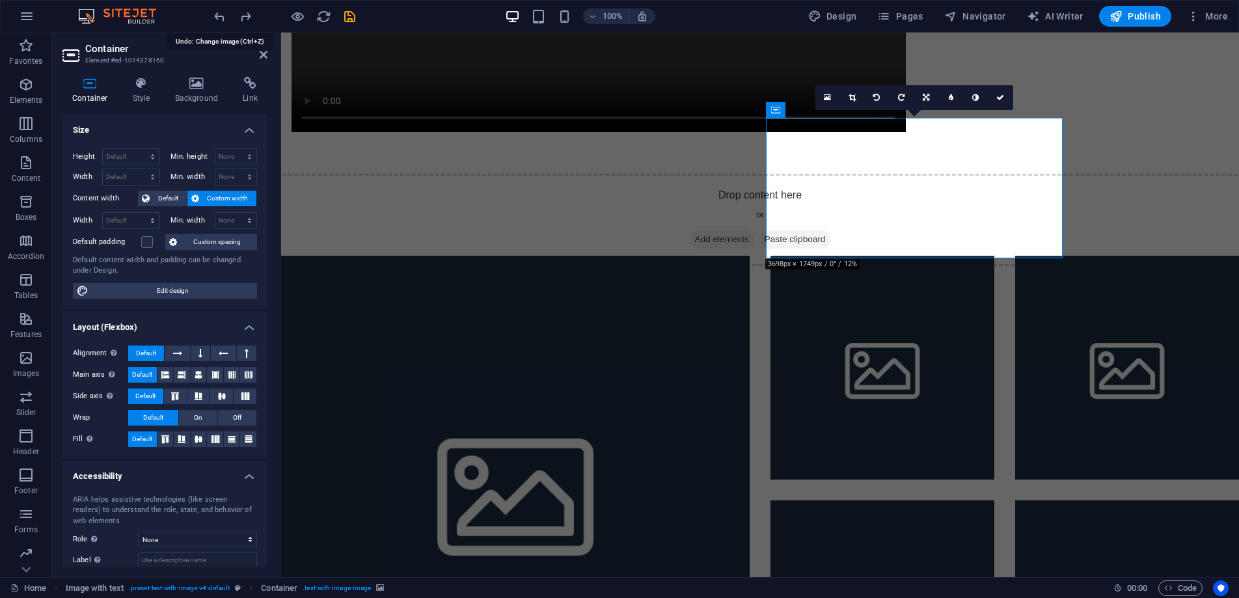
click at [219, 19] on icon "undo" at bounding box center [219, 16] width 15 height 15
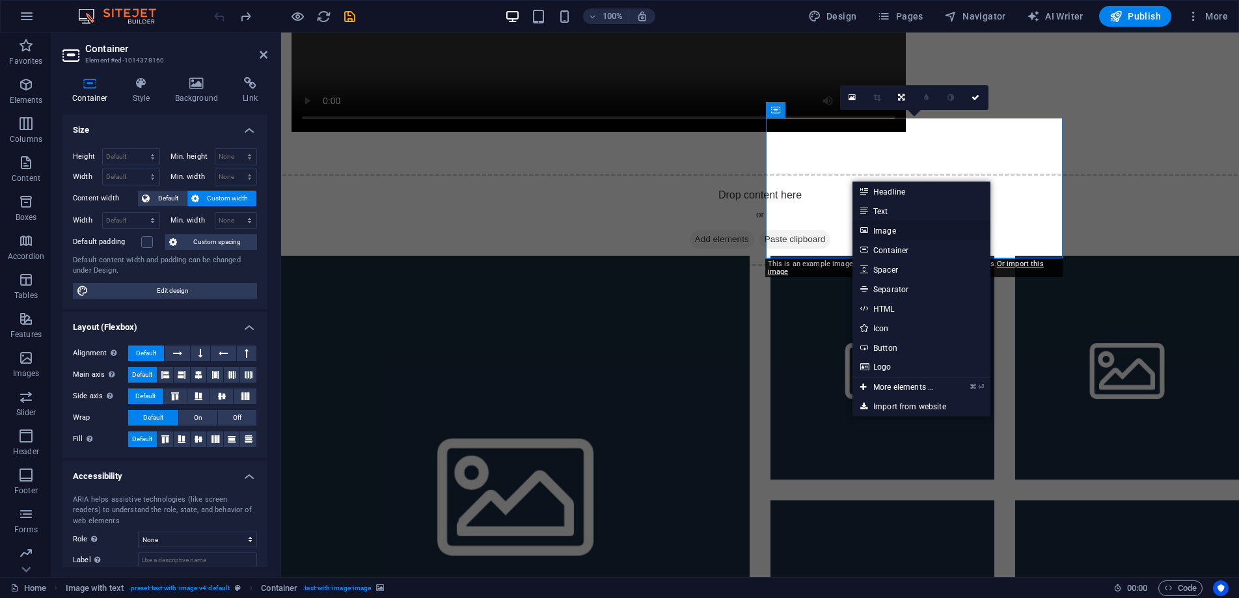
click at [907, 232] on link "Image" at bounding box center [922, 231] width 138 height 20
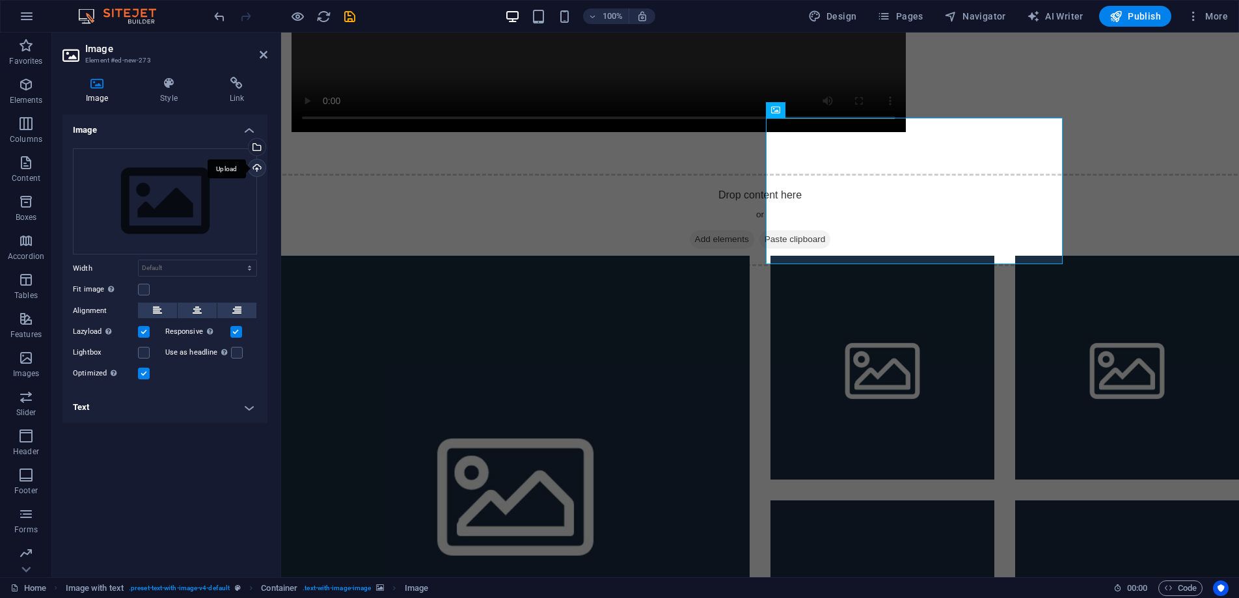
click at [257, 165] on div "Upload" at bounding box center [256, 169] width 20 height 20
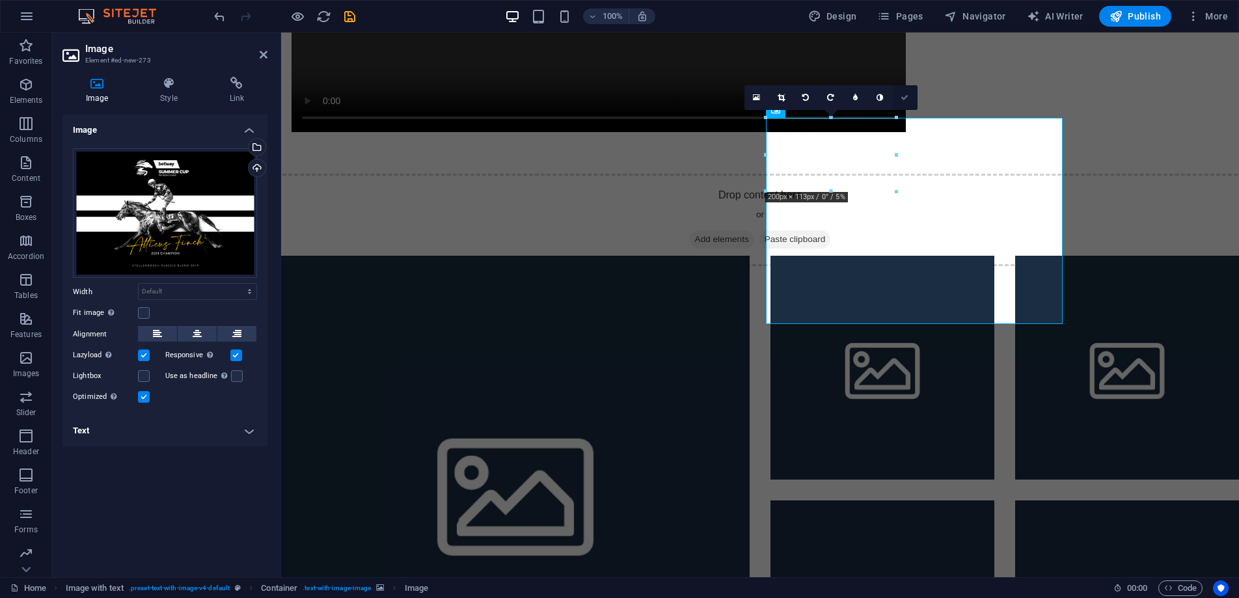
click at [909, 98] on link at bounding box center [905, 97] width 25 height 25
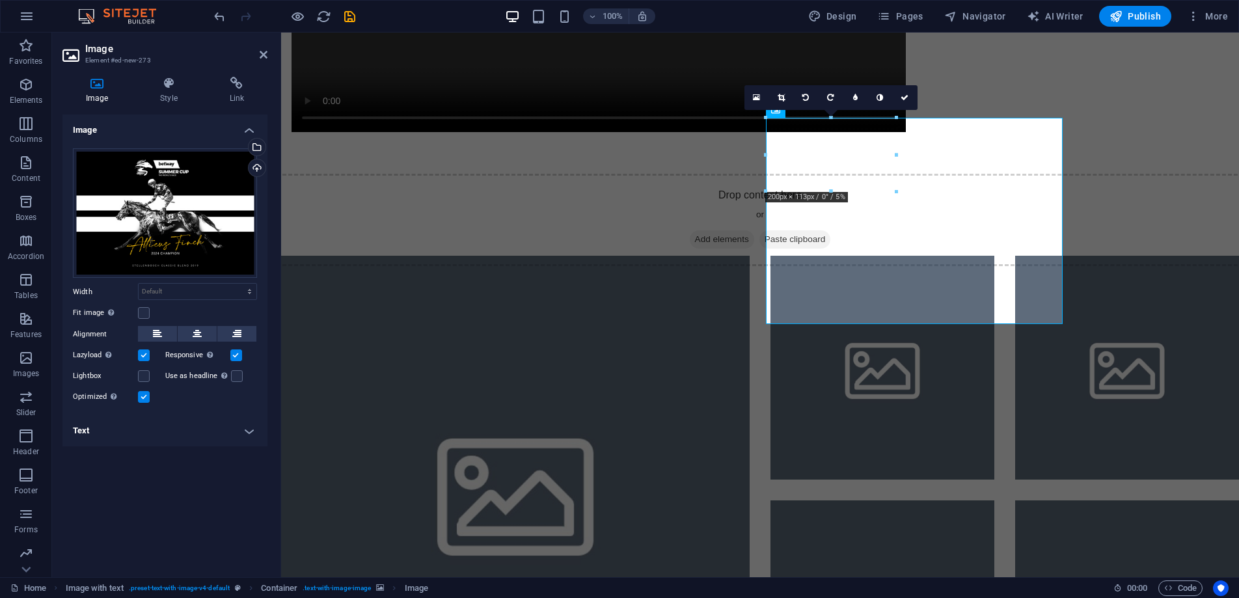
scroll to position [1910, 0]
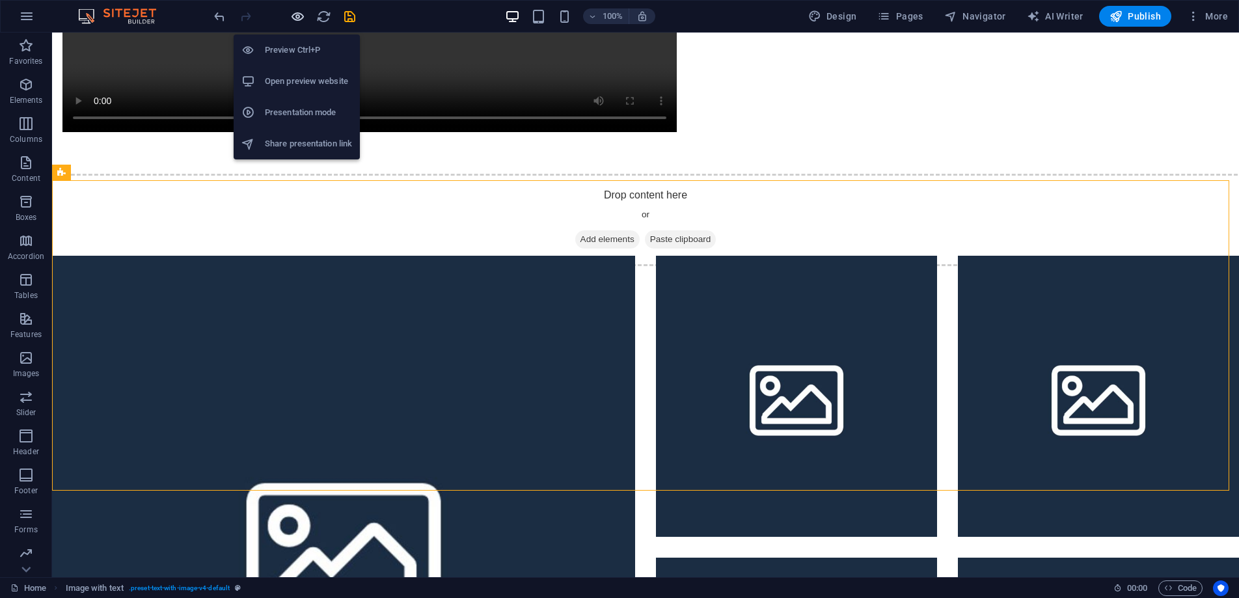
click at [299, 16] on icon "button" at bounding box center [297, 16] width 15 height 15
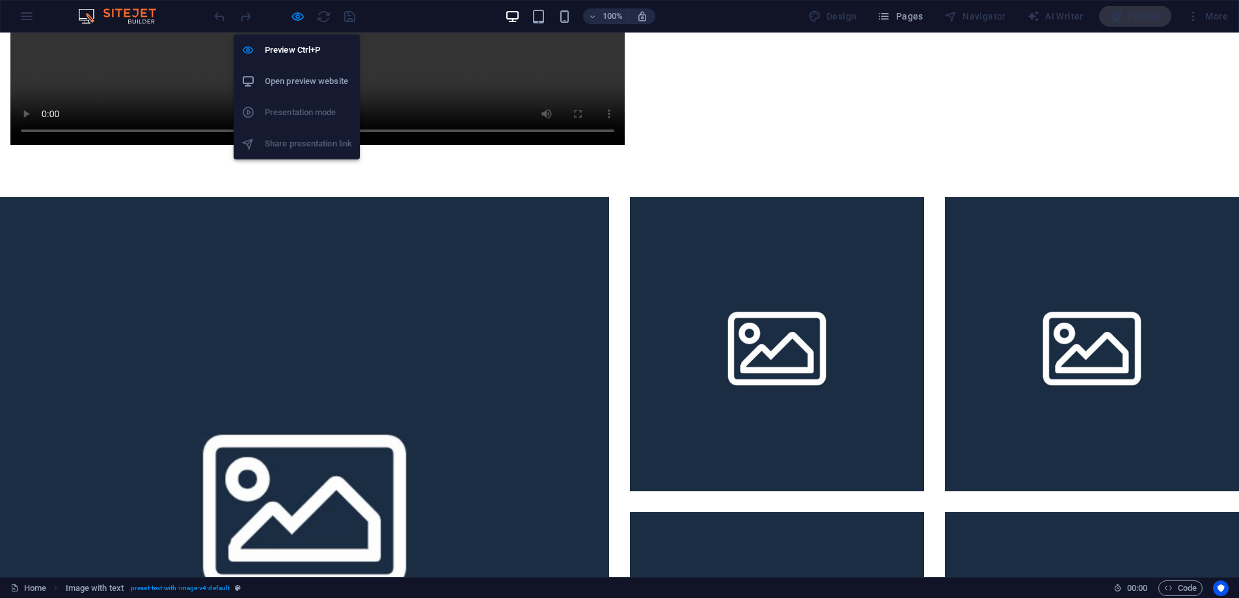
scroll to position [1852, 0]
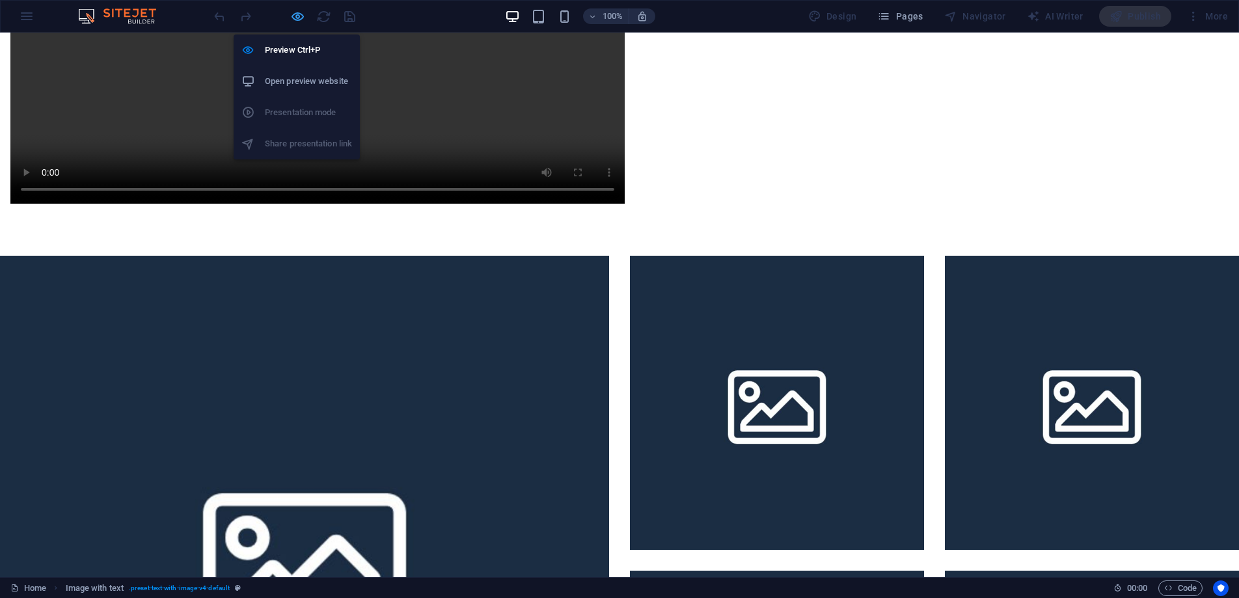
click at [297, 17] on icon "button" at bounding box center [297, 16] width 15 height 15
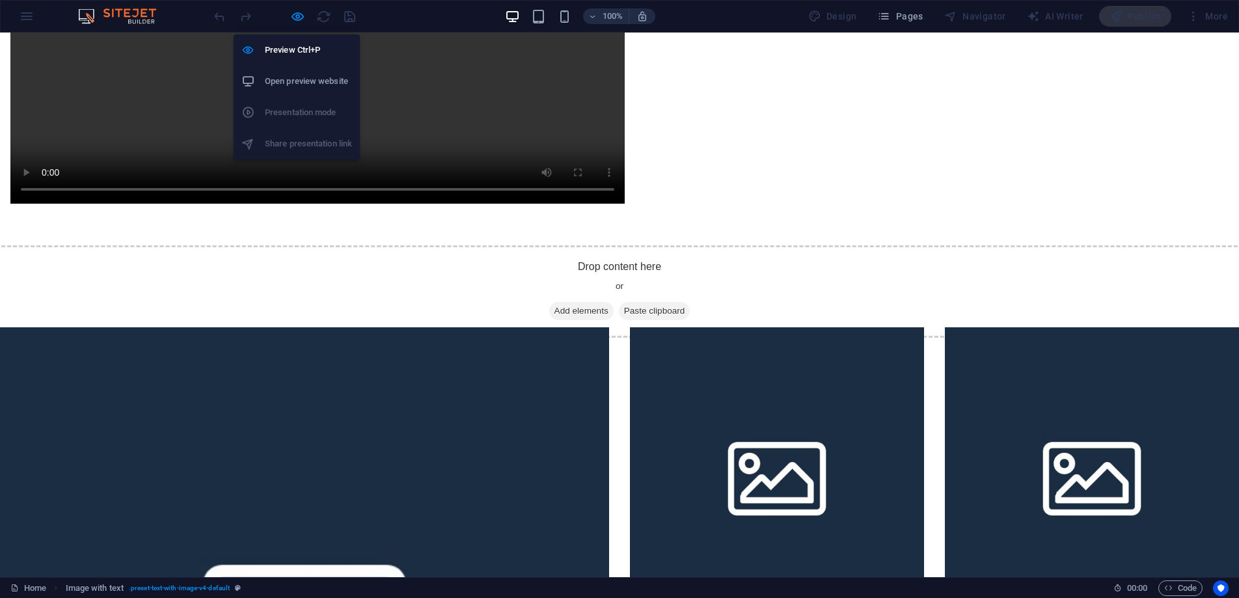
scroll to position [1910, 0]
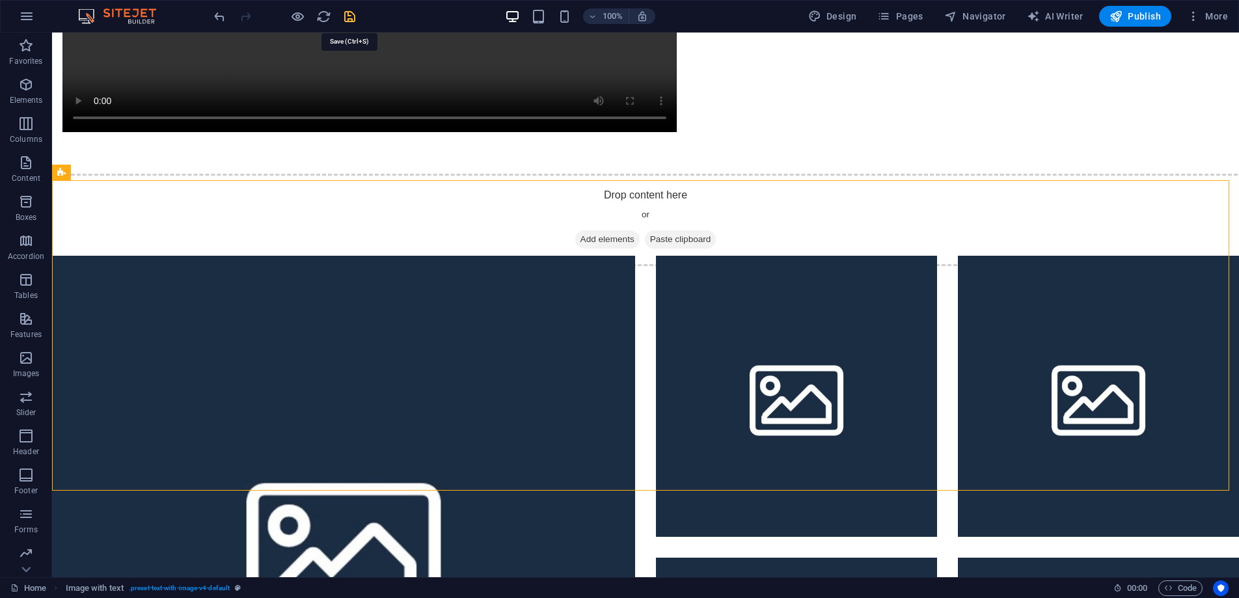
click at [348, 16] on icon "save" at bounding box center [349, 16] width 15 height 15
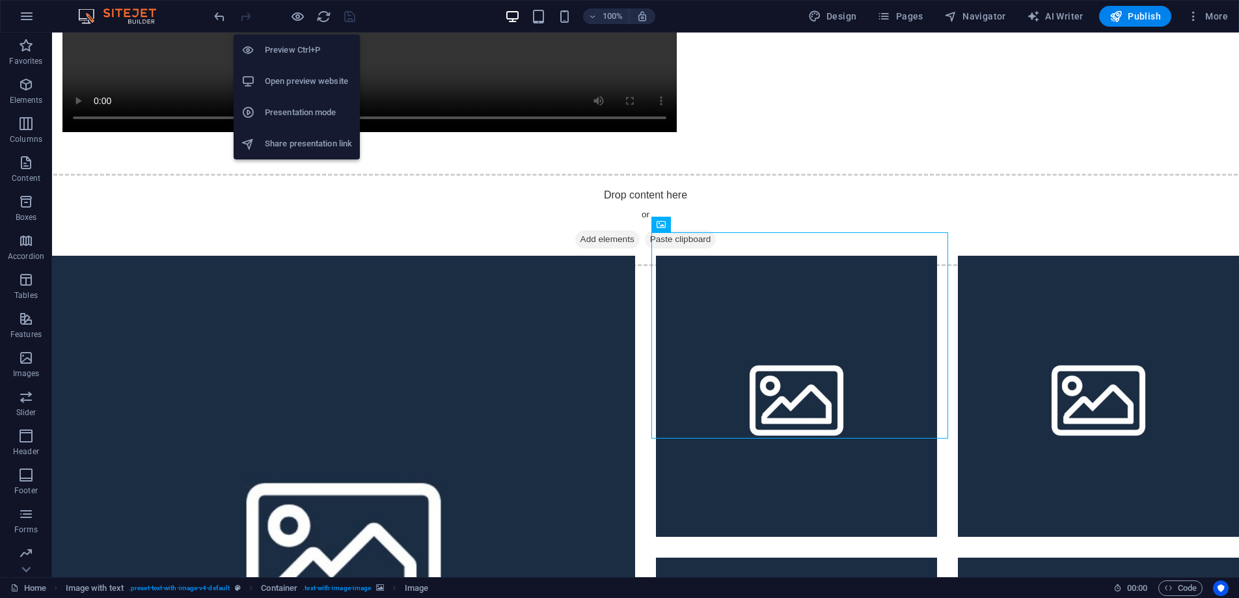
drag, startPoint x: 296, startPoint y: 17, endPoint x: 354, endPoint y: 41, distance: 62.7
click at [296, 18] on icon "button" at bounding box center [297, 16] width 15 height 15
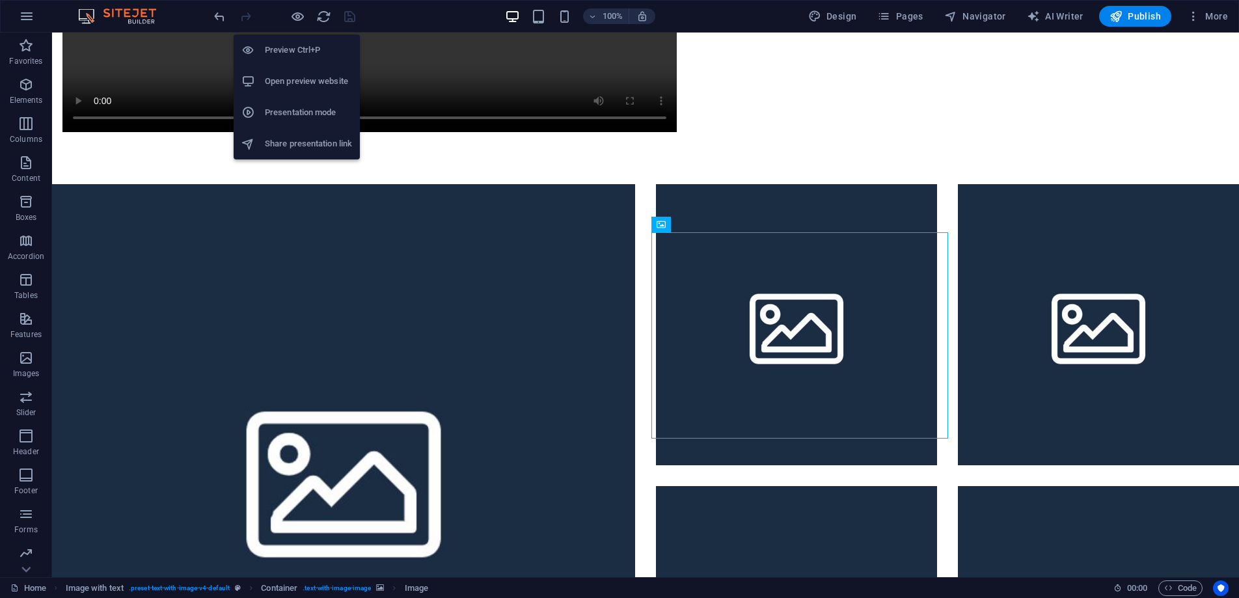
scroll to position [1852, 0]
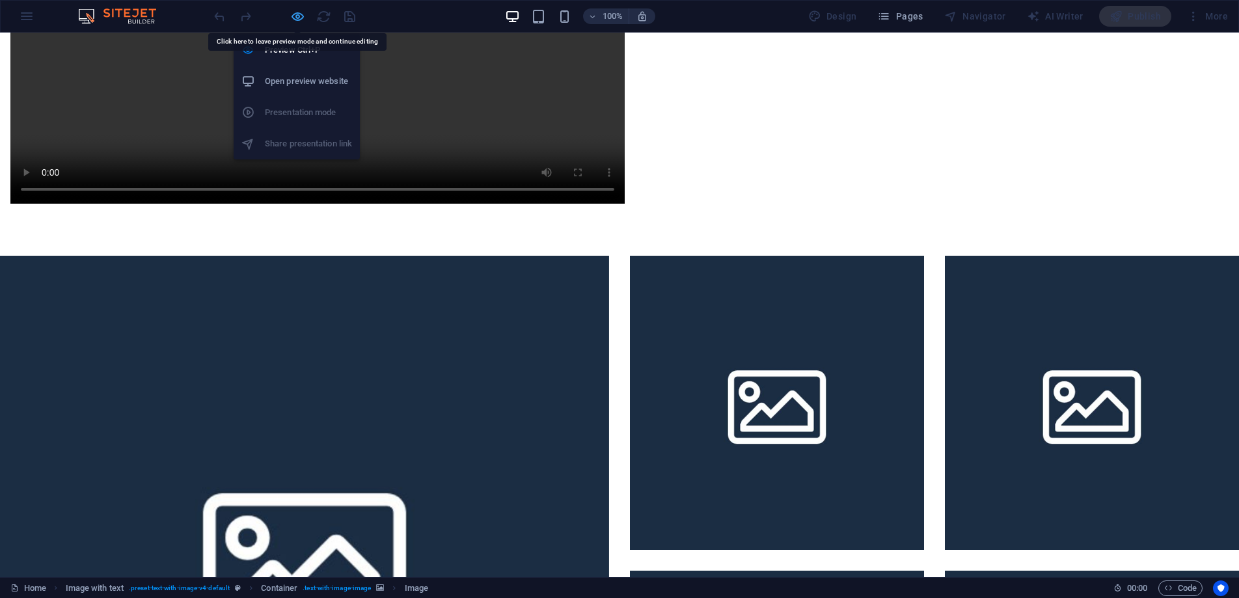
click at [297, 15] on icon "button" at bounding box center [297, 16] width 15 height 15
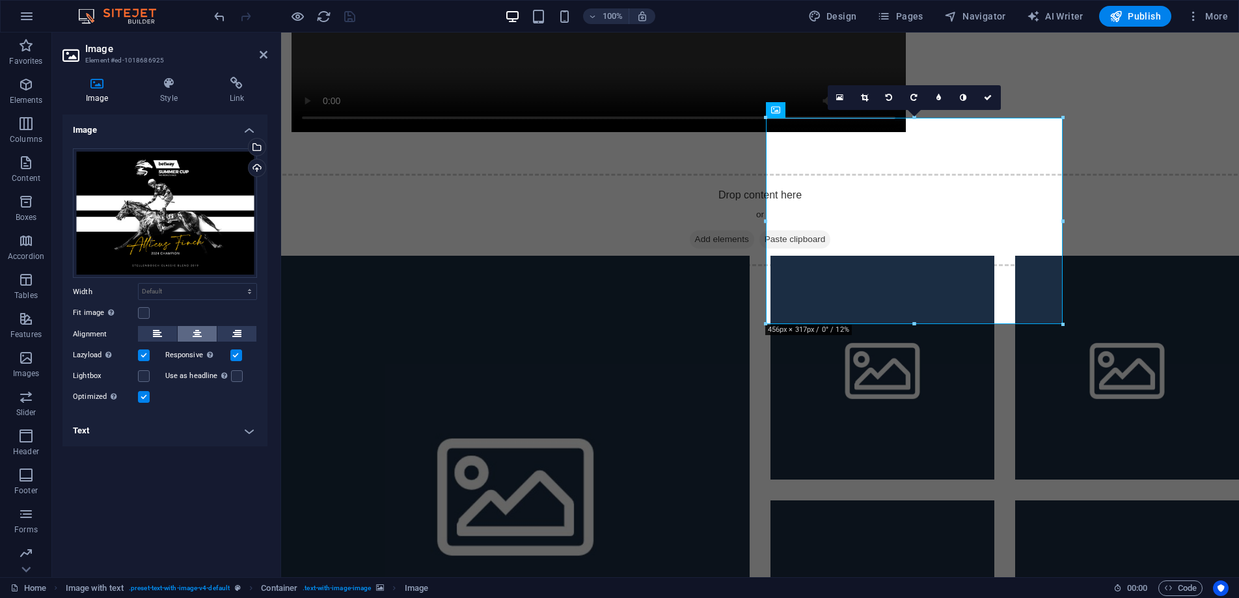
click at [200, 333] on icon at bounding box center [197, 334] width 9 height 16
click at [247, 432] on h4 "Text" at bounding box center [164, 430] width 205 height 31
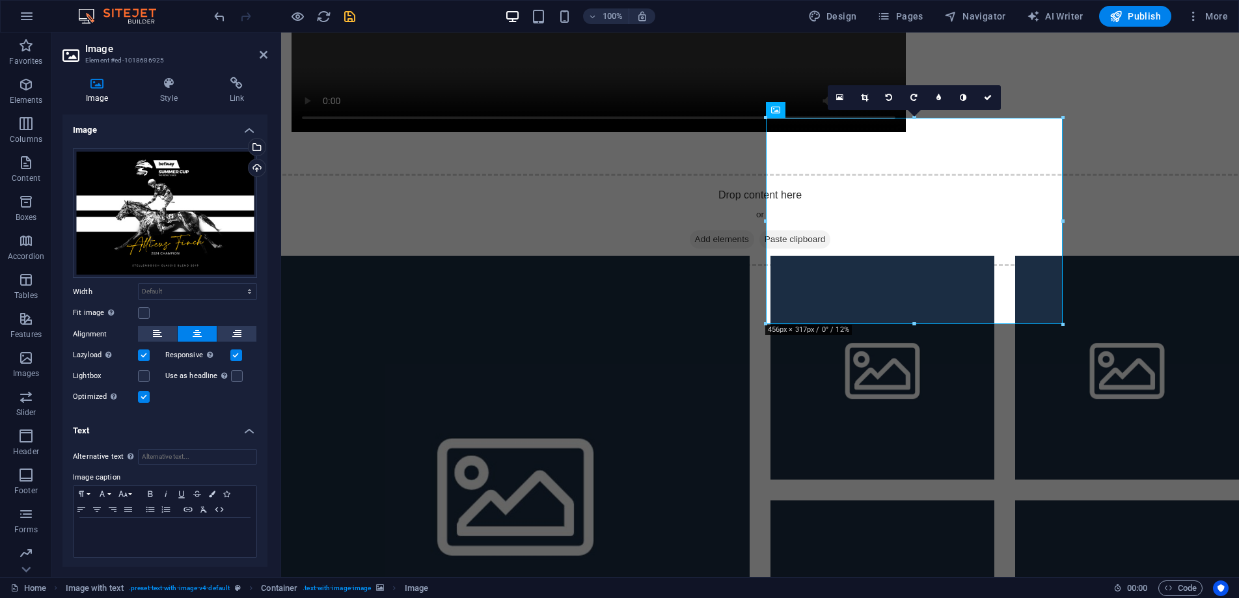
click at [247, 429] on h4 "Text" at bounding box center [164, 426] width 205 height 23
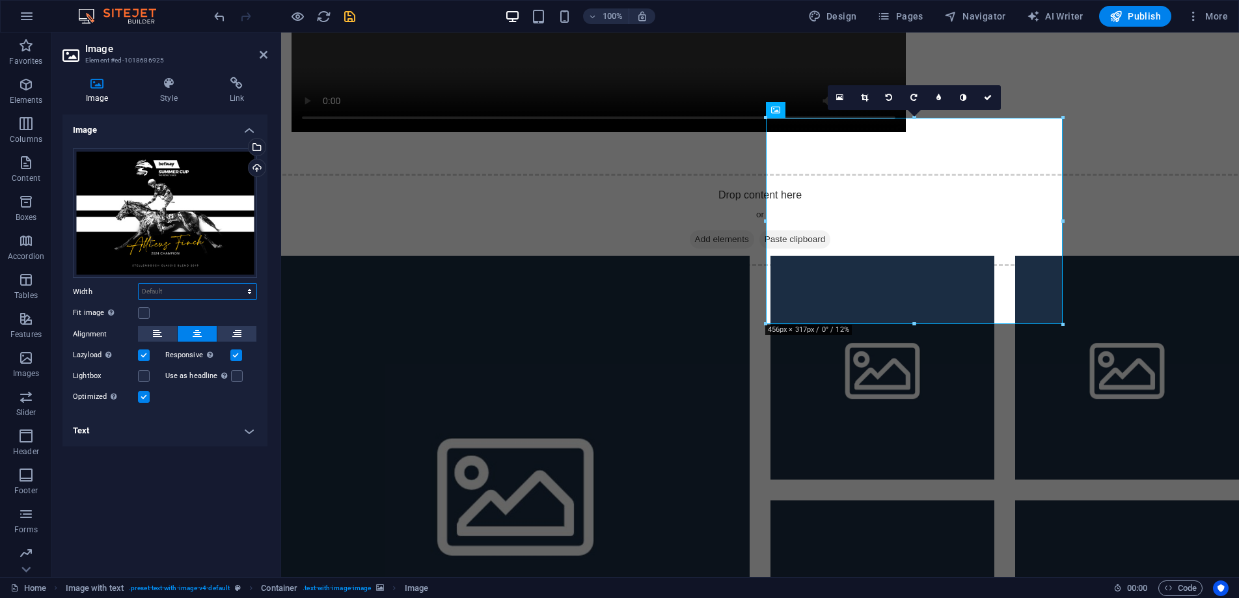
click at [186, 287] on select "Default auto px rem % em vh vw" at bounding box center [198, 292] width 118 height 16
click at [139, 284] on select "Default auto px rem % em vh vw" at bounding box center [198, 292] width 118 height 16
select select "DISABLED_OPTION_VALUE"
click at [173, 82] on icon at bounding box center [169, 83] width 64 height 13
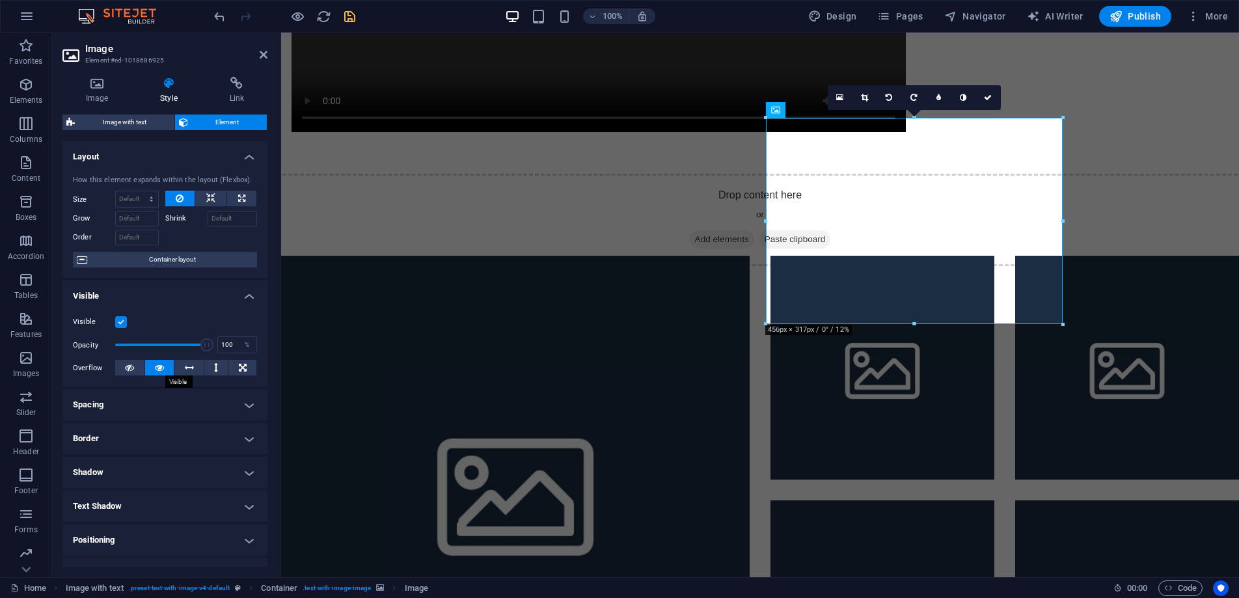
scroll to position [124, 0]
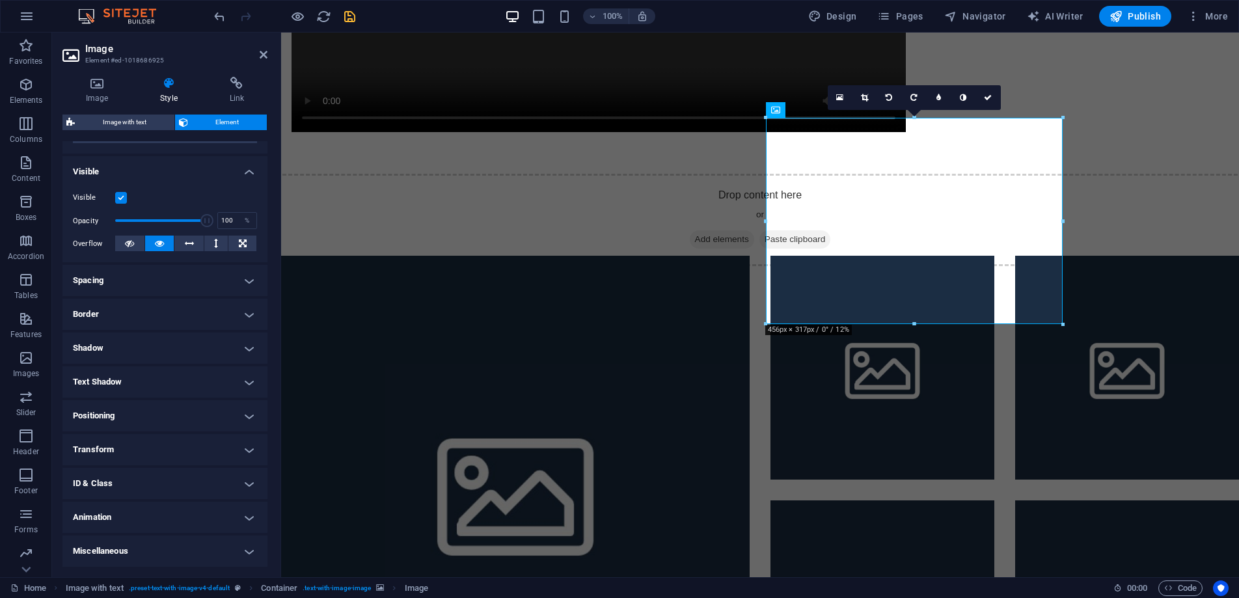
click at [184, 447] on h4 "Transform" at bounding box center [164, 449] width 205 height 31
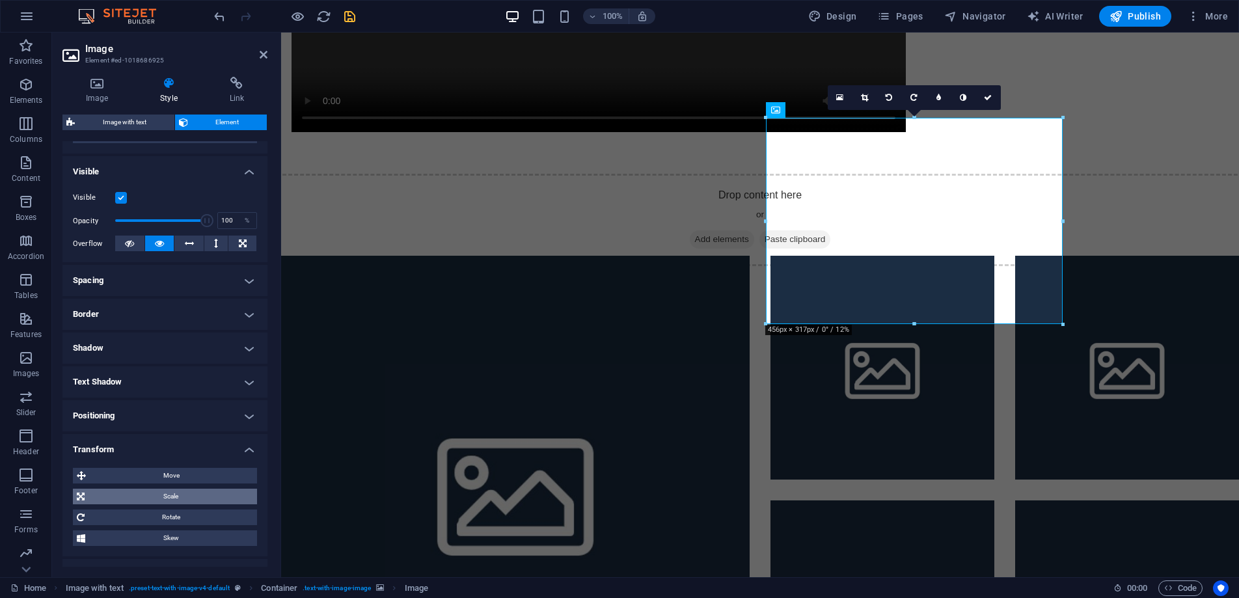
click at [173, 499] on span "Scale" at bounding box center [171, 497] width 165 height 16
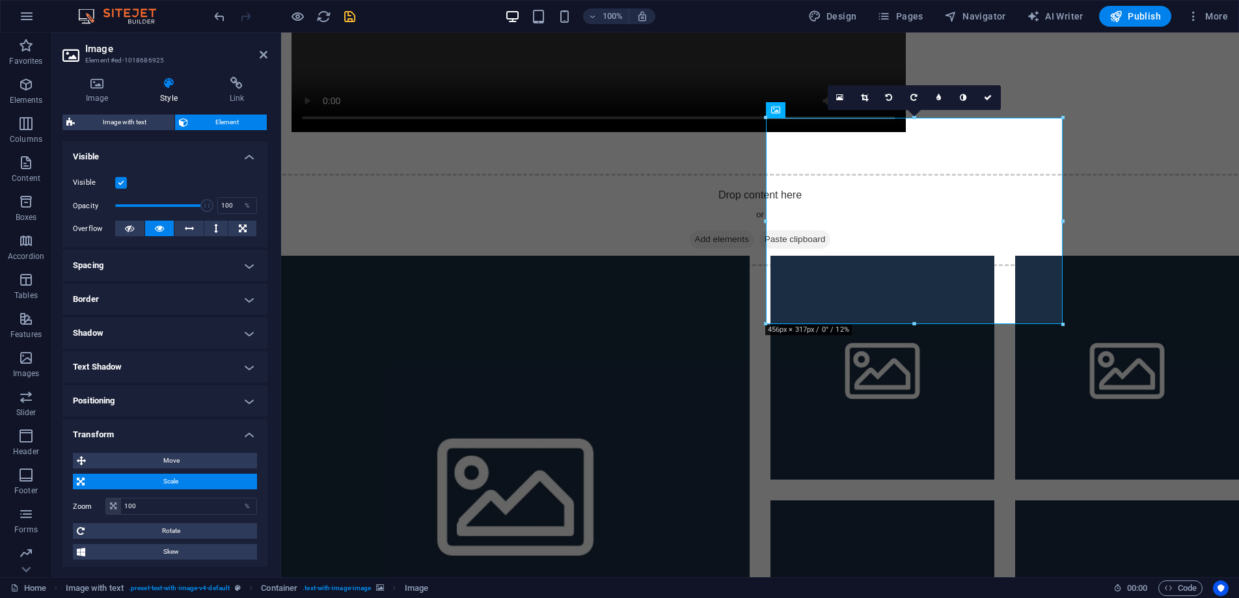
scroll to position [153, 0]
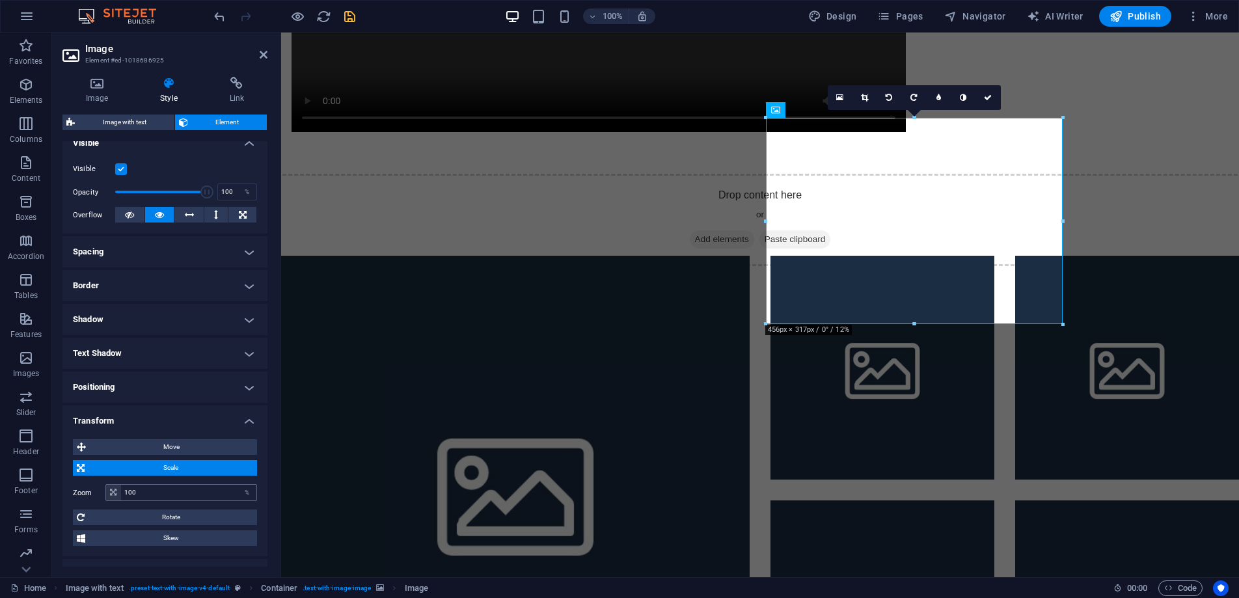
click at [110, 491] on icon at bounding box center [113, 493] width 7 height 8
drag, startPoint x: 156, startPoint y: 495, endPoint x: 65, endPoint y: 480, distance: 91.7
click at [65, 480] on div "Move X offset 0 px rem % em vh vw Y offset 0 px rem % em vh vw Scale Zoom 100 %…" at bounding box center [164, 493] width 205 height 128
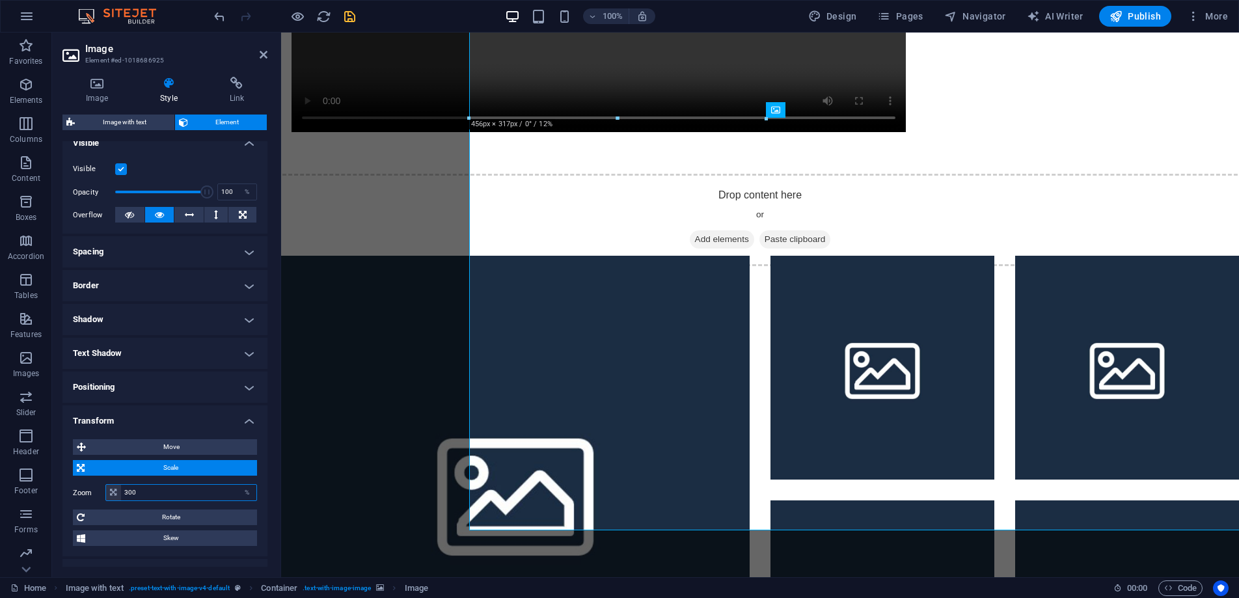
drag, startPoint x: 141, startPoint y: 490, endPoint x: 74, endPoint y: 495, distance: 67.2
click at [74, 495] on div "Zoom 300 %" at bounding box center [165, 492] width 184 height 17
type input "100"
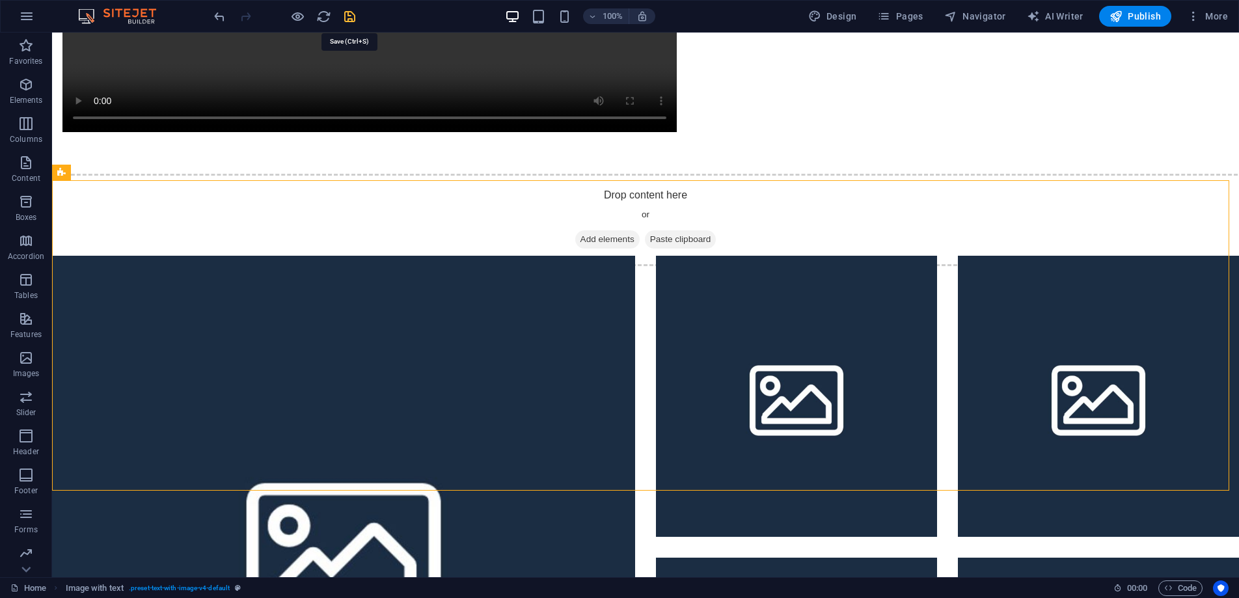
click at [346, 15] on icon "save" at bounding box center [349, 16] width 15 height 15
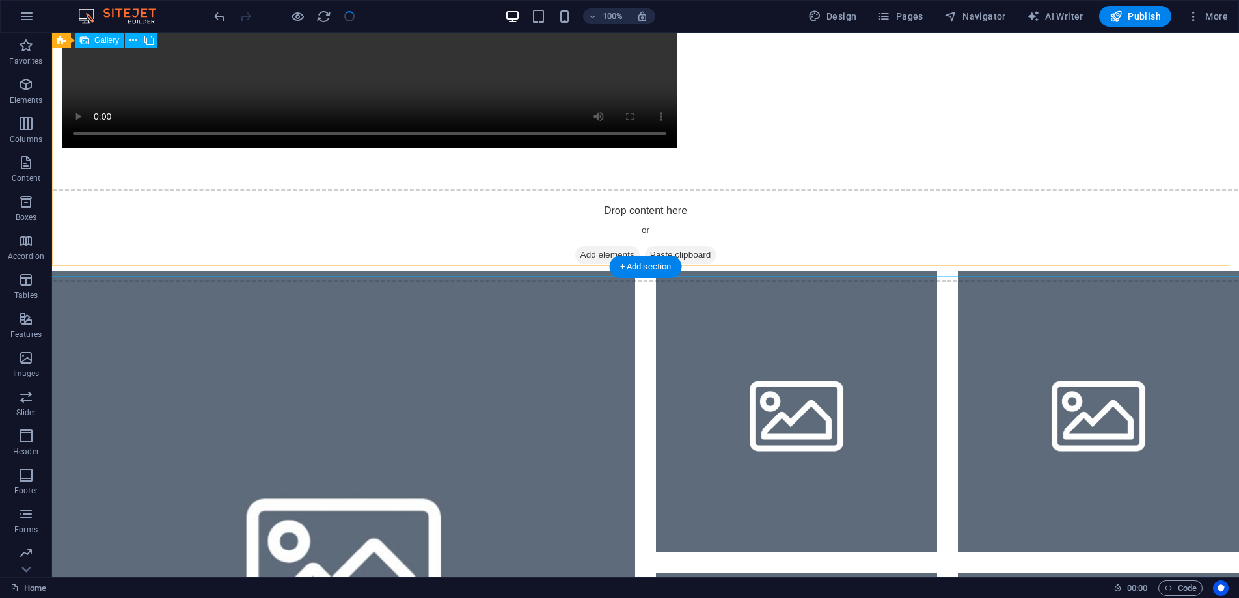
scroll to position [2011, 0]
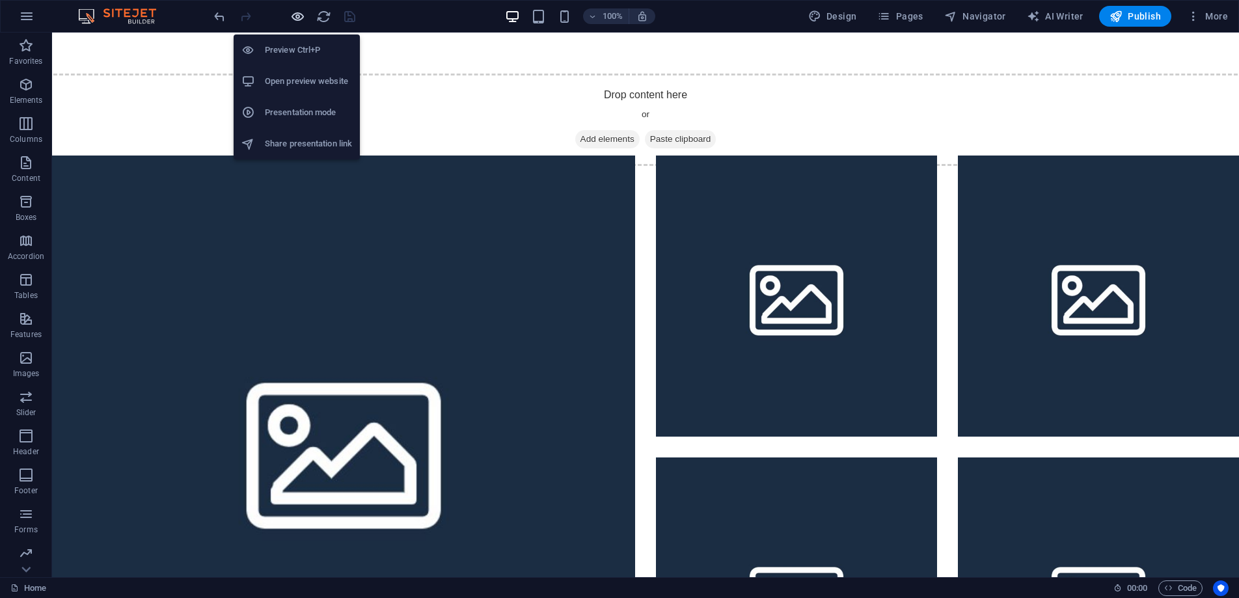
click at [301, 15] on icon "button" at bounding box center [297, 16] width 15 height 15
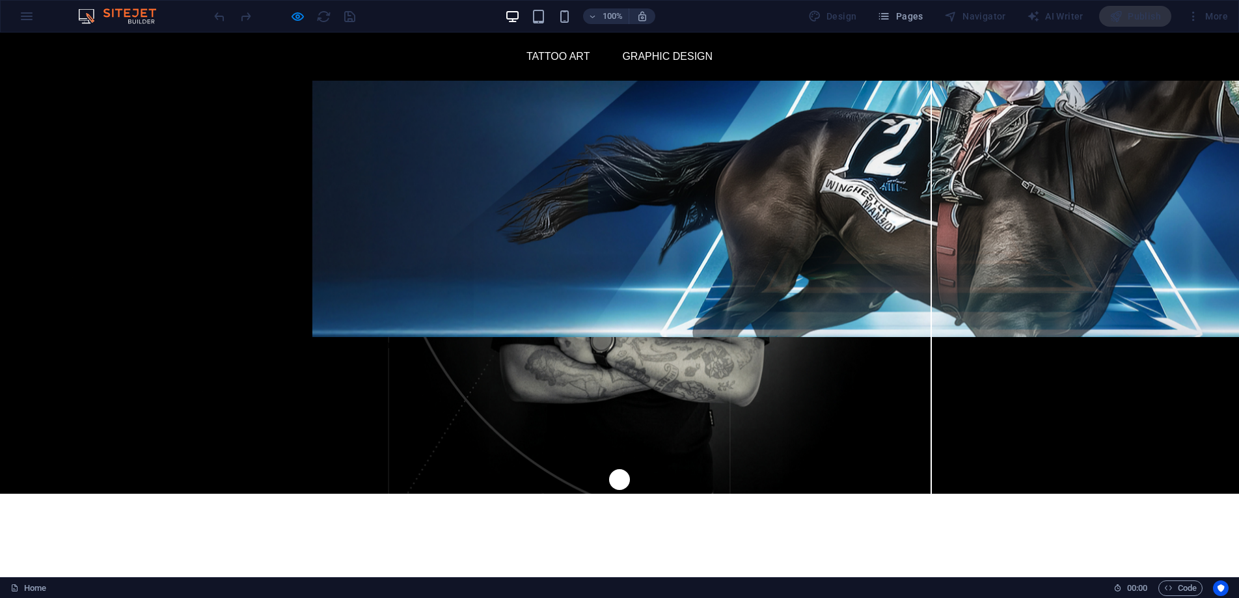
scroll to position [45, 0]
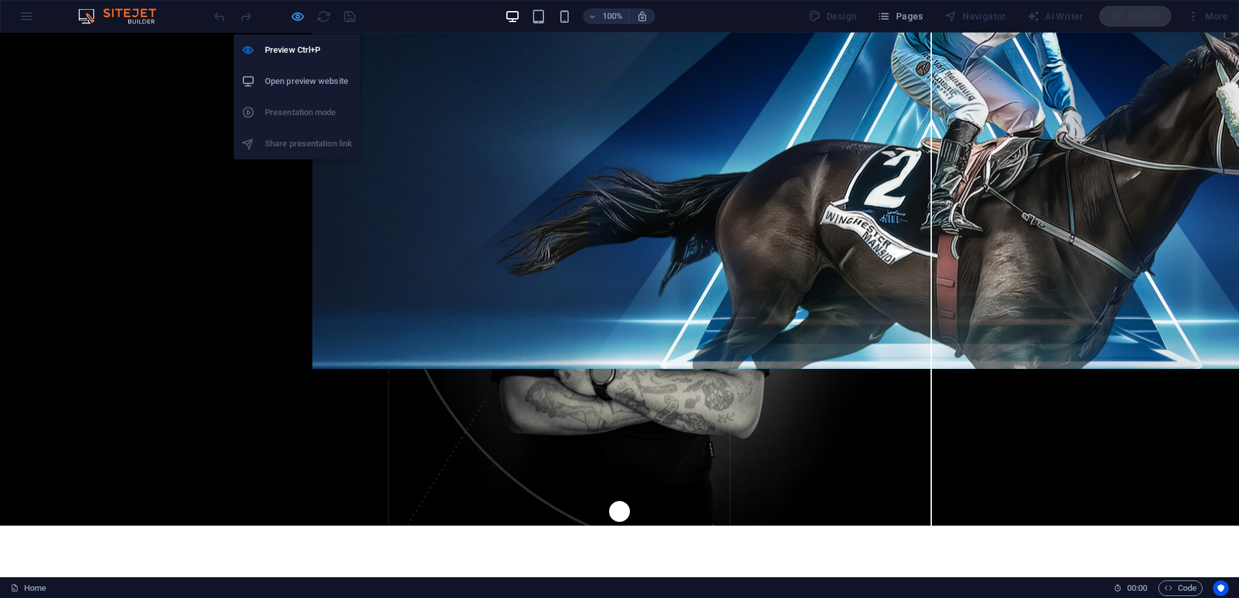
click at [301, 14] on icon "button" at bounding box center [297, 16] width 15 height 15
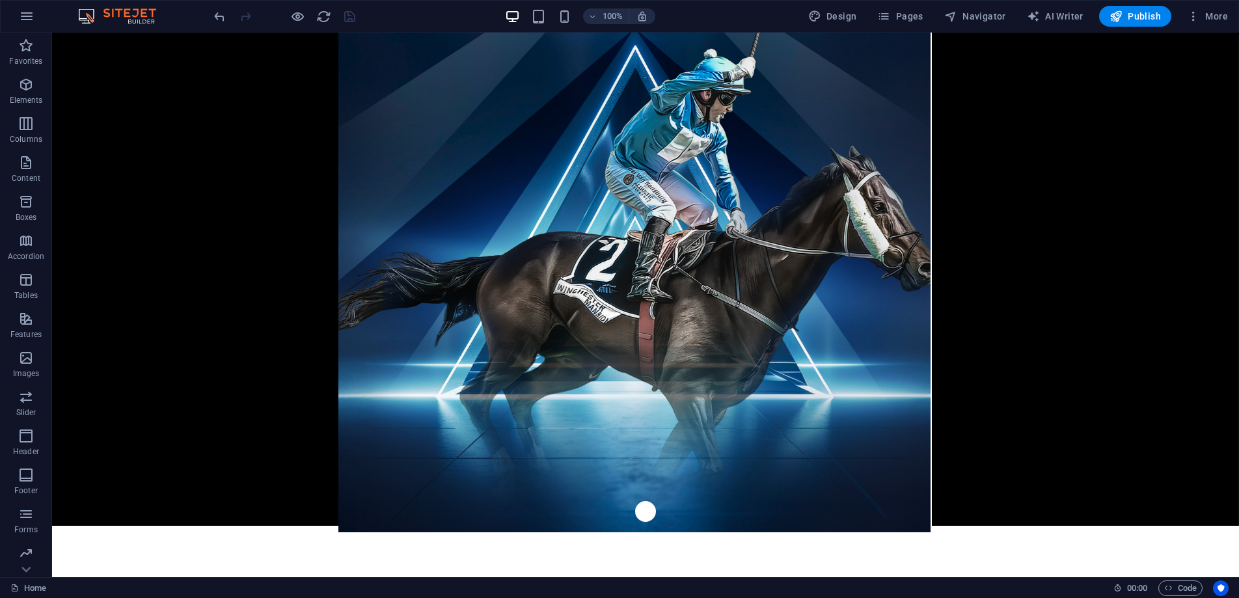
click at [348, 20] on div at bounding box center [285, 16] width 146 height 21
